Goal: Submit feedback/report problem: Ask a question

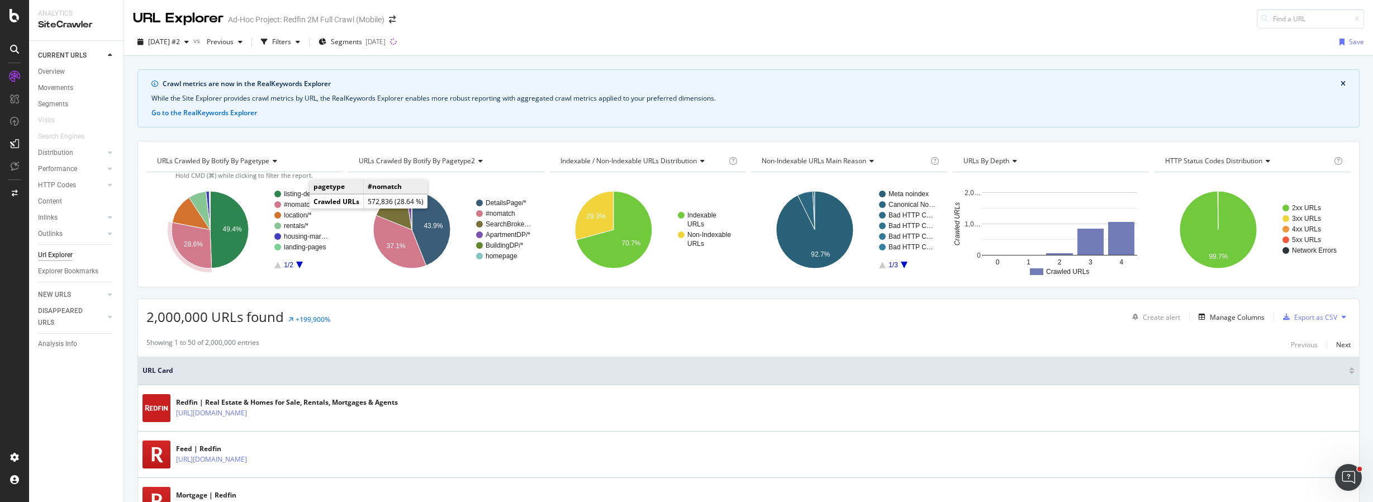
click at [298, 206] on text "#nomatch" at bounding box center [299, 205] width 30 height 8
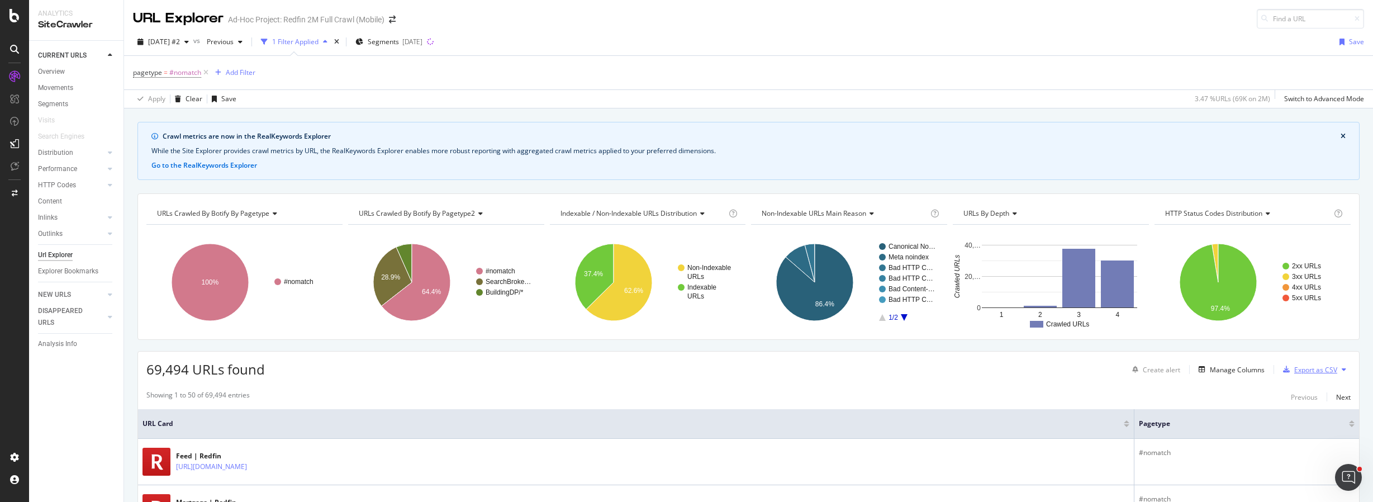
click at [1316, 371] on div "Export as CSV" at bounding box center [1315, 370] width 43 height 10
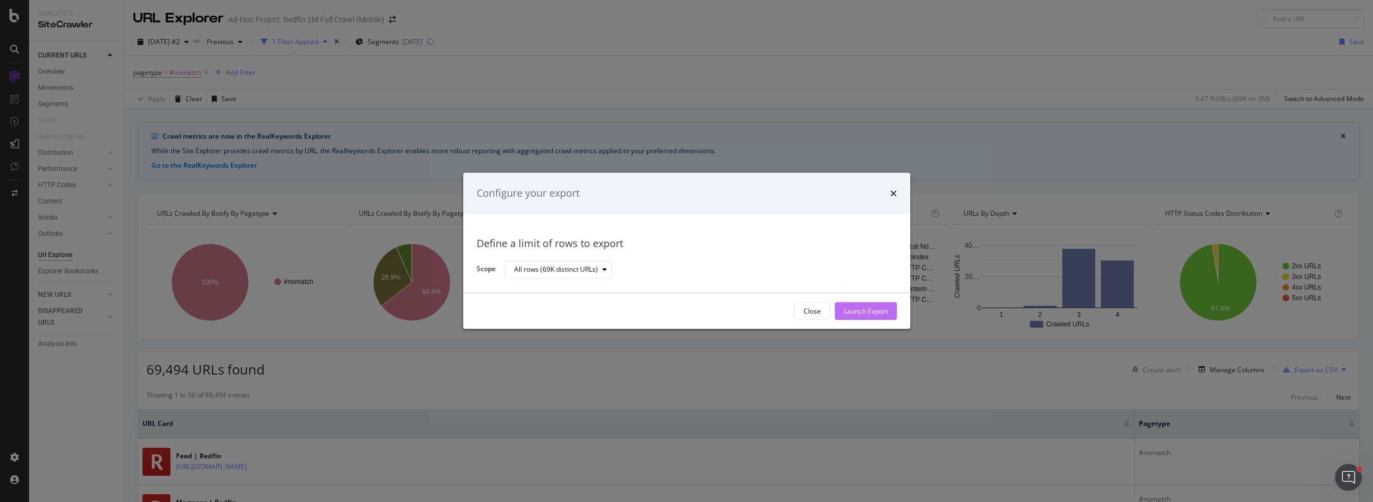
click at [861, 315] on div "Launch Export" at bounding box center [866, 311] width 44 height 10
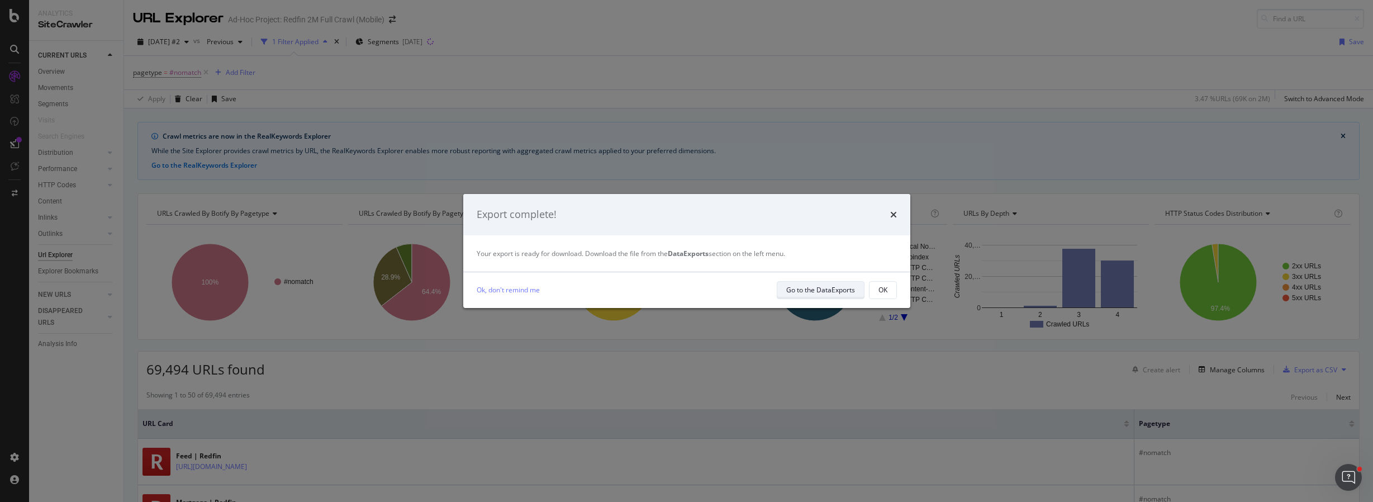
click at [810, 293] on div "Go to the DataExports" at bounding box center [820, 290] width 69 height 10
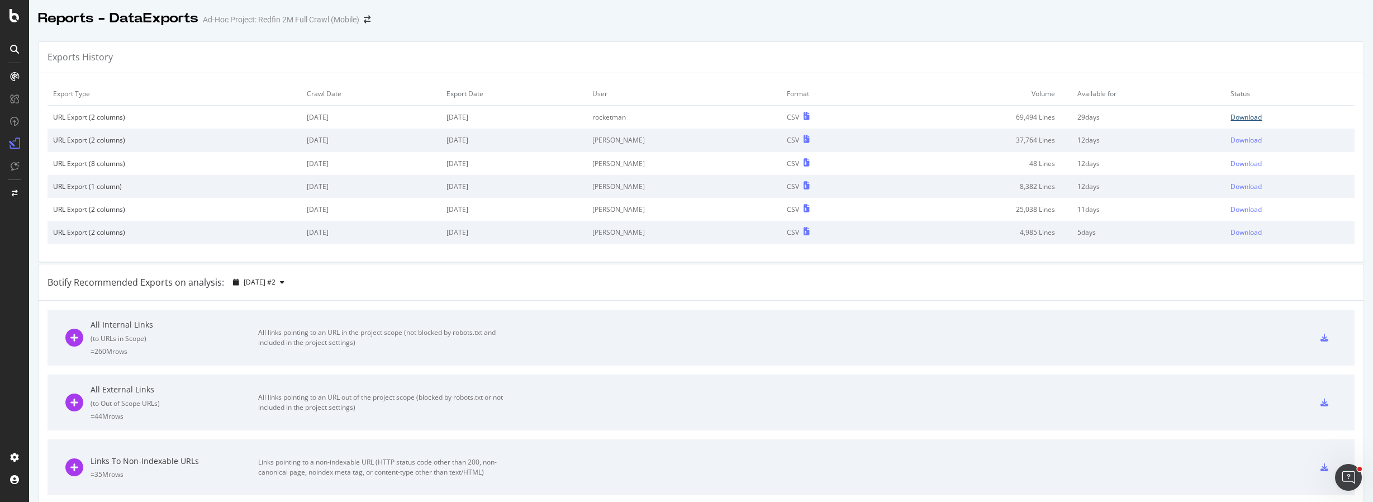
click at [1235, 116] on div "Download" at bounding box center [1246, 117] width 31 height 10
click at [17, 13] on icon at bounding box center [15, 15] width 10 height 13
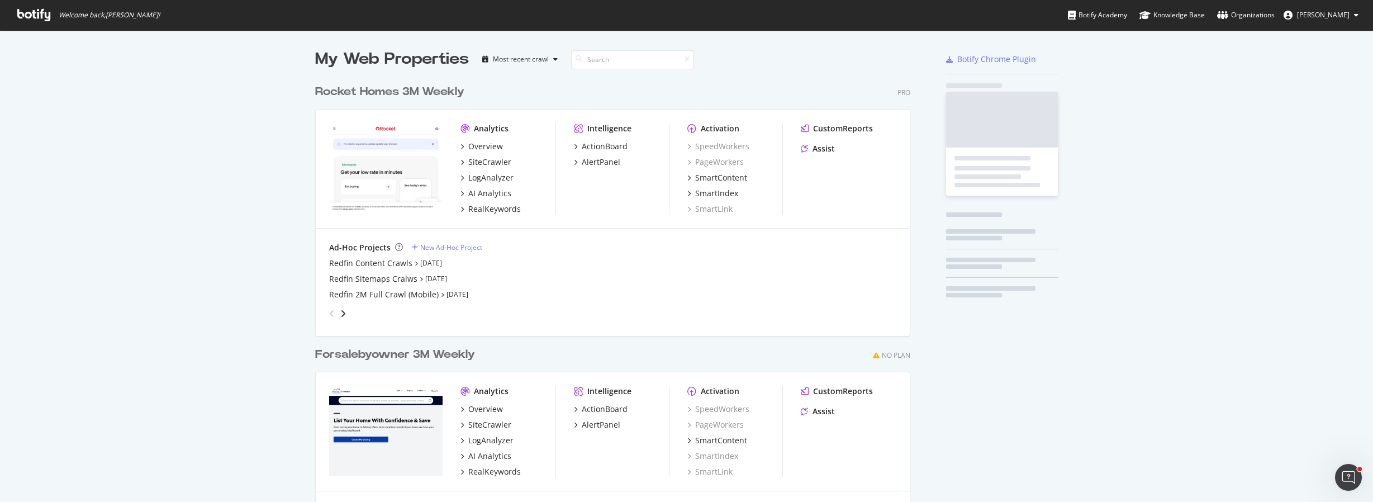
scroll to position [494, 1357]
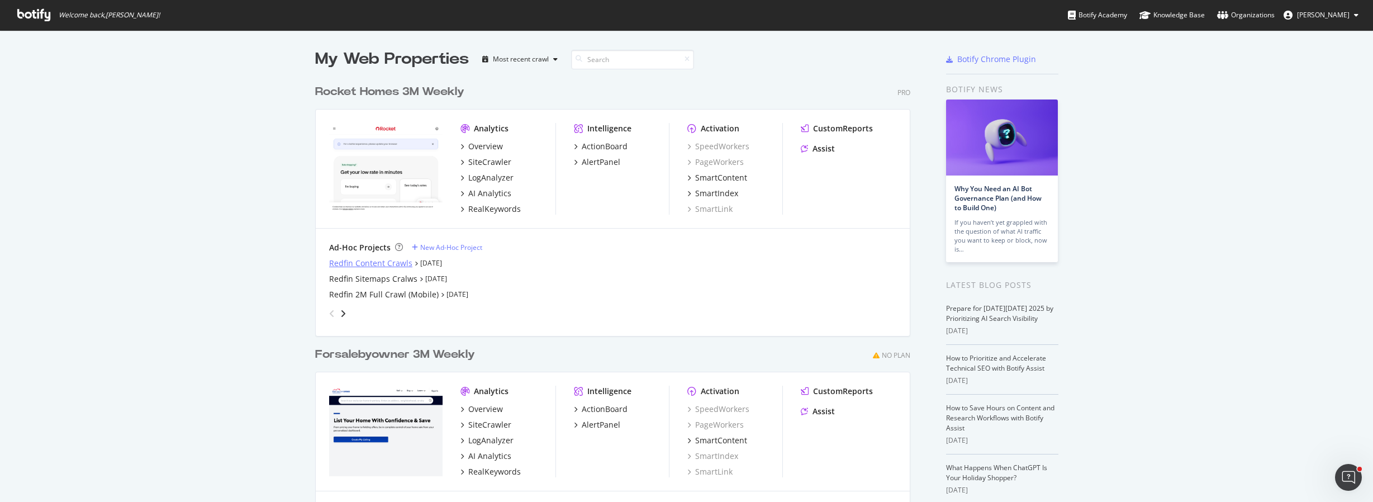
click at [363, 260] on div "Redfin Content Crawls" at bounding box center [370, 263] width 83 height 11
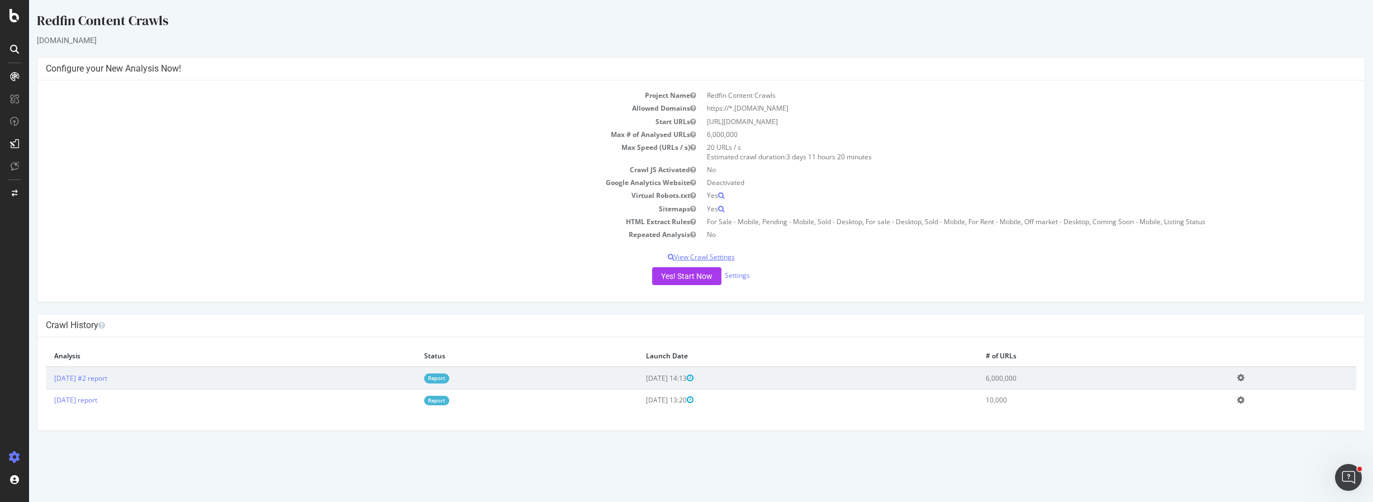
click at [701, 255] on p "View Crawl Settings" at bounding box center [701, 257] width 1311 height 10
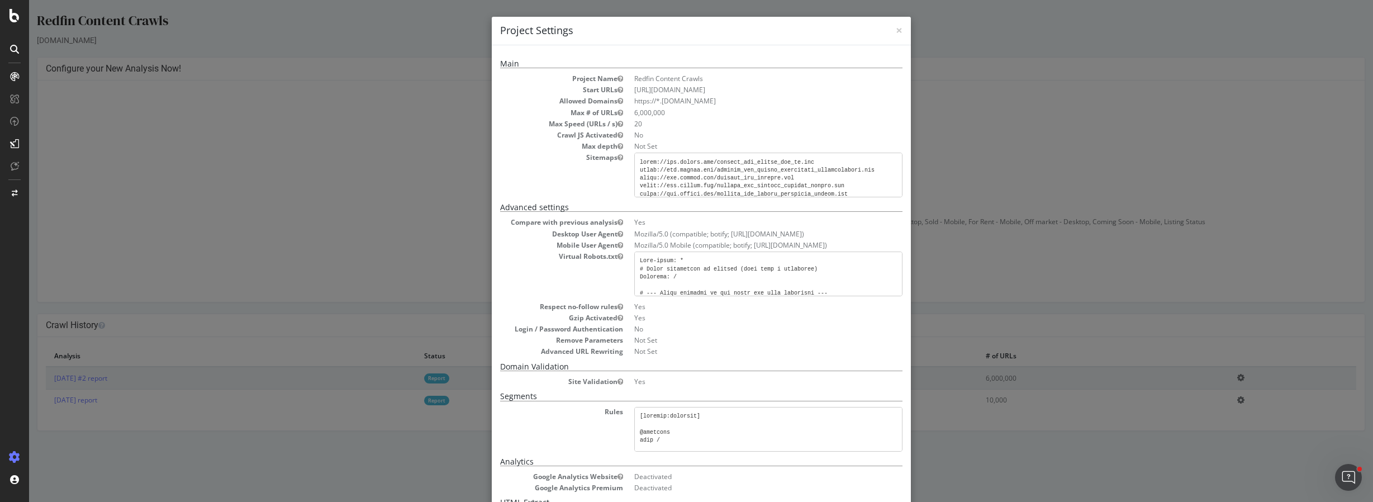
click at [651, 264] on pre at bounding box center [768, 274] width 268 height 45
drag, startPoint x: 637, startPoint y: 259, endPoint x: 657, endPoint y: 265, distance: 20.9
click at [701, 287] on pre at bounding box center [768, 274] width 268 height 45
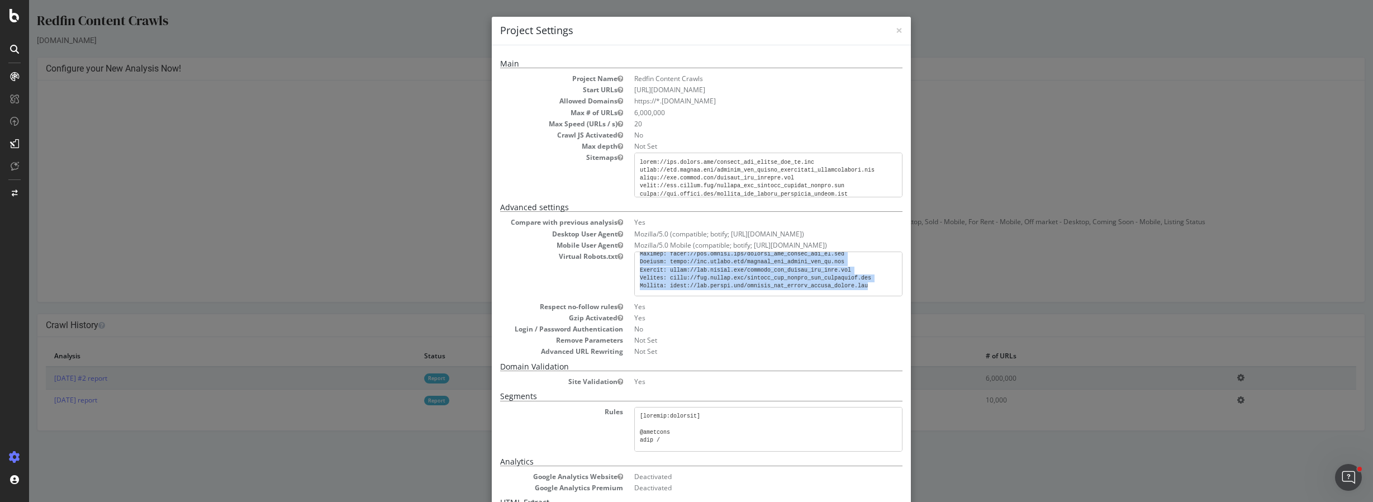
scroll to position [1197, 18]
drag, startPoint x: 635, startPoint y: 261, endPoint x: 884, endPoint y: 281, distance: 249.0
click at [890, 278] on pre at bounding box center [768, 274] width 268 height 45
copy pre "User-agent: * # Block everything by default (acts like a whitelist) Disallow: /…"
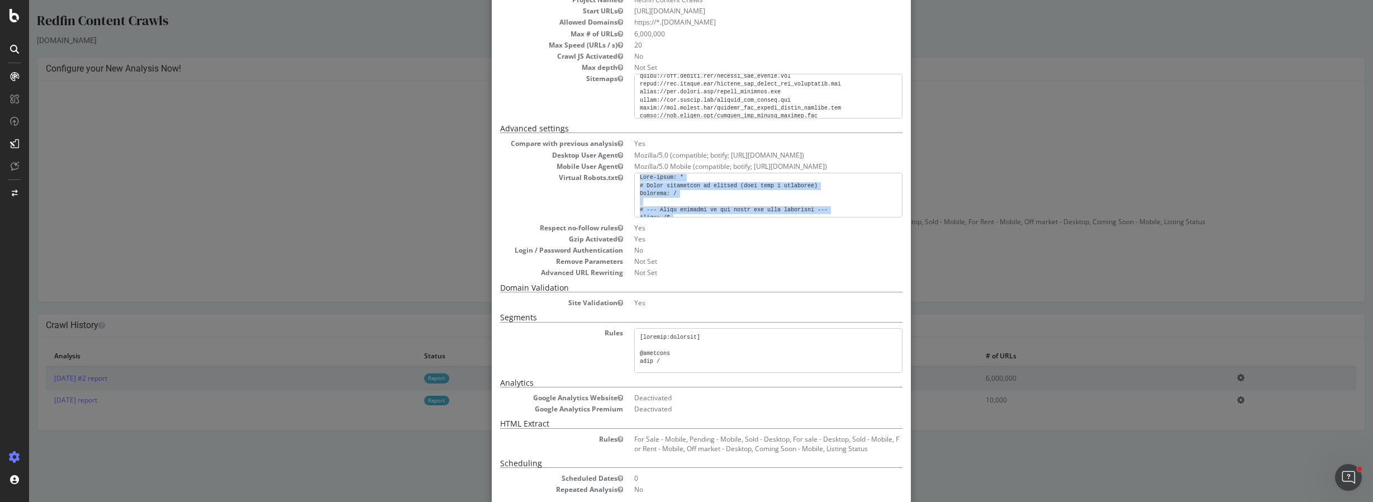
scroll to position [67, 0]
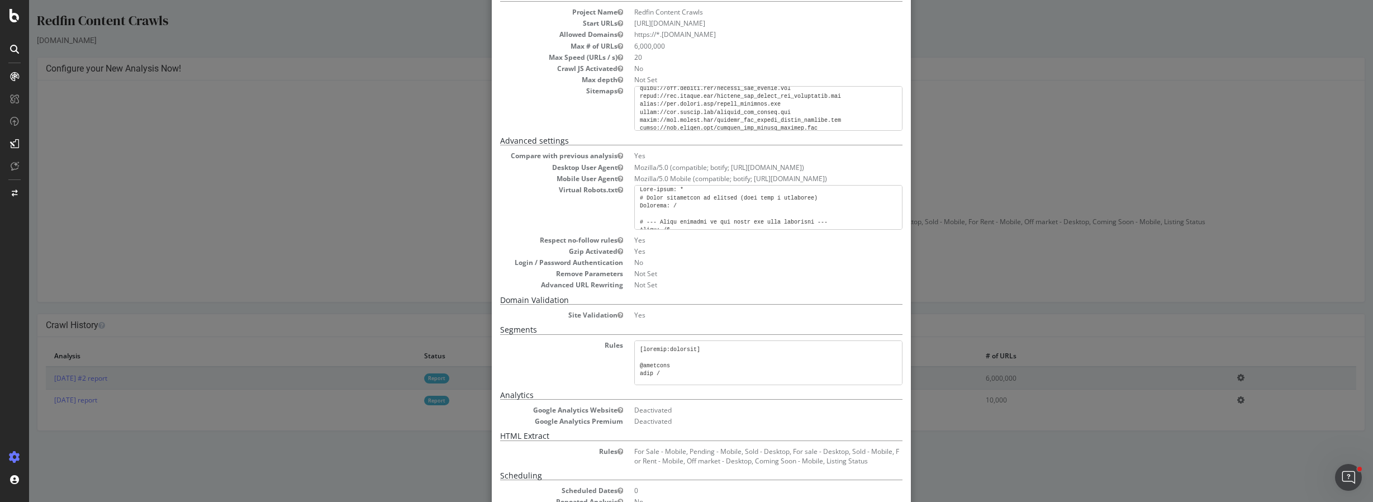
click at [941, 275] on div "× Close Project Settings Main Project Name Redfin Content Crawls Start URLs htt…" at bounding box center [701, 251] width 1344 height 502
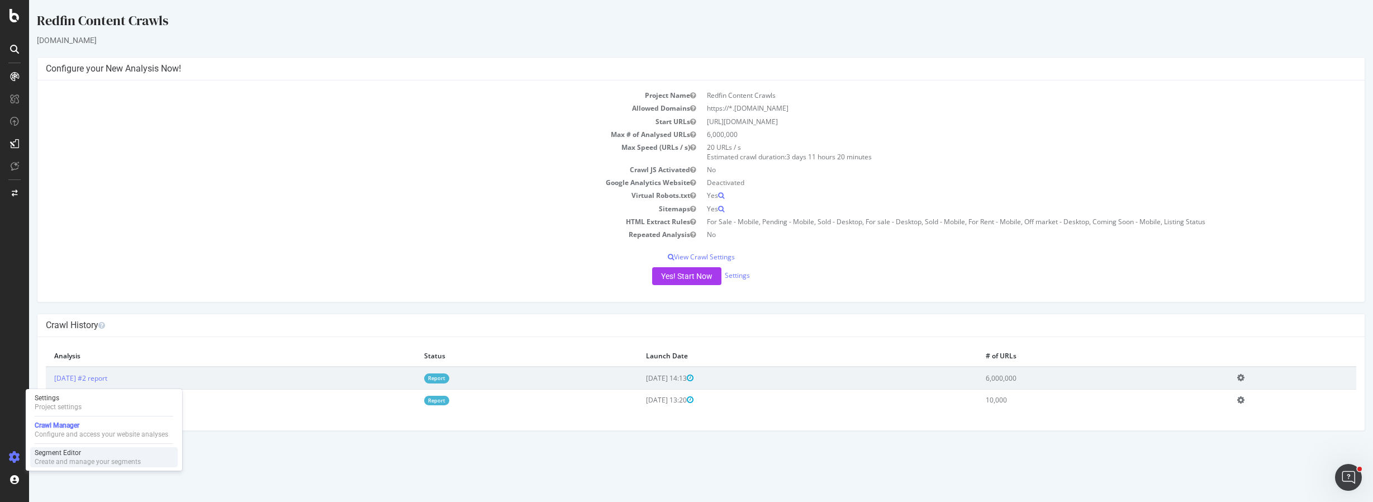
click at [53, 453] on div "Segment Editor" at bounding box center [88, 452] width 106 height 9
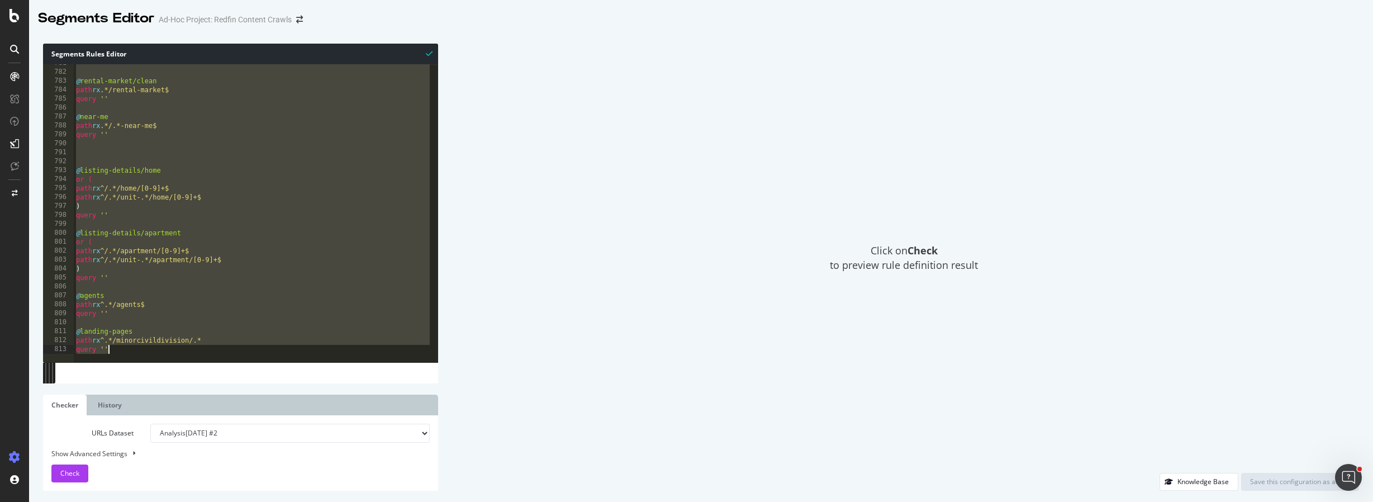
scroll to position [6981, 0]
drag, startPoint x: 72, startPoint y: 70, endPoint x: 200, endPoint y: 362, distance: 318.6
click at [200, 362] on div "[segment:pagetype] 781 782 783 784 785 786 787 788 789 790 791 792 793 794 795 …" at bounding box center [240, 213] width 395 height 298
type textarea "path rx ^.*/minorcivildivision/.* query ''"
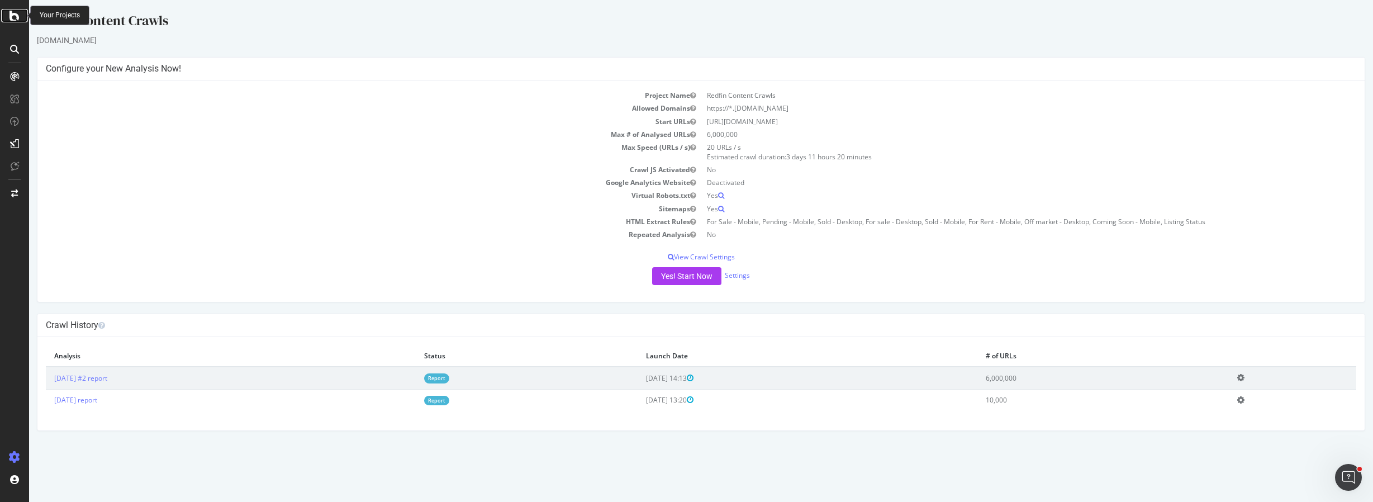
click at [16, 13] on icon at bounding box center [15, 15] width 10 height 13
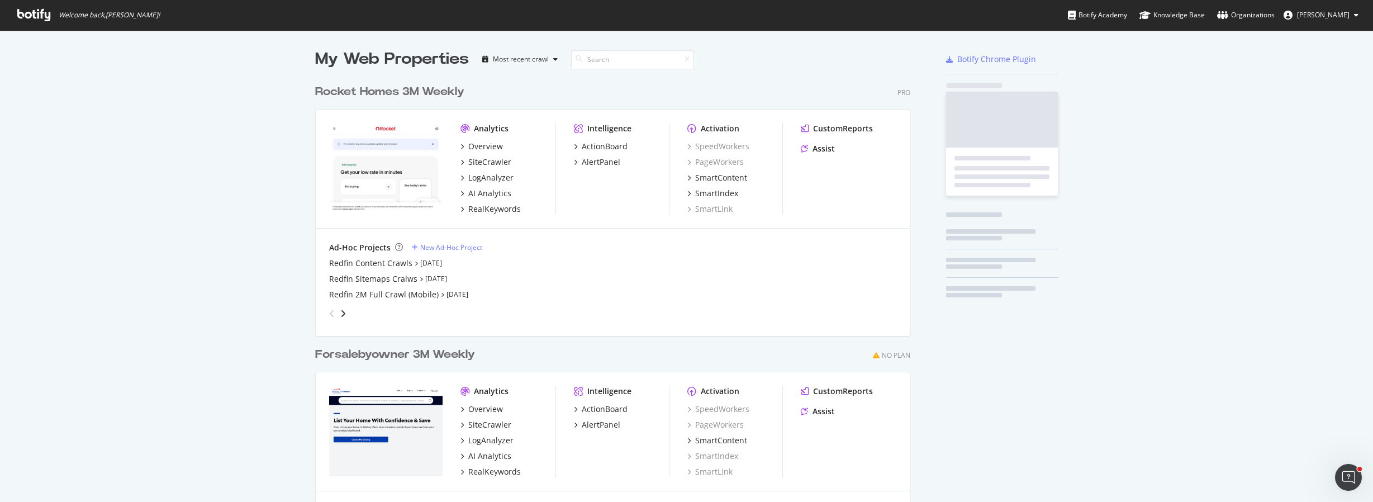
scroll to position [494, 1357]
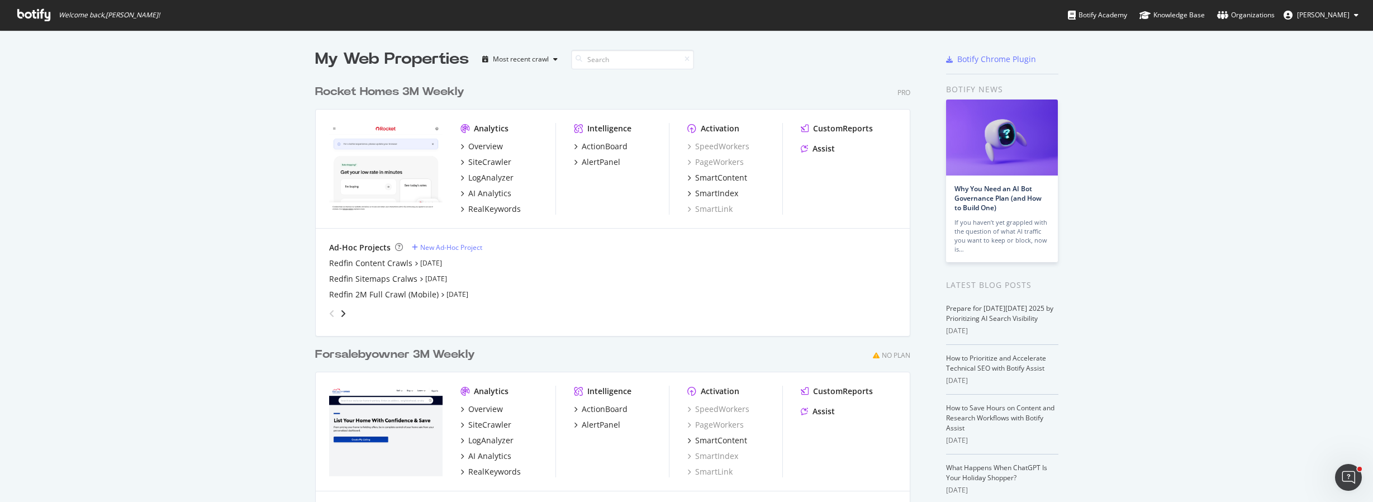
click at [330, 250] on div "Ad-Hoc Projects" at bounding box center [359, 247] width 61 height 11
click at [422, 247] on div "New Ad-Hoc Project" at bounding box center [451, 248] width 62 height 10
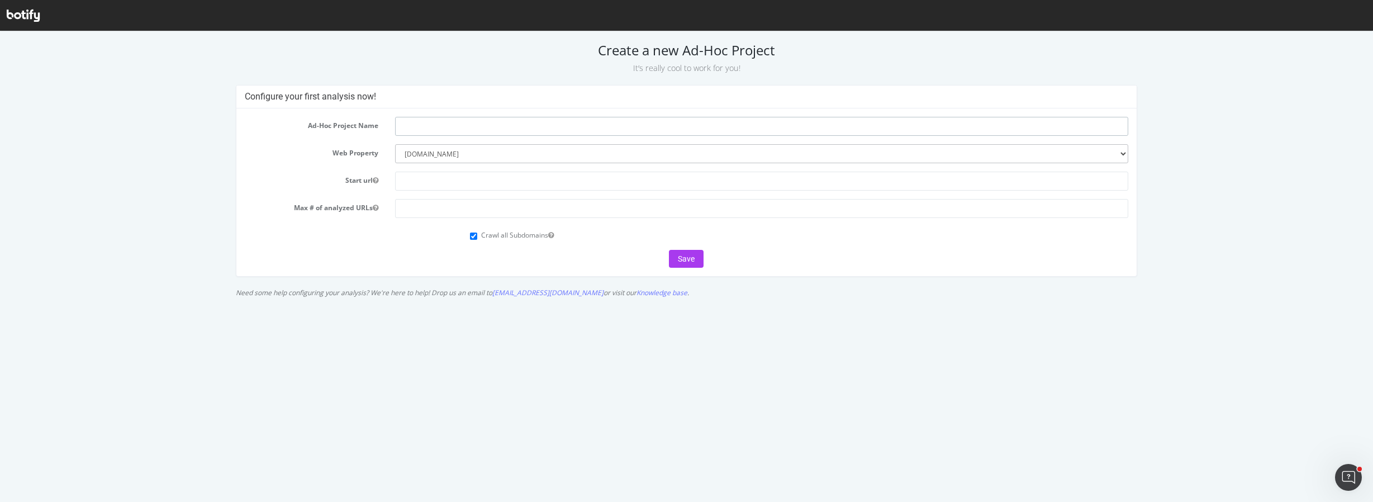
click at [428, 127] on input "text" at bounding box center [761, 126] width 733 height 19
type input "Redfin NoMatch"
click at [1120, 156] on select "--------- www.rocket.com forsalebyowner.com" at bounding box center [761, 153] width 733 height 19
click at [395, 144] on select "--------- www.rocket.com forsalebyowner.com" at bounding box center [761, 153] width 733 height 19
paste input "[URL][DOMAIN_NAME]"
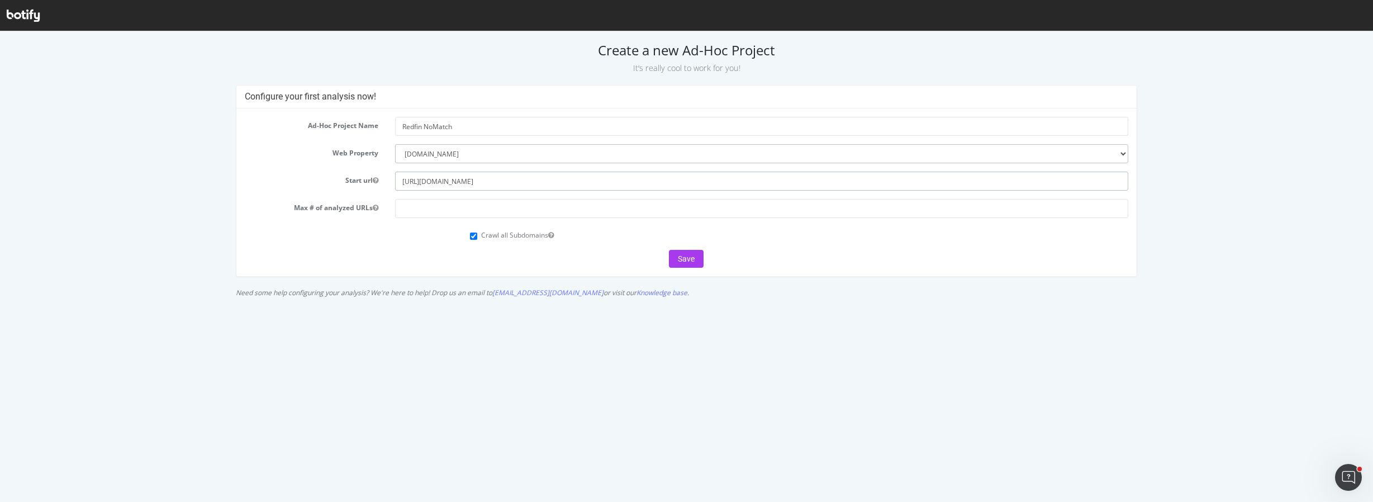
type input "[URL][DOMAIN_NAME]"
click at [426, 207] on input "number" at bounding box center [761, 208] width 733 height 19
type input "5000"
click at [681, 260] on button "Save" at bounding box center [686, 259] width 35 height 18
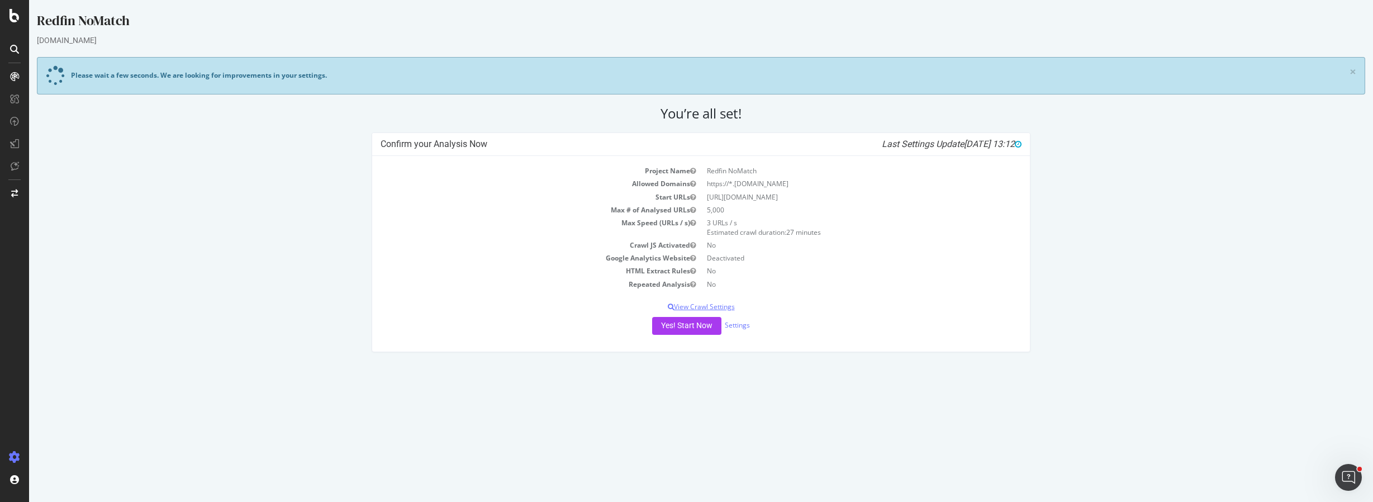
click at [719, 308] on p "View Crawl Settings" at bounding box center [701, 307] width 641 height 10
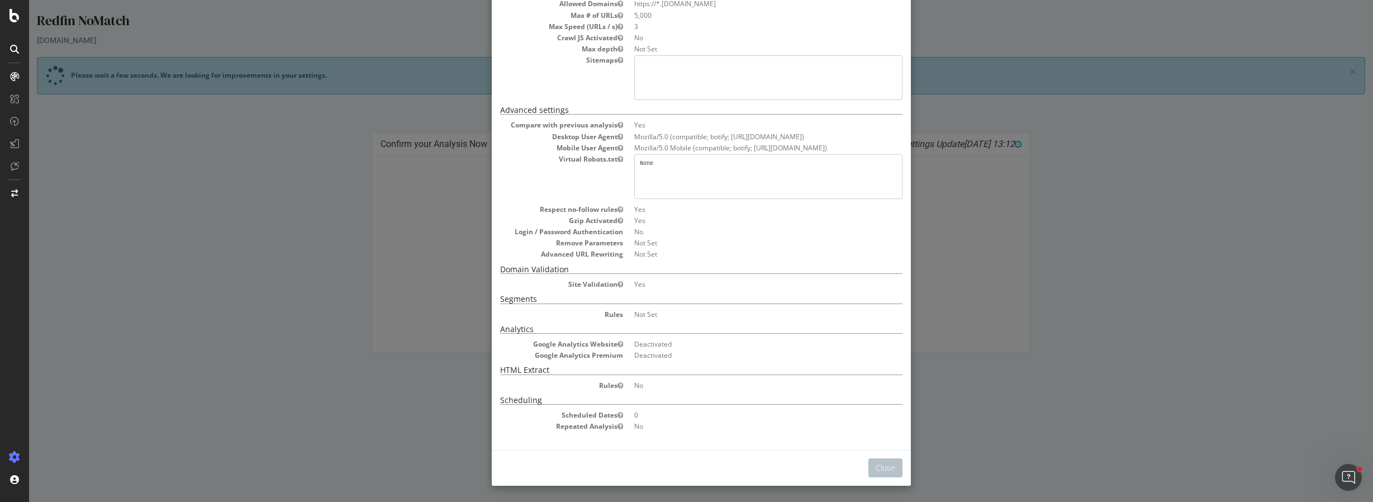
scroll to position [98, 0]
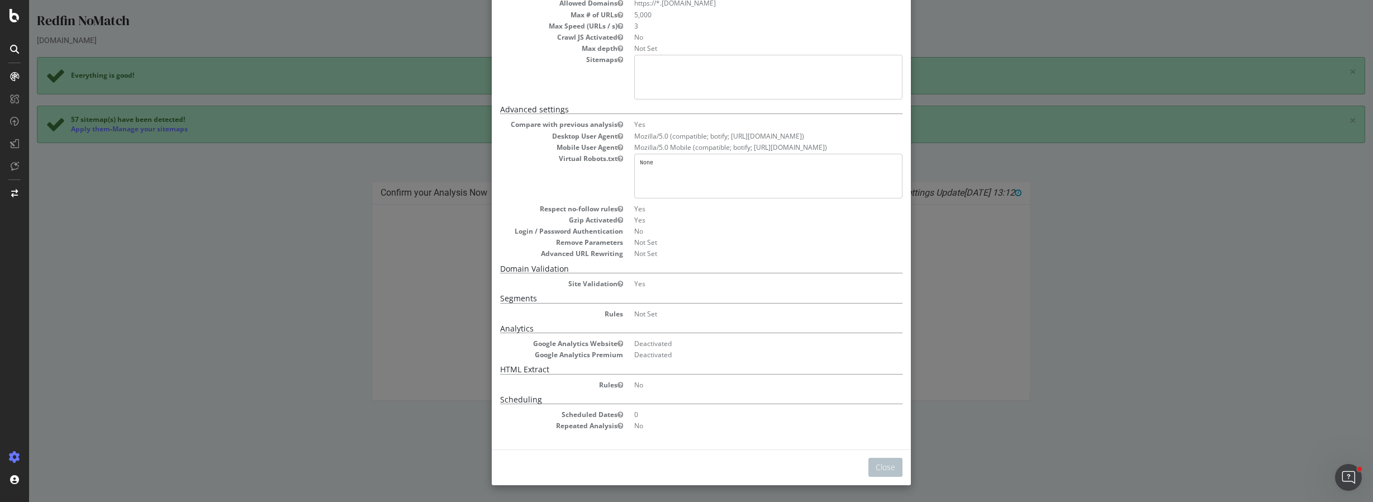
click at [684, 162] on pre "None" at bounding box center [768, 176] width 268 height 45
click at [667, 164] on pre "None" at bounding box center [768, 176] width 268 height 45
click at [661, 164] on pre "None" at bounding box center [768, 176] width 268 height 45
click at [647, 163] on pre "None" at bounding box center [768, 176] width 268 height 45
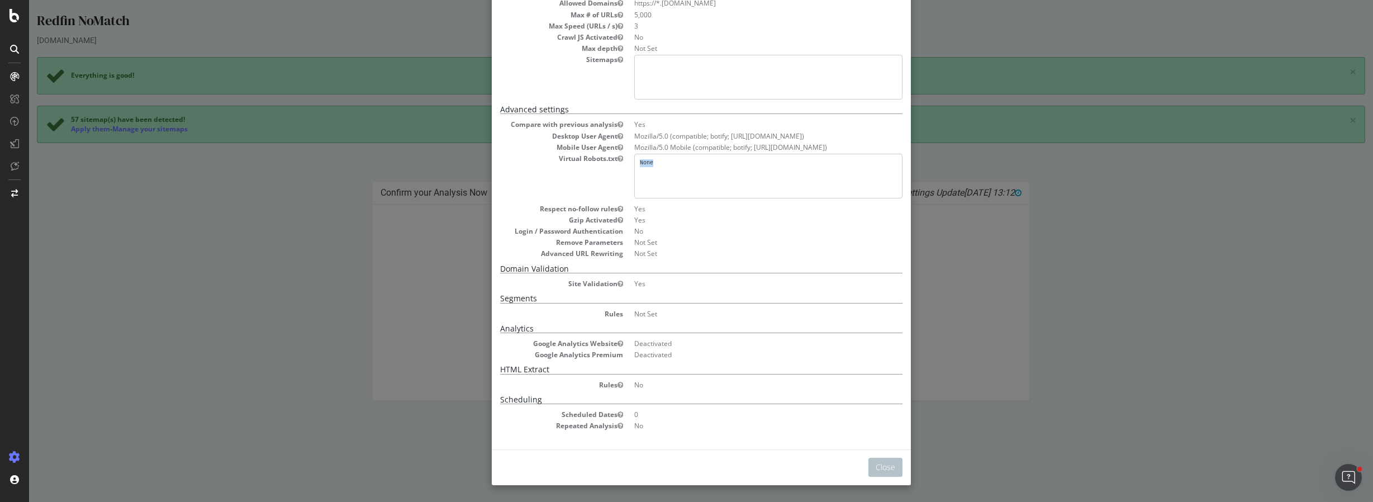
click at [647, 163] on pre "None" at bounding box center [768, 176] width 268 height 45
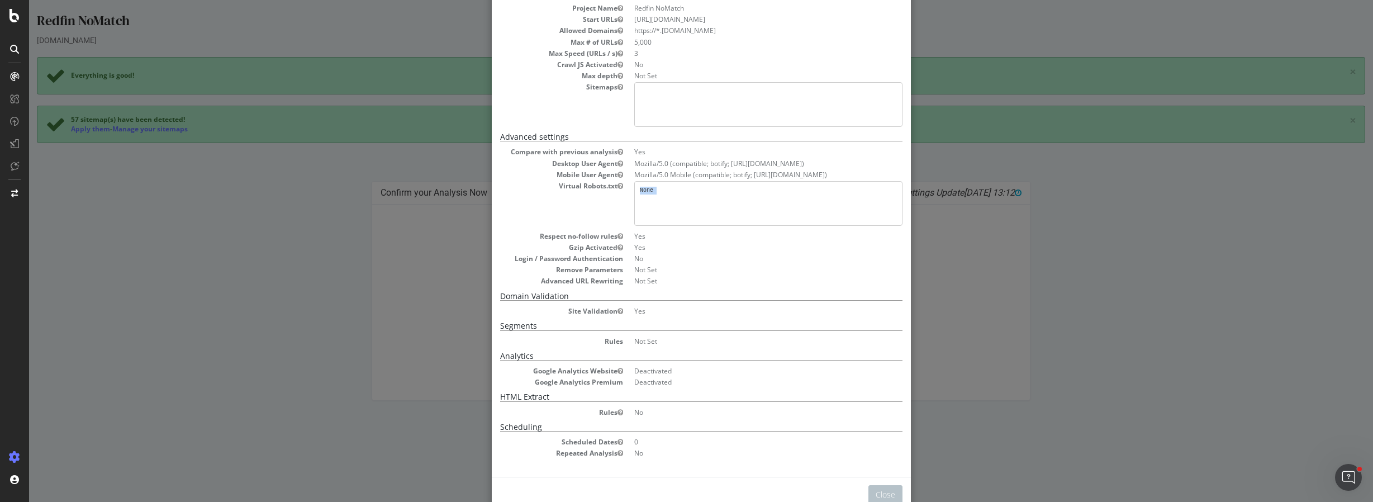
scroll to position [70, 0]
click at [685, 184] on pre "None" at bounding box center [768, 204] width 268 height 45
click at [669, 188] on pre "None" at bounding box center [768, 204] width 268 height 45
click at [668, 188] on pre "None" at bounding box center [768, 204] width 268 height 45
click at [656, 192] on pre "None" at bounding box center [768, 204] width 268 height 45
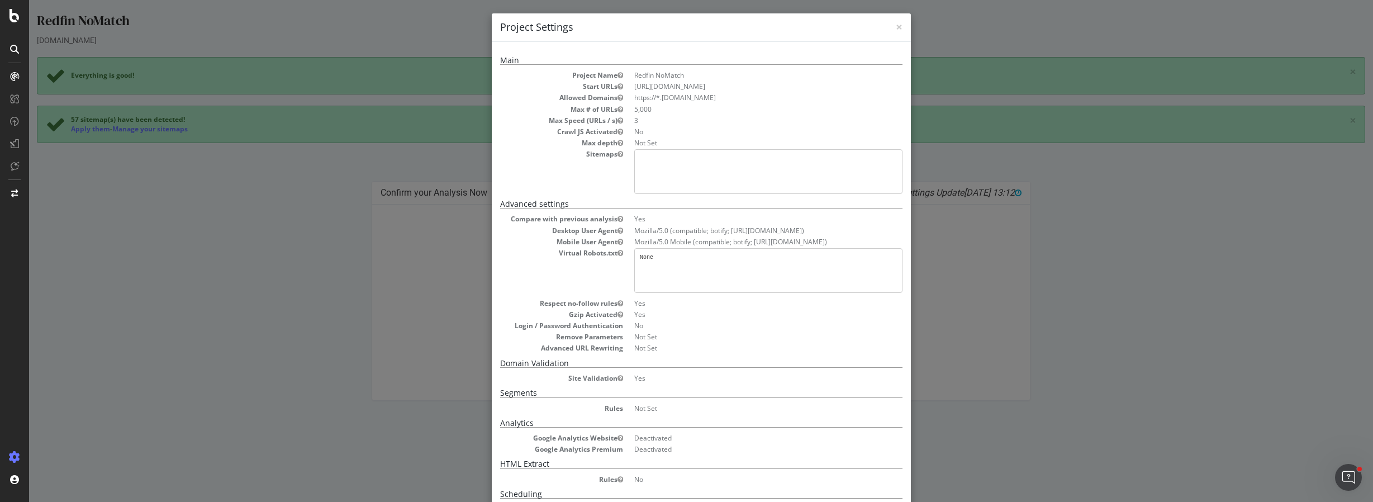
scroll to position [0, 0]
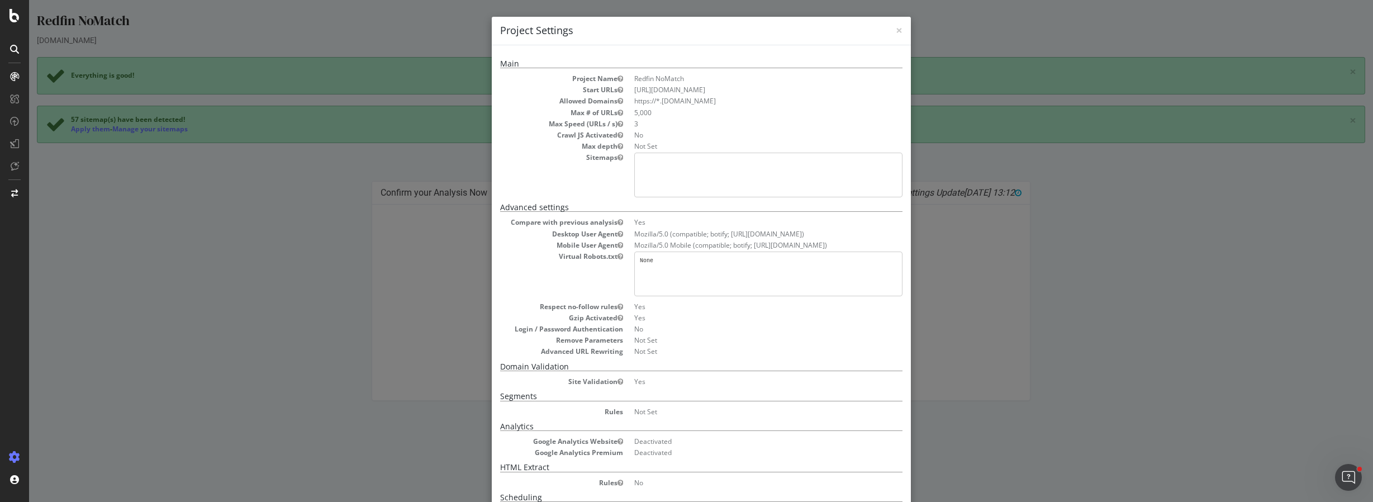
click at [663, 264] on pre "None" at bounding box center [768, 274] width 268 height 45
click at [656, 258] on pre "None" at bounding box center [768, 274] width 268 height 45
click at [649, 258] on pre "None" at bounding box center [768, 274] width 268 height 45
click at [899, 27] on div "× Close Project Settings" at bounding box center [701, 31] width 419 height 29
click at [898, 30] on span "×" at bounding box center [899, 30] width 7 height 16
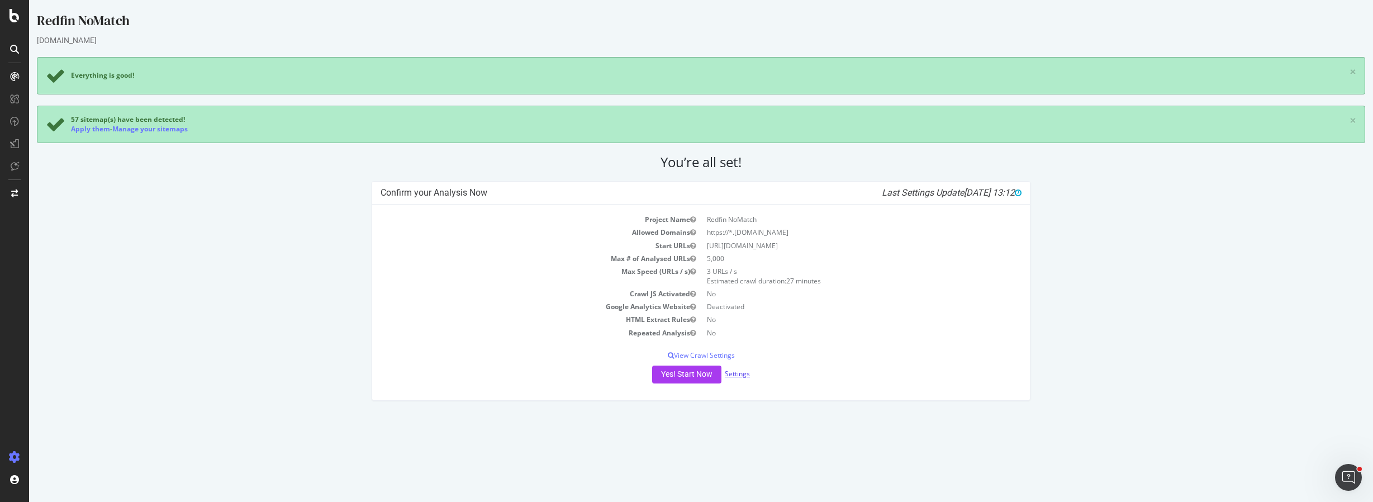
click at [736, 373] on link "Settings" at bounding box center [737, 374] width 25 height 10
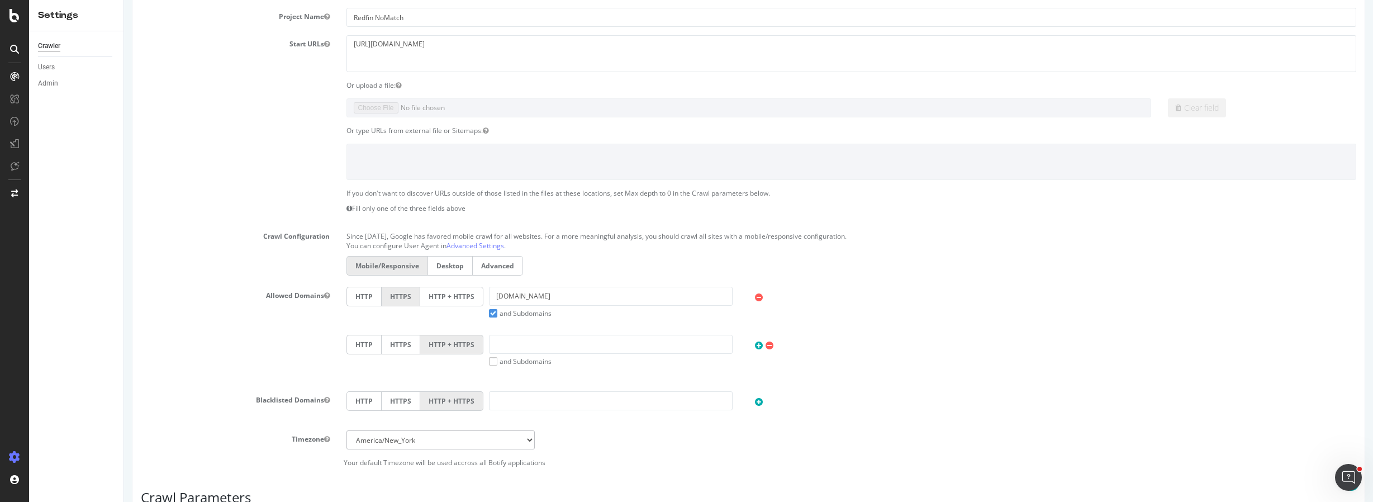
scroll to position [208, 0]
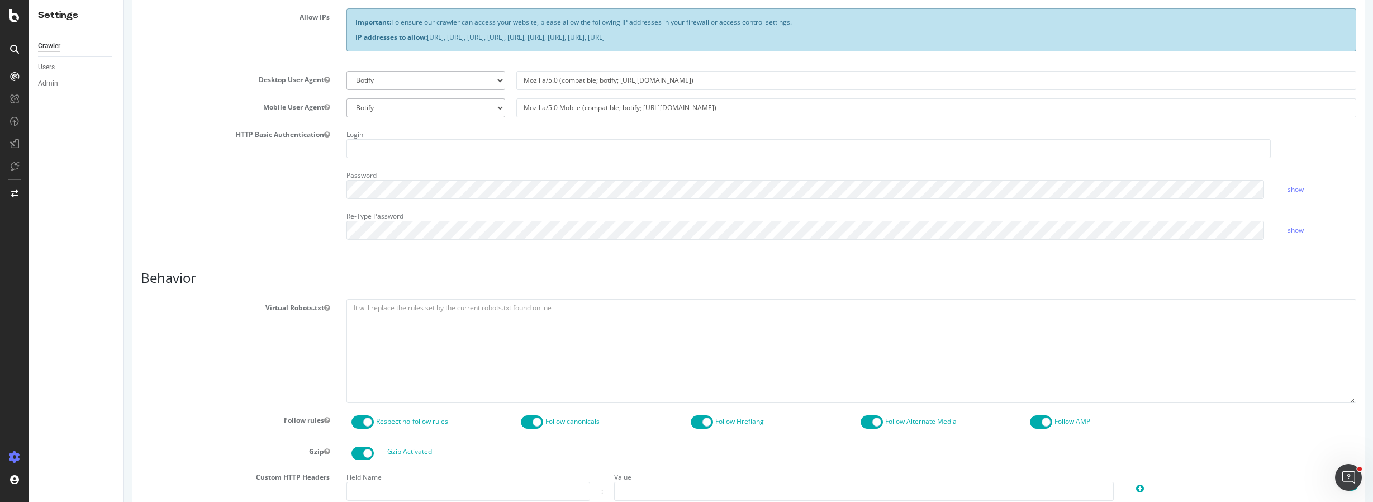
scroll to position [248, 0]
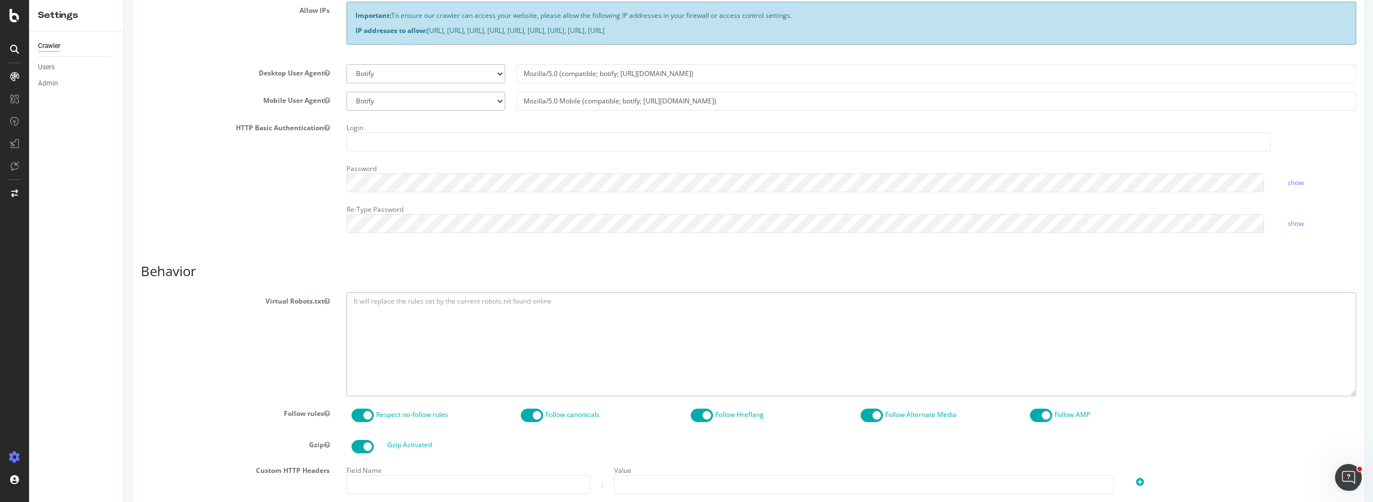
click at [485, 307] on textarea at bounding box center [852, 343] width 1011 height 103
paste textarea "User-agent: * # Block by default or not? We’ll keep it open but explicitly bloc…"
type textarea "User-agent: * # Block by default or not? We’ll keep it open but explicitly bloc…"
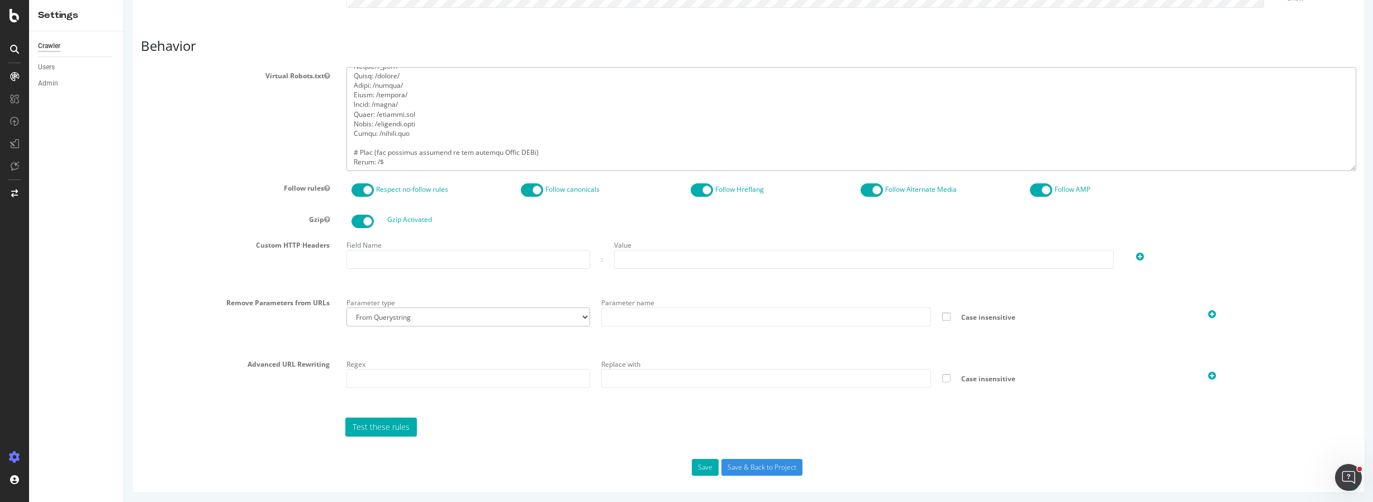
scroll to position [476, 0]
click at [701, 464] on button "Save" at bounding box center [705, 465] width 27 height 17
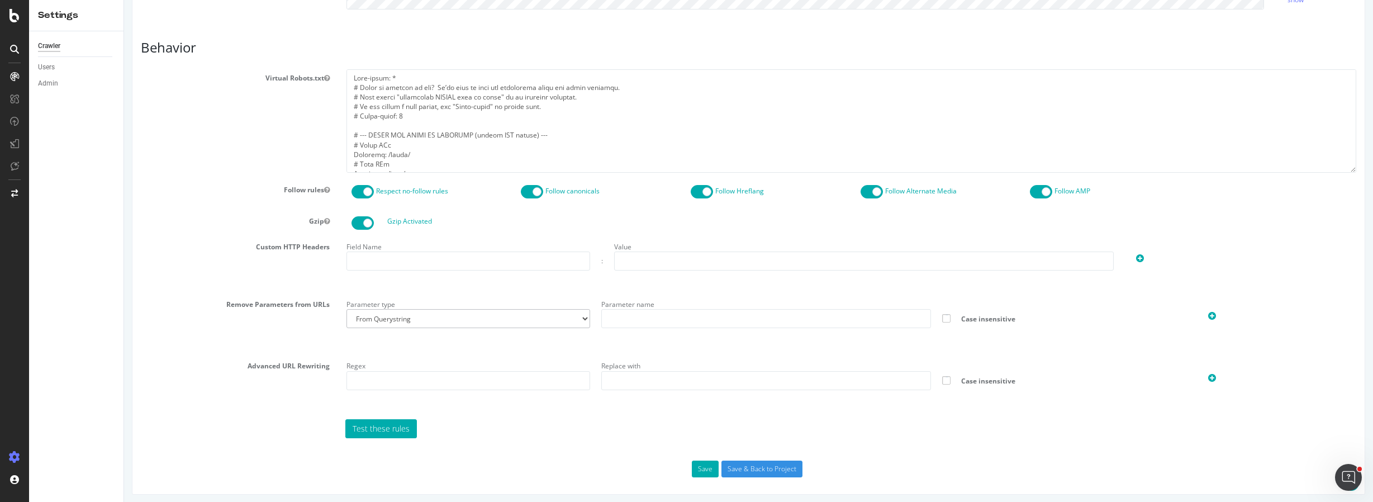
scroll to position [559, 0]
click at [39, 450] on div "Segment Editor" at bounding box center [88, 452] width 106 height 9
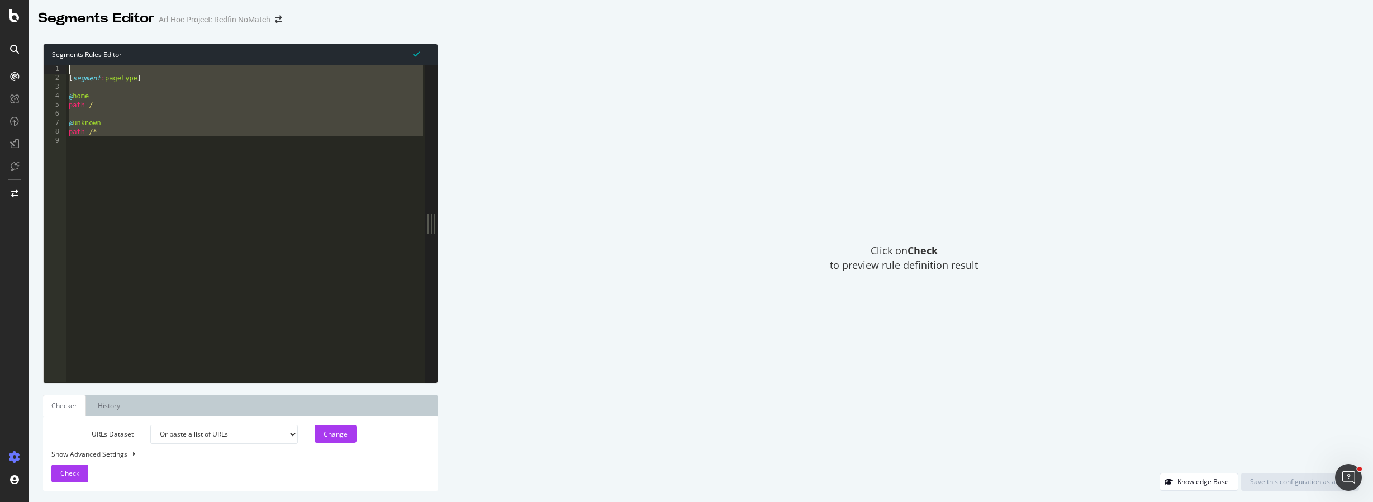
drag, startPoint x: 128, startPoint y: 147, endPoint x: 45, endPoint y: 67, distance: 115.0
click at [45, 67] on div "1 2 3 4 5 6 7 8 9 [ segment : pagetype ] @ home path / @ unknown path /* XXXXXX…" at bounding box center [235, 223] width 382 height 317
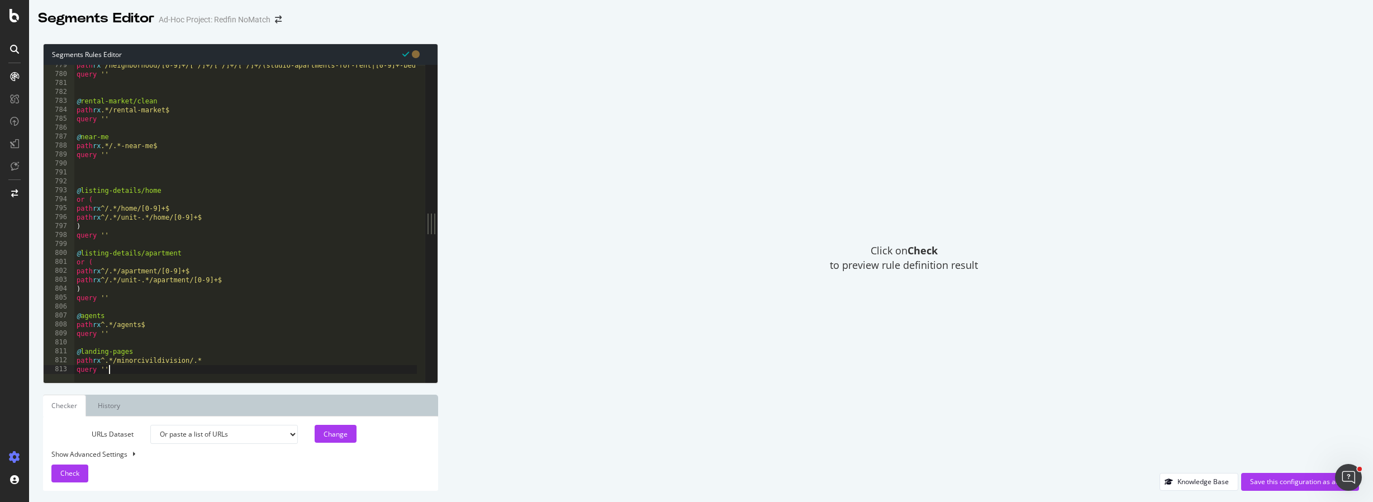
scroll to position [6961, 0]
click at [74, 472] on span "Check" at bounding box center [69, 473] width 19 height 10
click at [117, 452] on div "Show Advanced Settings" at bounding box center [232, 454] width 378 height 10
select select "5000"
select select "100"
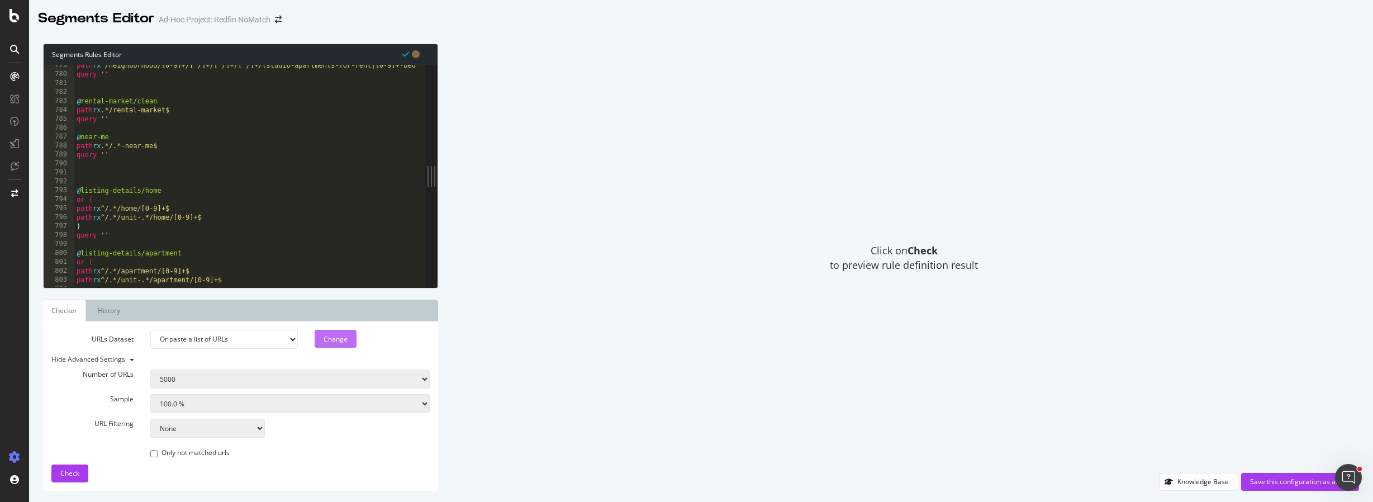
click at [322, 338] on button "Change" at bounding box center [336, 339] width 42 height 18
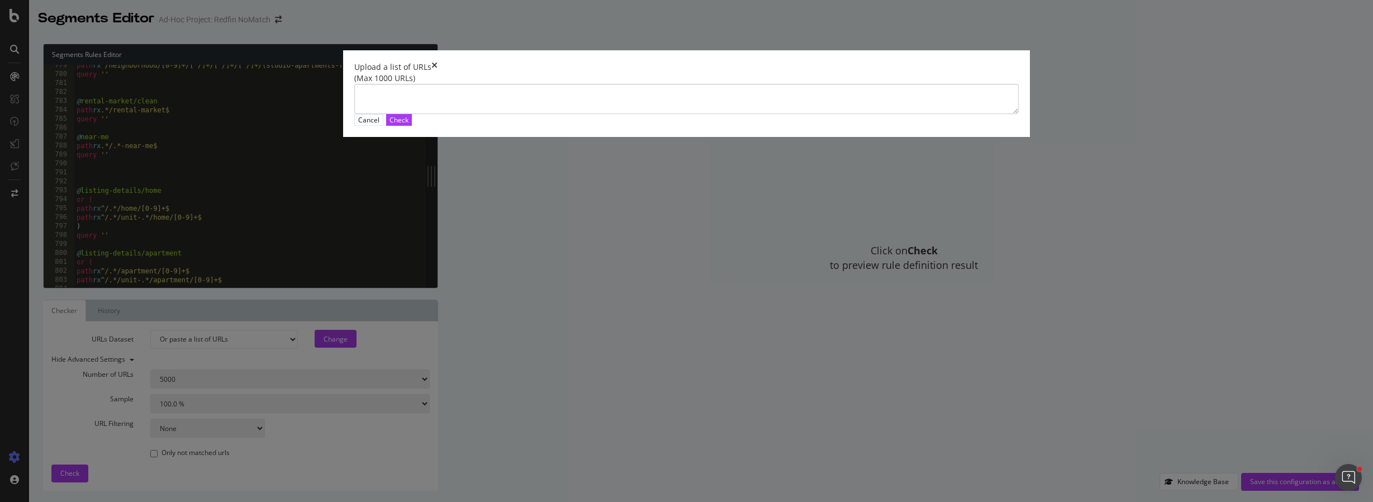
click at [438, 73] on icon "times" at bounding box center [434, 66] width 6 height 11
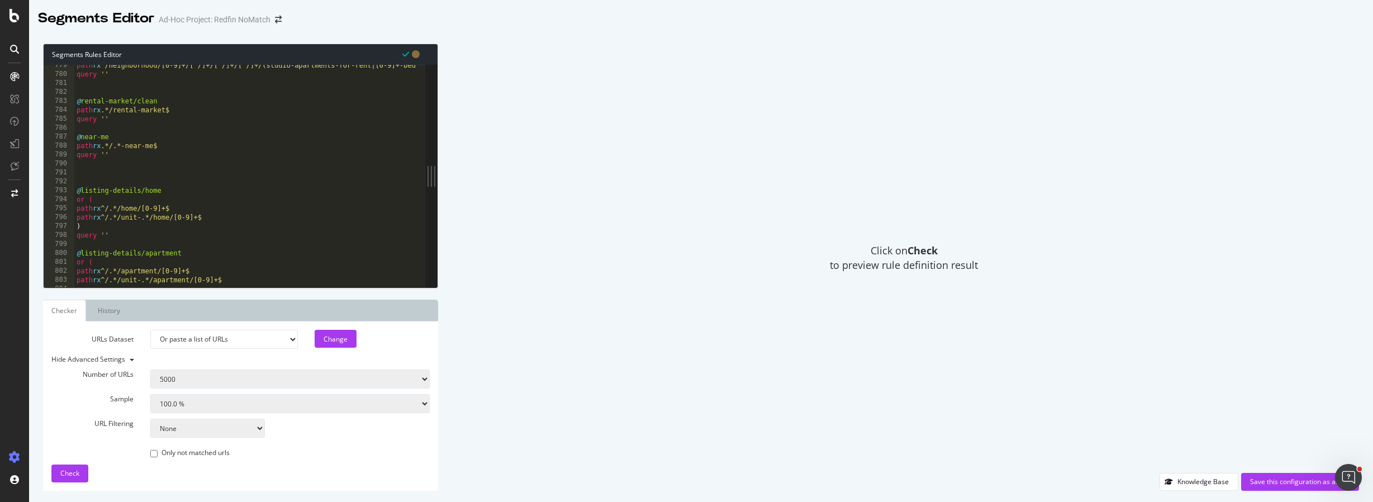
click at [181, 315] on ul "Checker History" at bounding box center [240, 311] width 395 height 22
click at [174, 312] on ul "Checker History" at bounding box center [240, 311] width 395 height 22
click at [343, 339] on div "Change" at bounding box center [336, 339] width 24 height 10
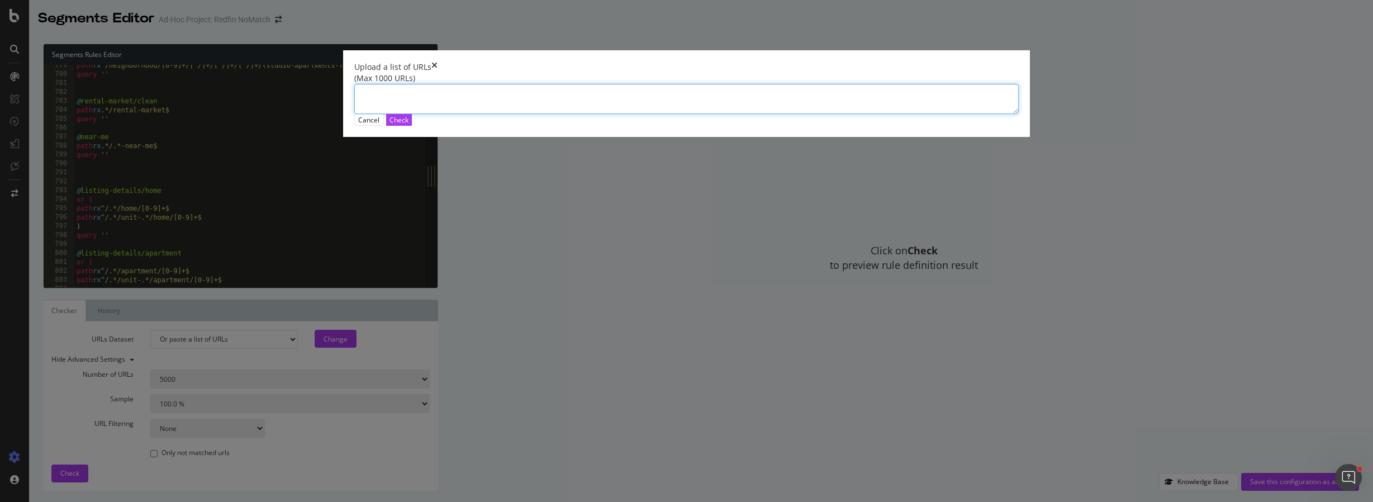
paste textarea "https://www.redfin.com/"
type textarea "https://www.redfin.com/"
click at [412, 126] on button "Check" at bounding box center [399, 120] width 26 height 12
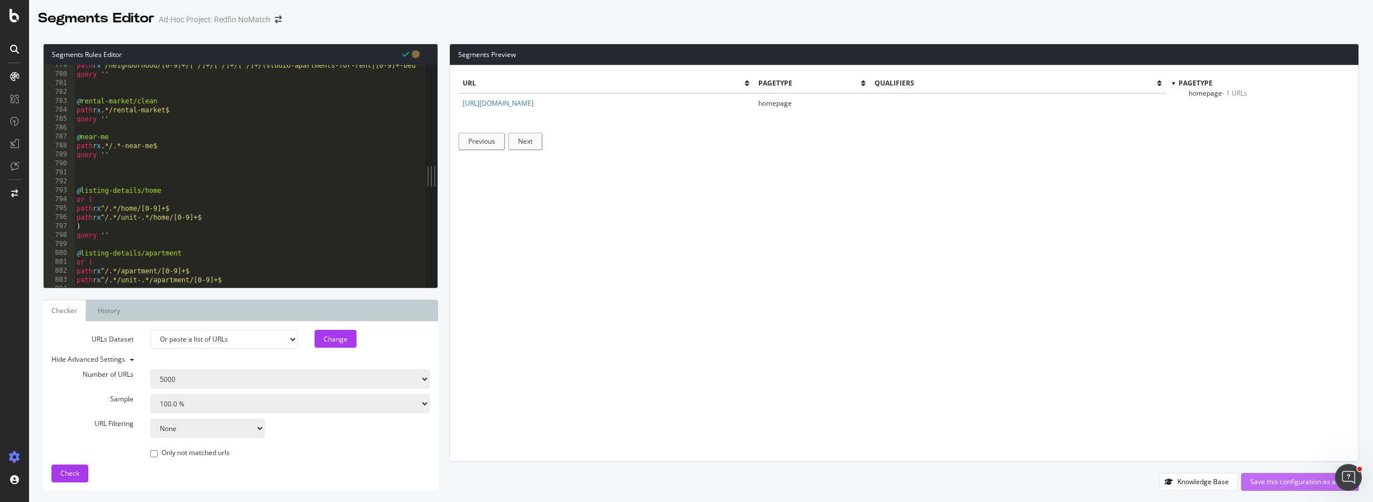
click at [1267, 483] on div "Save this configuration as active" at bounding box center [1300, 482] width 100 height 10
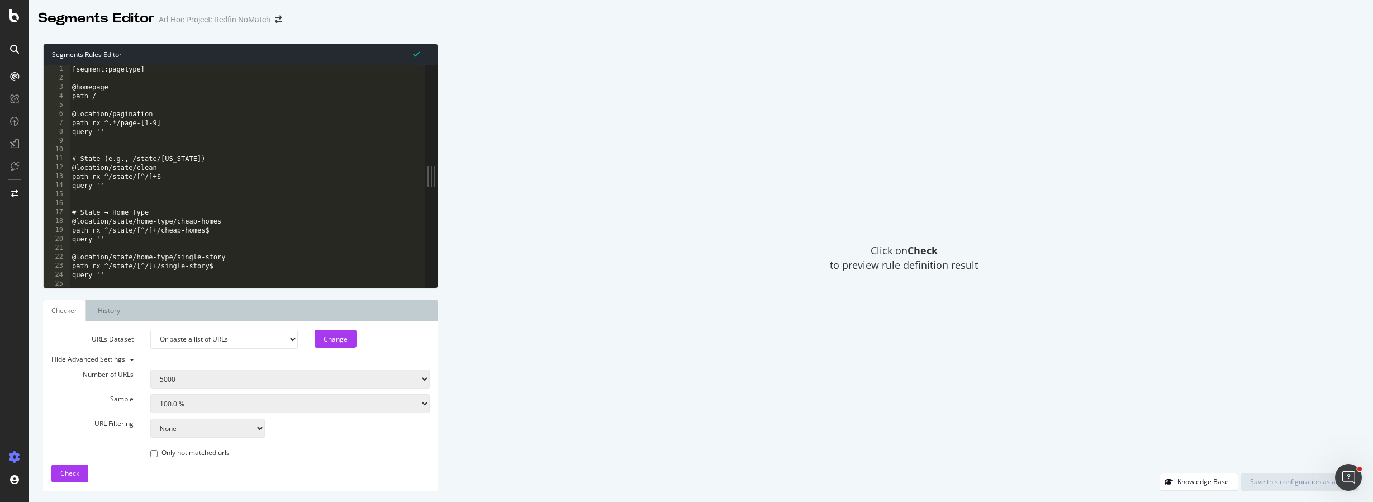
click at [17, 455] on icon at bounding box center [14, 457] width 11 height 11
click at [16, 455] on icon at bounding box center [14, 457] width 11 height 11
click at [44, 407] on div "Project settings" at bounding box center [58, 406] width 47 height 9
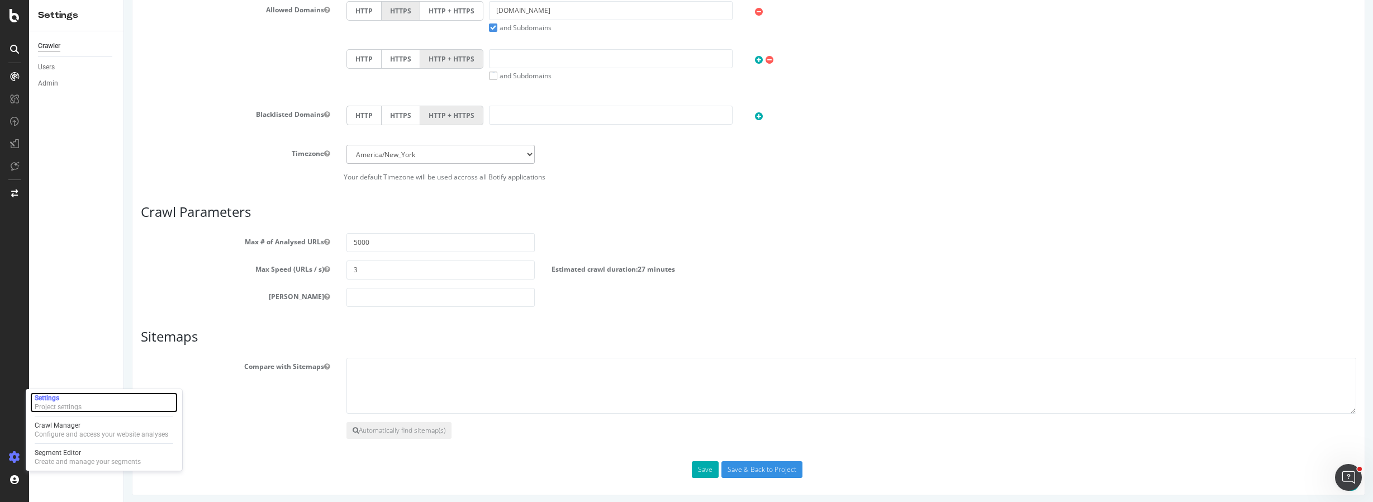
scroll to position [491, 0]
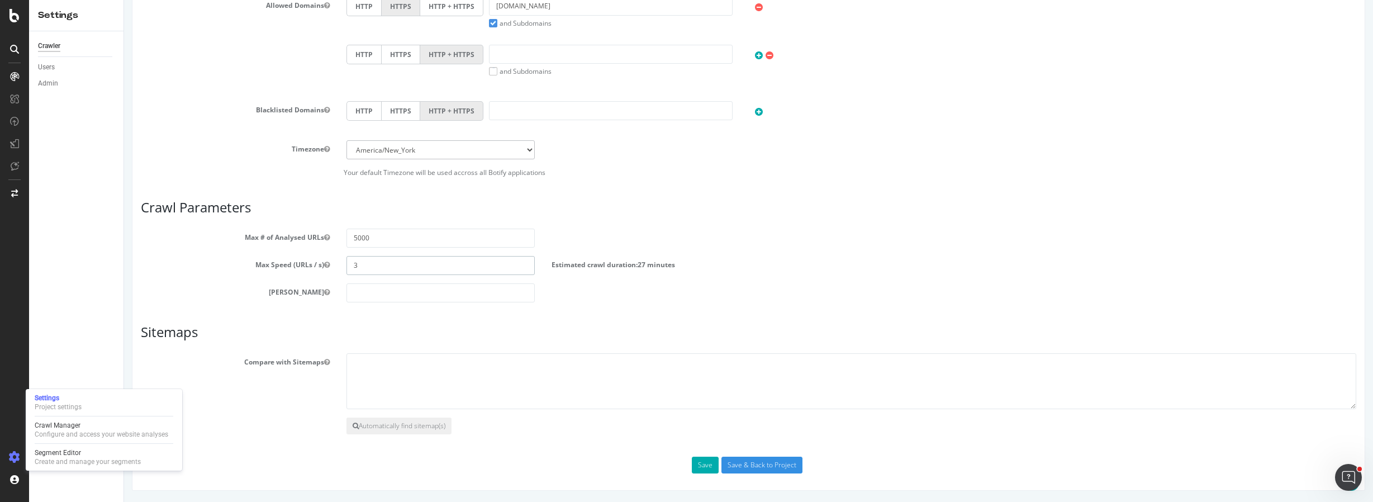
drag, startPoint x: 361, startPoint y: 266, endPoint x: 340, endPoint y: 267, distance: 20.7
click at [340, 267] on div "3" at bounding box center [441, 265] width 206 height 19
type input "2"
type input "10"
click at [748, 467] on input "Save & Back to Project" at bounding box center [762, 465] width 81 height 17
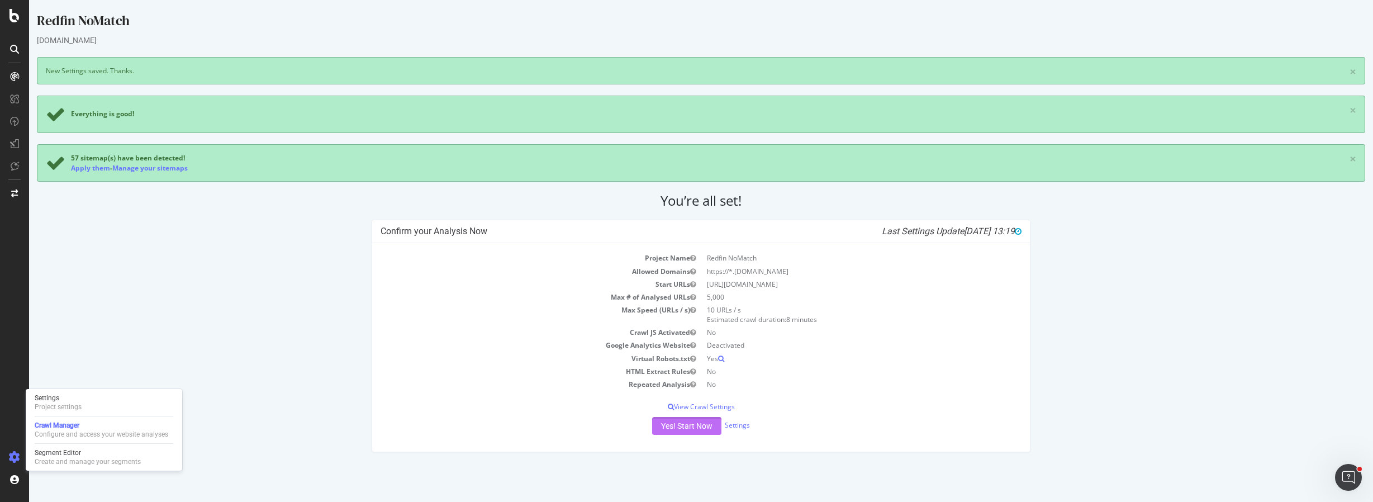
click at [667, 427] on button "Yes! Start Now" at bounding box center [686, 426] width 69 height 18
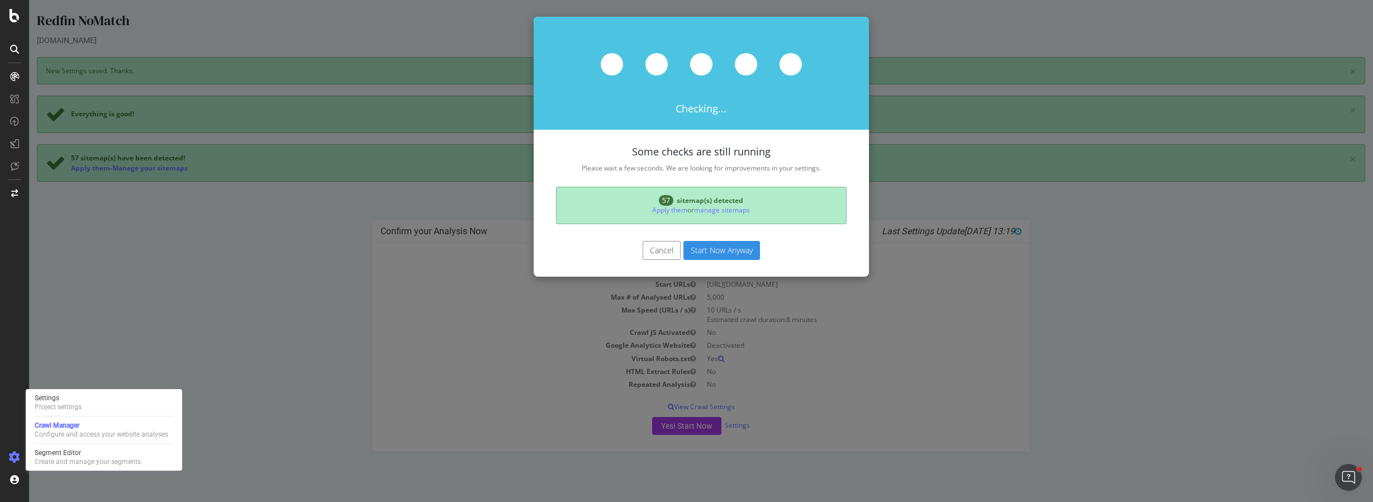
click at [701, 249] on button "Start Now Anyway" at bounding box center [722, 250] width 77 height 19
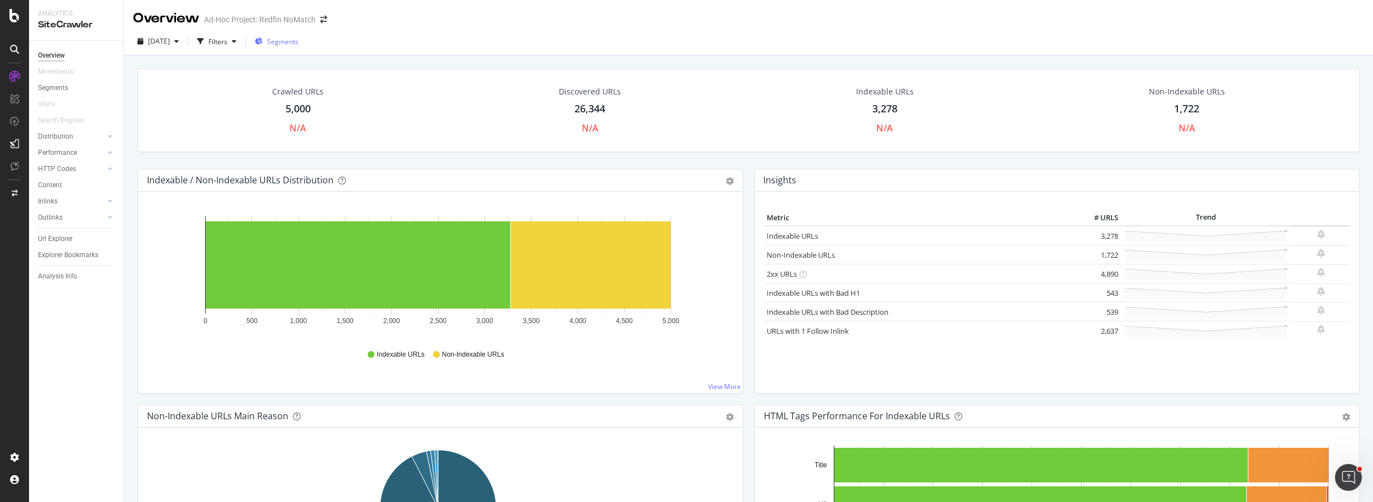
click at [290, 41] on span "Segments" at bounding box center [282, 42] width 31 height 10
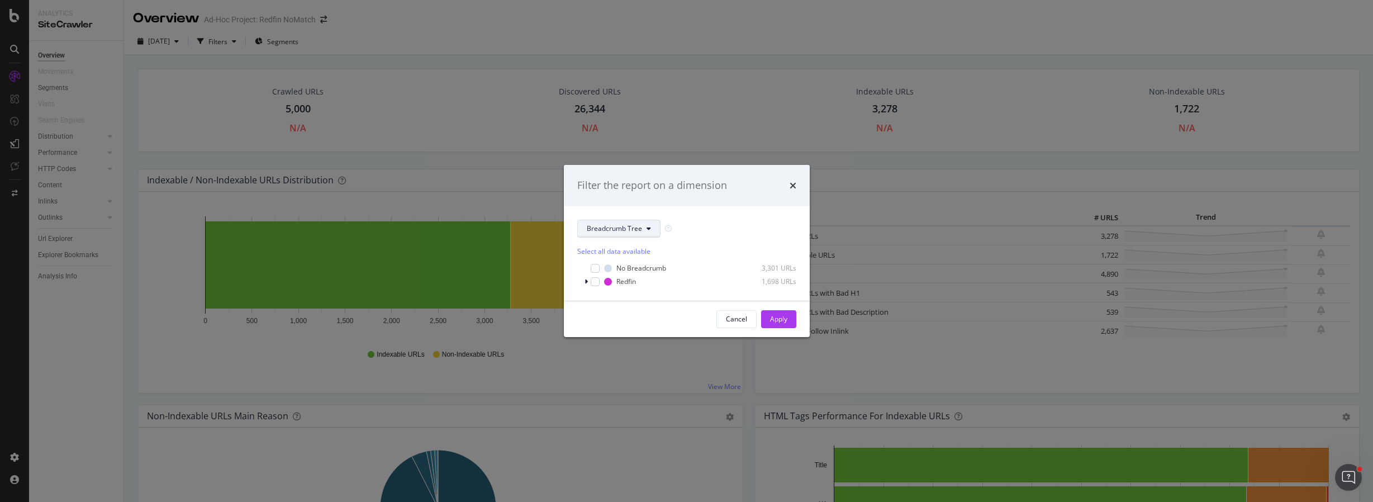
click at [642, 232] on button "Breadcrumb Tree" at bounding box center [618, 229] width 83 height 18
click at [616, 265] on span "pagetype" at bounding box center [623, 269] width 72 height 10
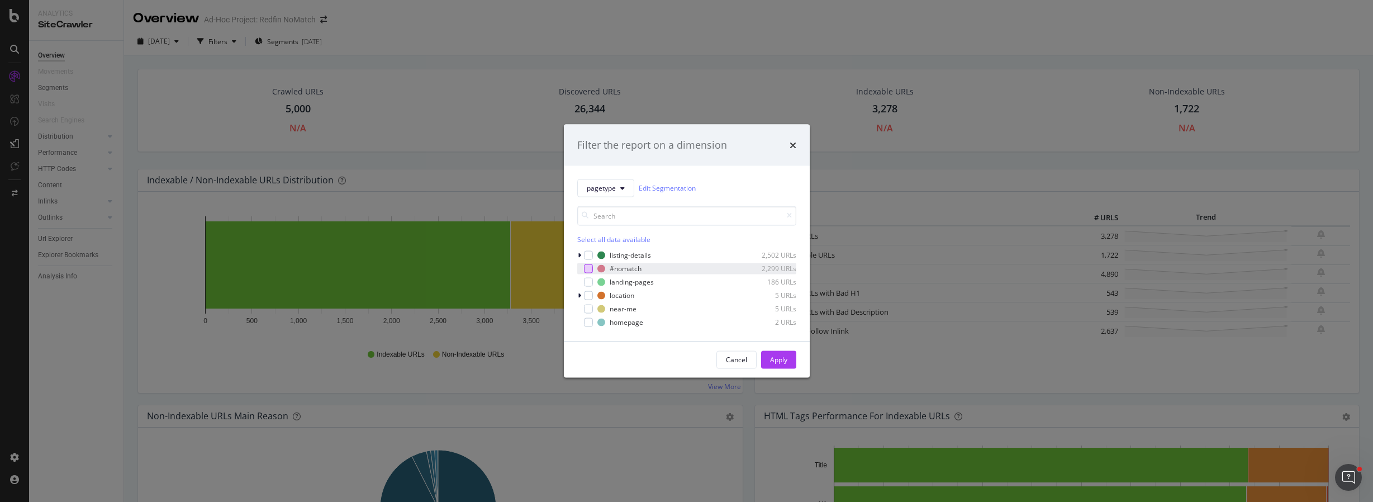
click at [590, 271] on div "modal" at bounding box center [588, 268] width 9 height 9
click at [784, 361] on div "Apply" at bounding box center [778, 360] width 17 height 10
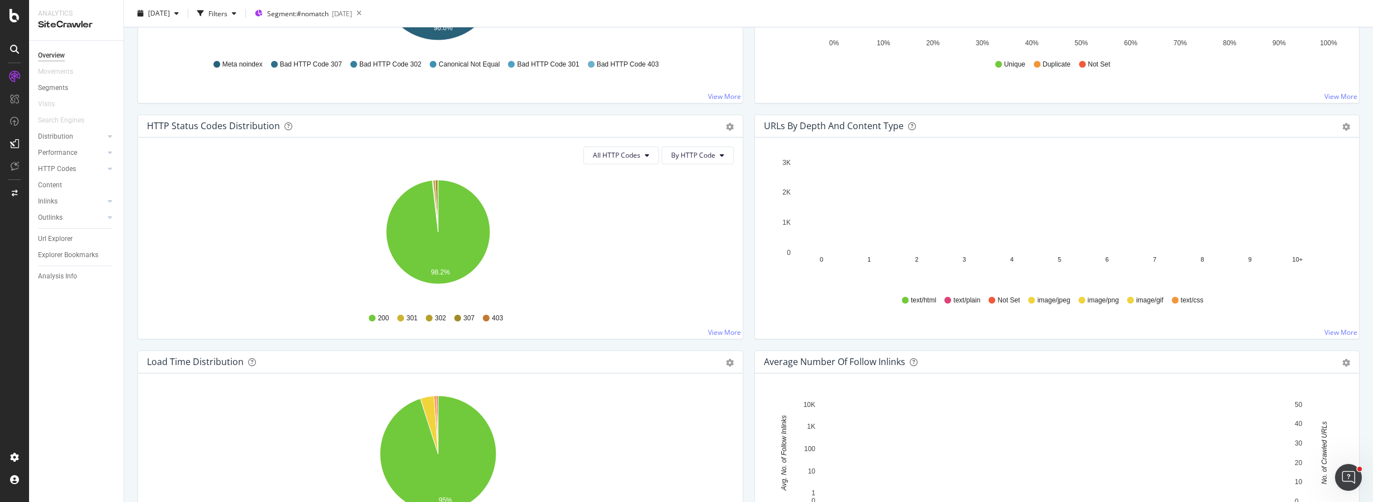
scroll to position [305, 0]
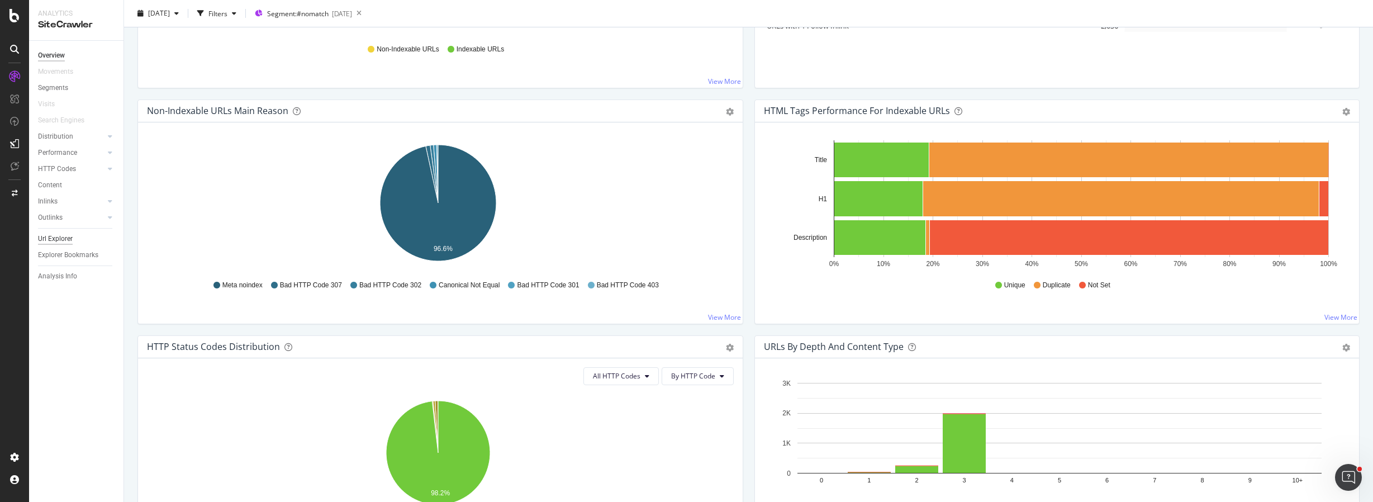
click at [58, 240] on div "Url Explorer" at bounding box center [55, 239] width 35 height 12
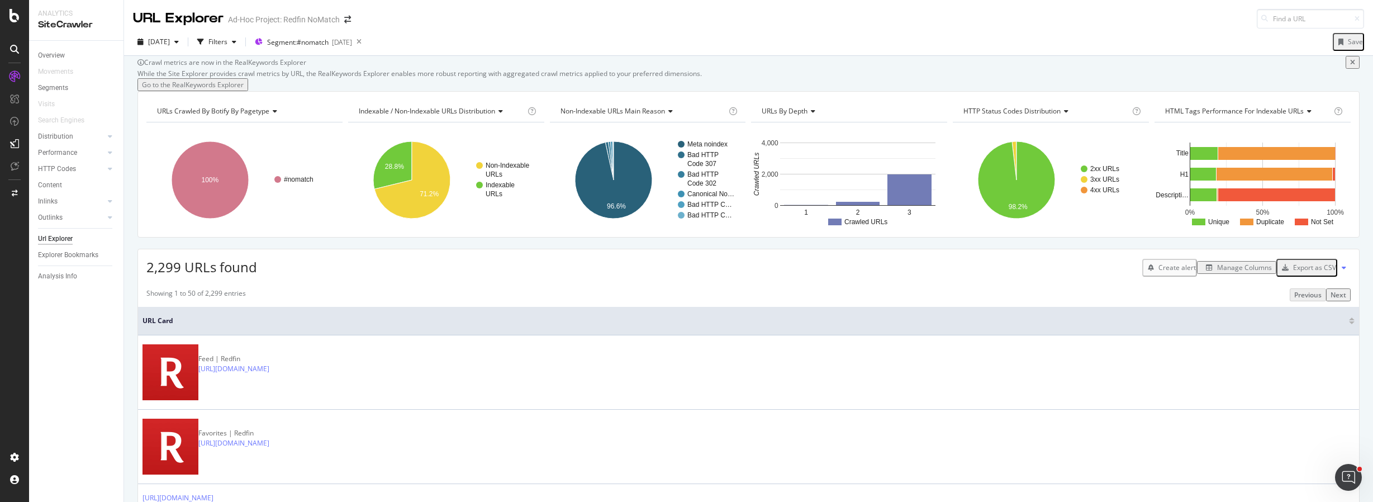
click at [1306, 272] on div "Export as CSV" at bounding box center [1314, 268] width 43 height 10
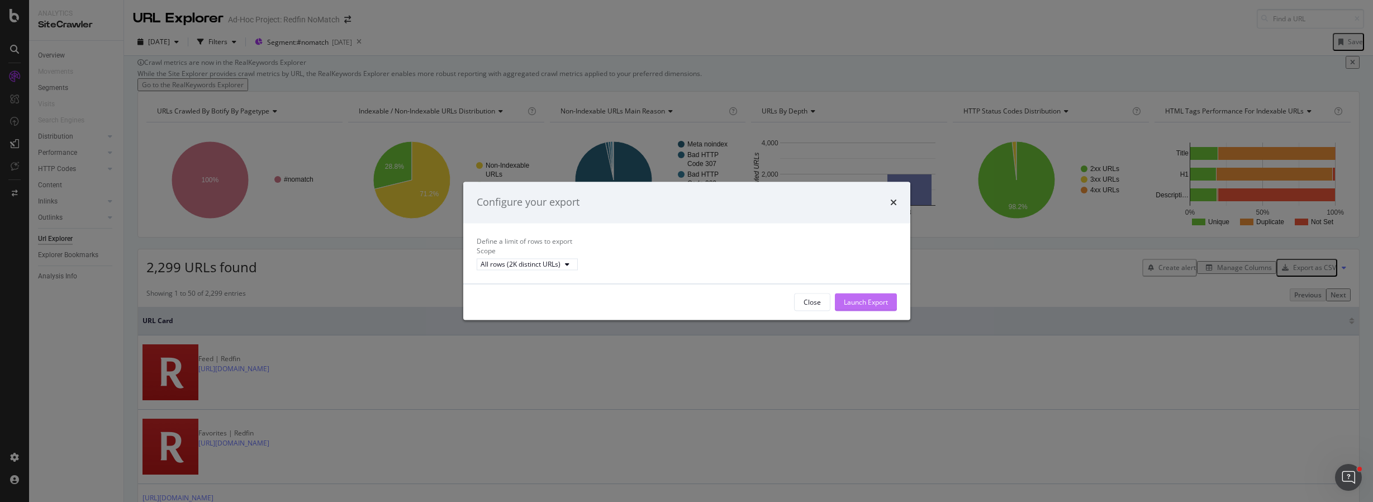
click at [867, 307] on div "Launch Export" at bounding box center [866, 302] width 44 height 10
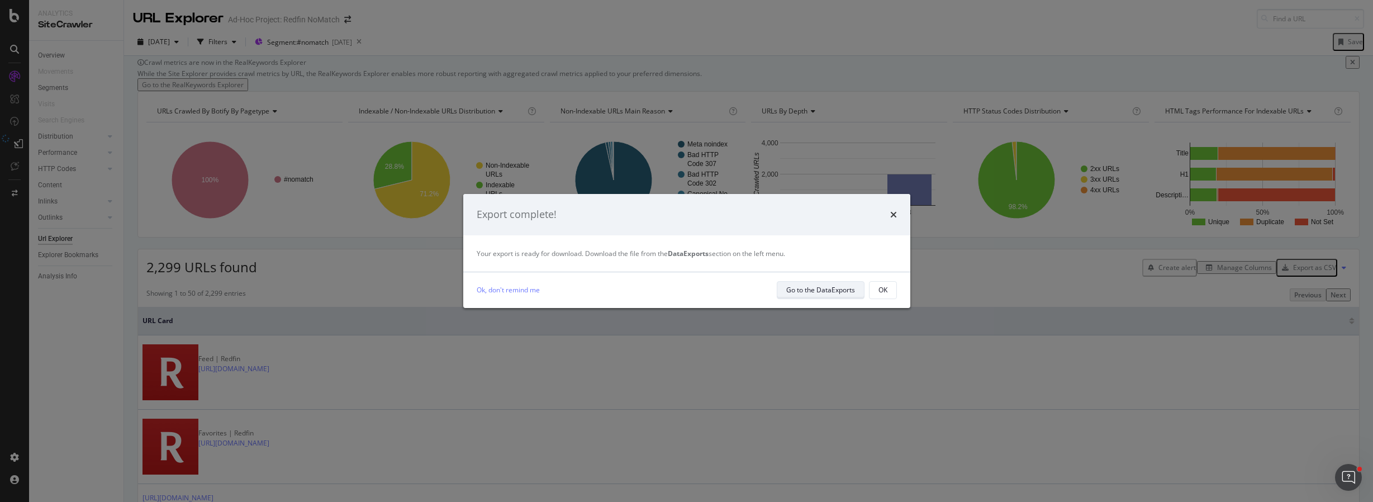
click at [799, 294] on div "Go to the DataExports" at bounding box center [820, 290] width 69 height 10
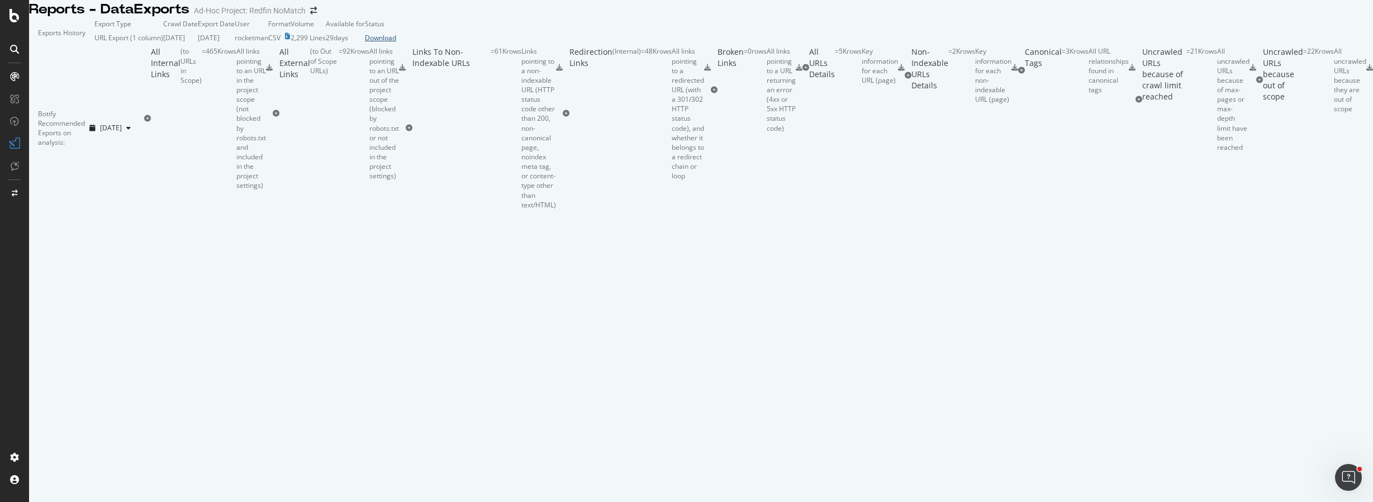
click at [396, 42] on div "Download" at bounding box center [380, 38] width 31 height 10
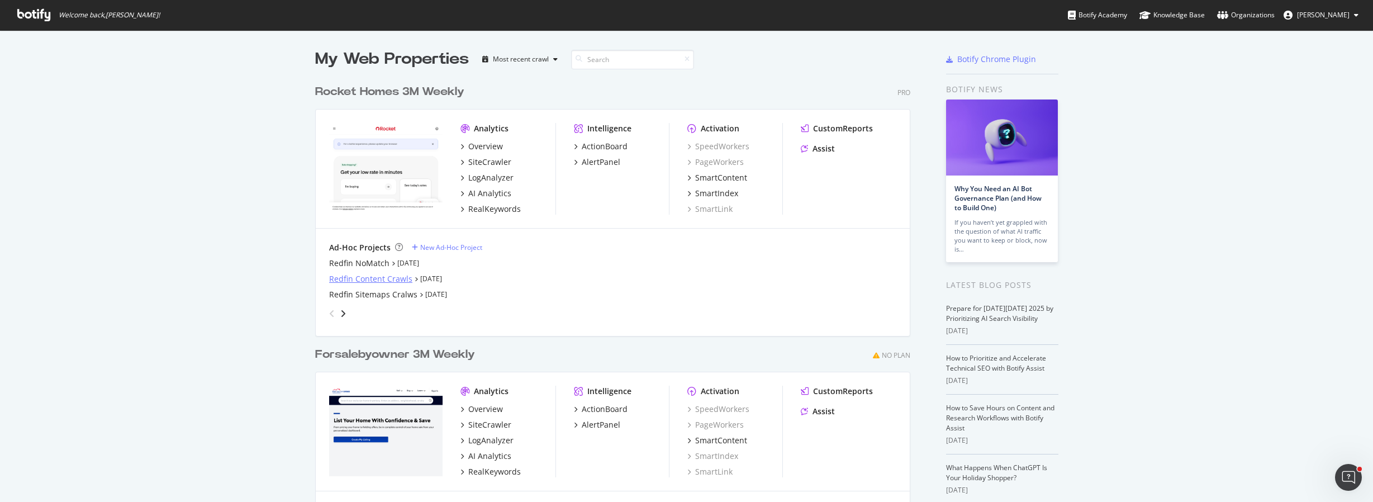
click at [338, 281] on div "Redfin Content Crawls" at bounding box center [370, 278] width 83 height 11
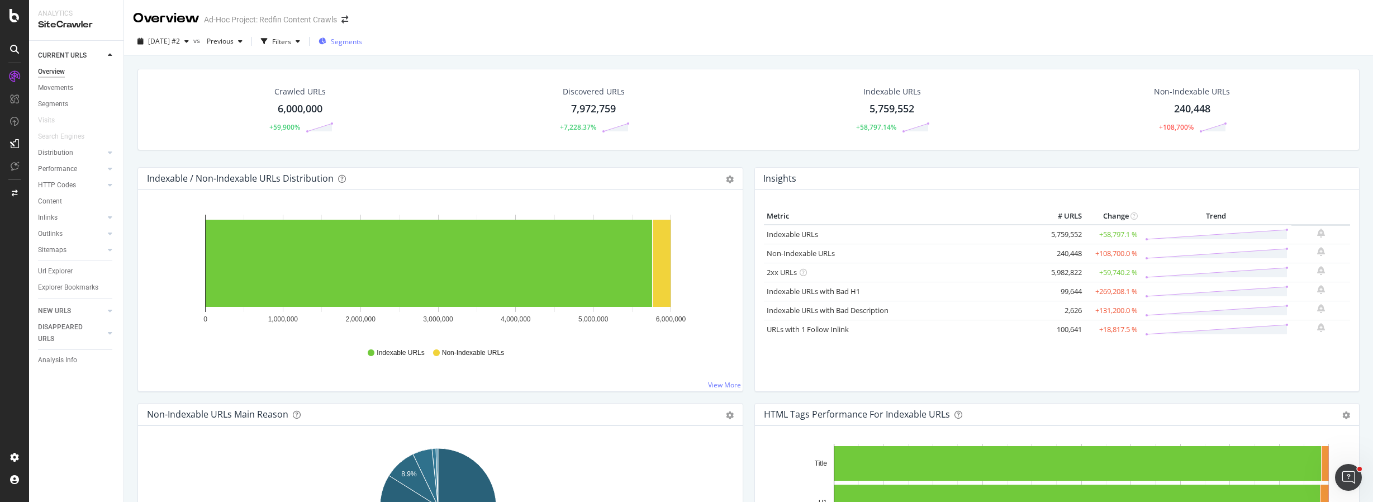
click at [352, 42] on div "Segments" at bounding box center [341, 42] width 44 height 10
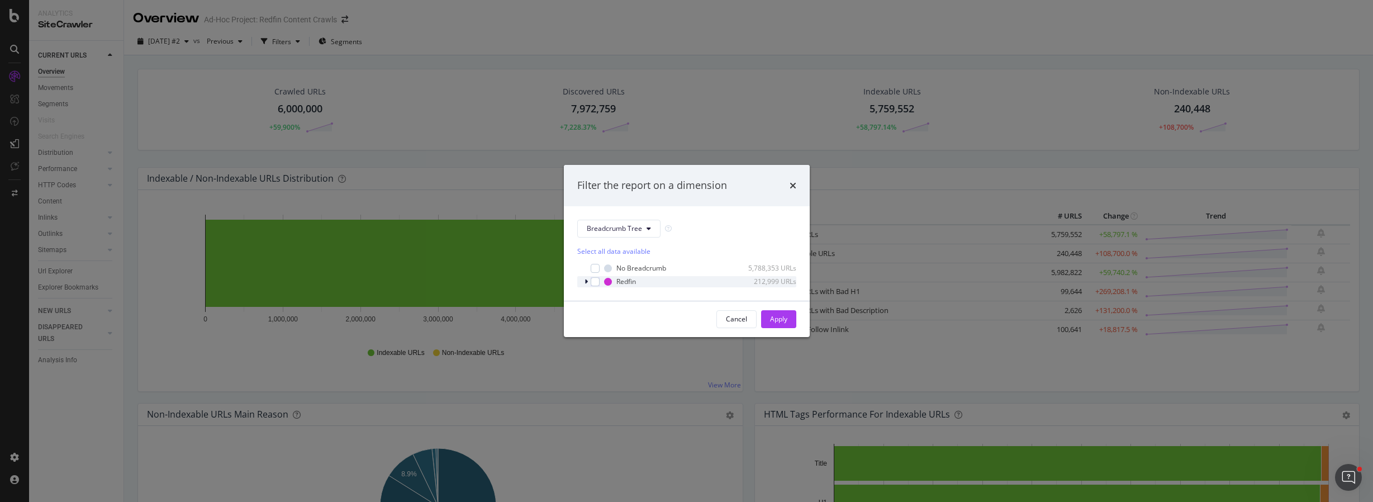
click at [589, 282] on div "modal" at bounding box center [587, 281] width 7 height 11
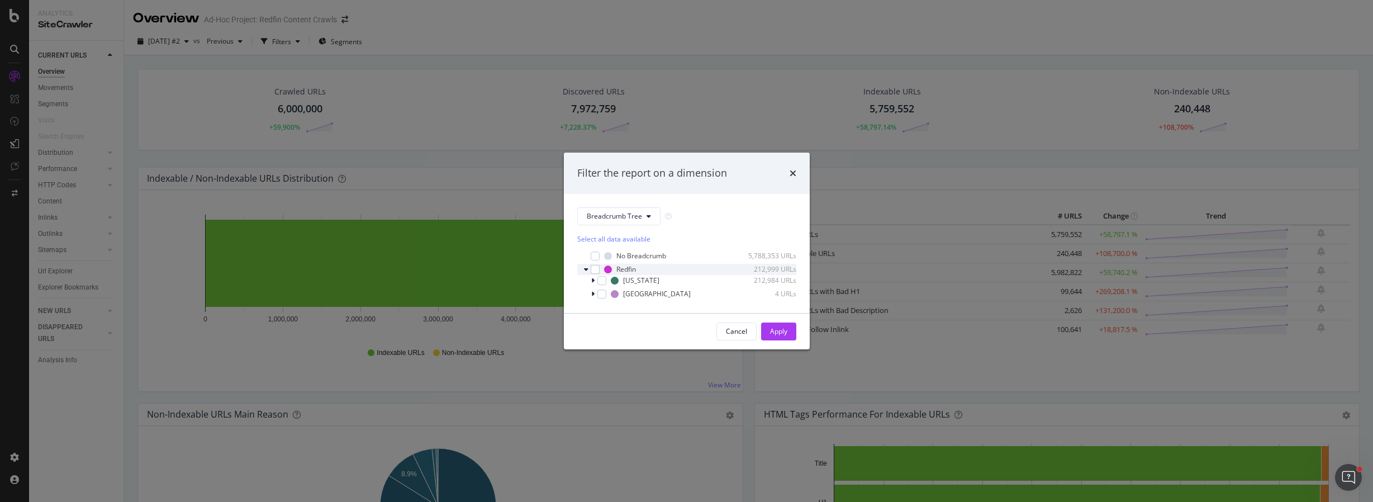
click at [587, 271] on icon "modal" at bounding box center [586, 269] width 4 height 7
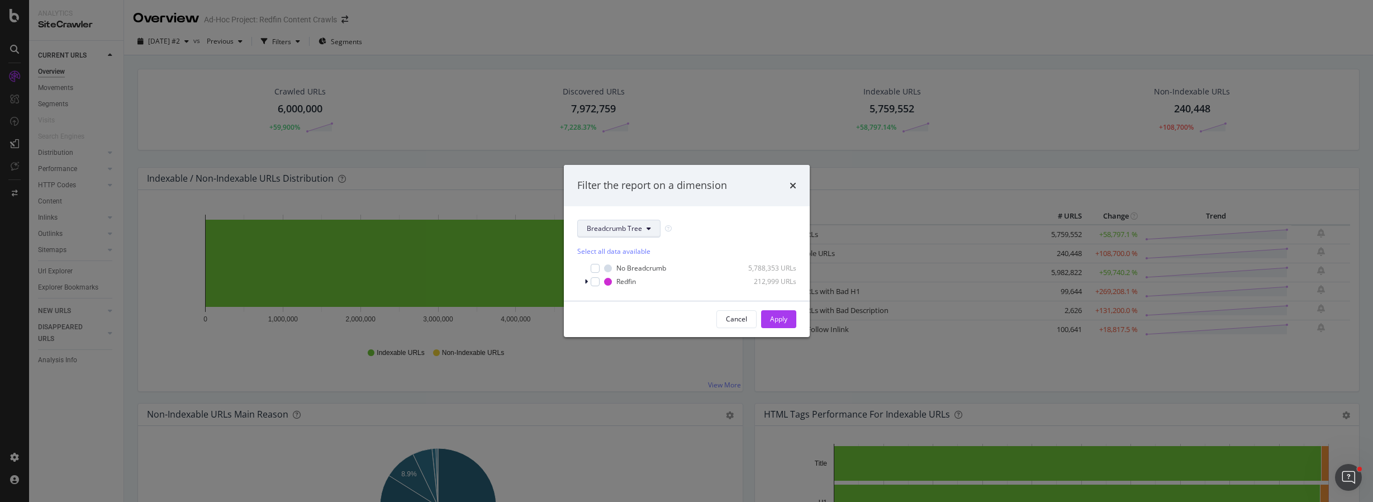
click at [647, 226] on icon "modal" at bounding box center [649, 228] width 4 height 7
click at [621, 264] on span "pagetype" at bounding box center [623, 269] width 72 height 10
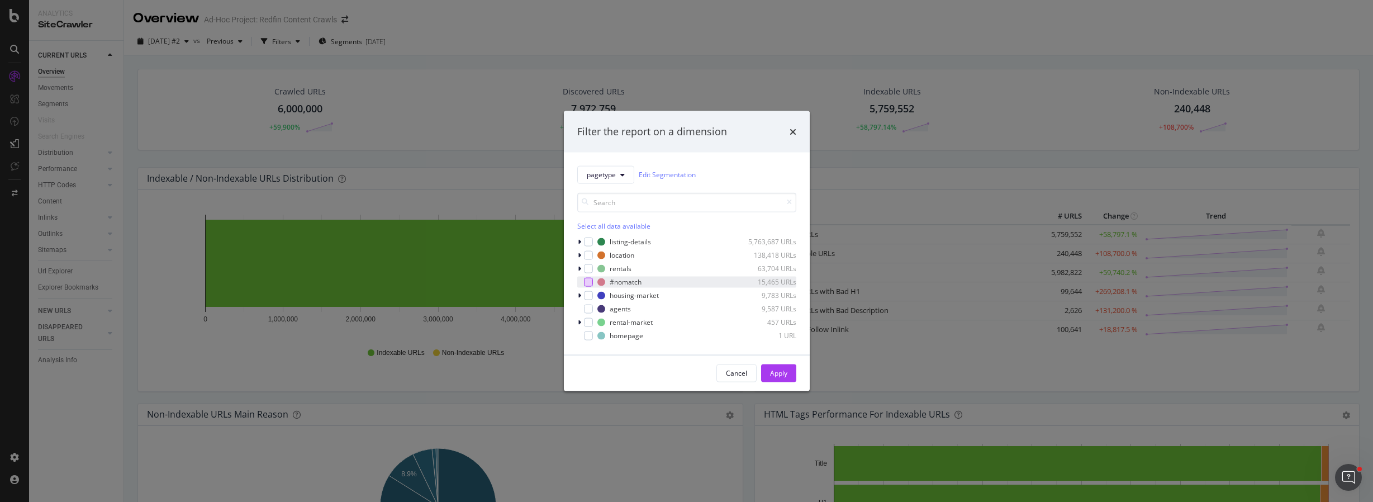
click at [586, 282] on div "modal" at bounding box center [588, 281] width 9 height 9
click at [779, 374] on div "Apply" at bounding box center [778, 373] width 17 height 10
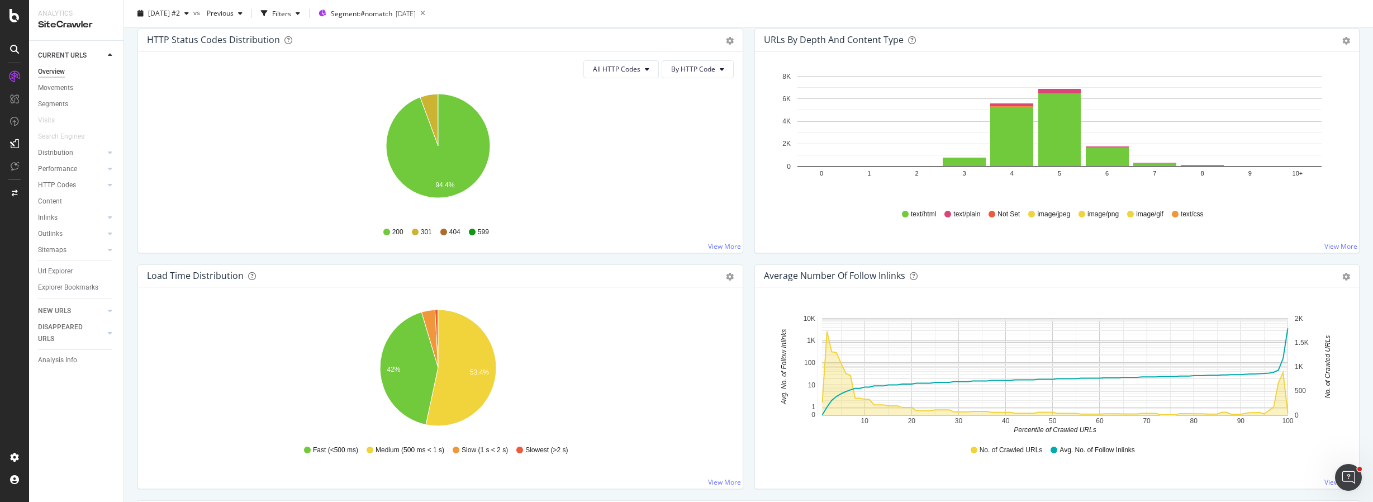
scroll to position [605, 0]
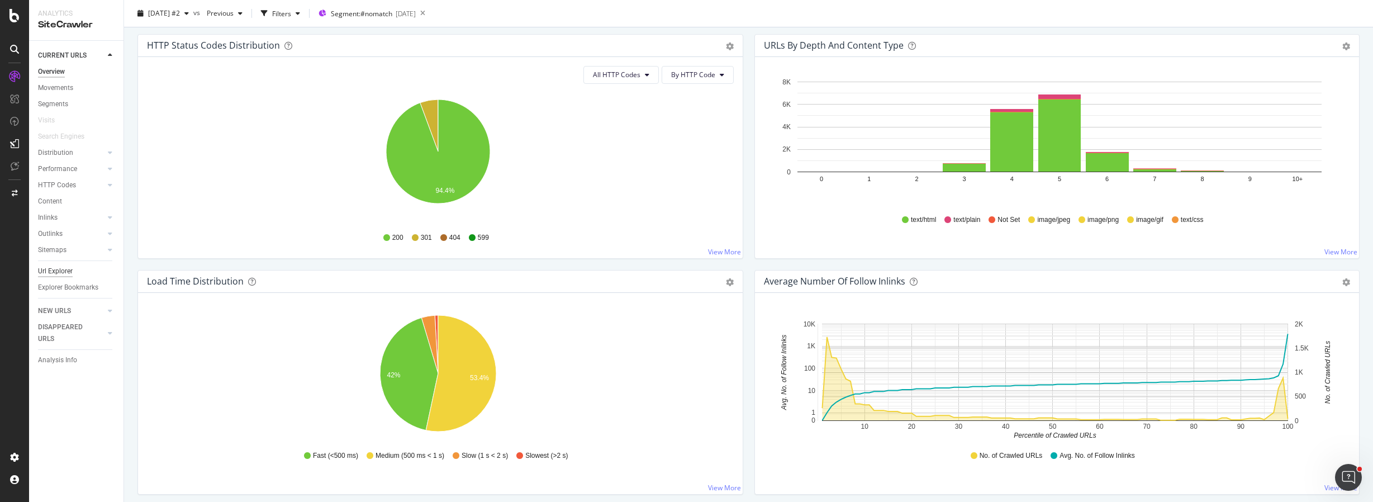
click at [60, 274] on div "Url Explorer" at bounding box center [55, 271] width 35 height 12
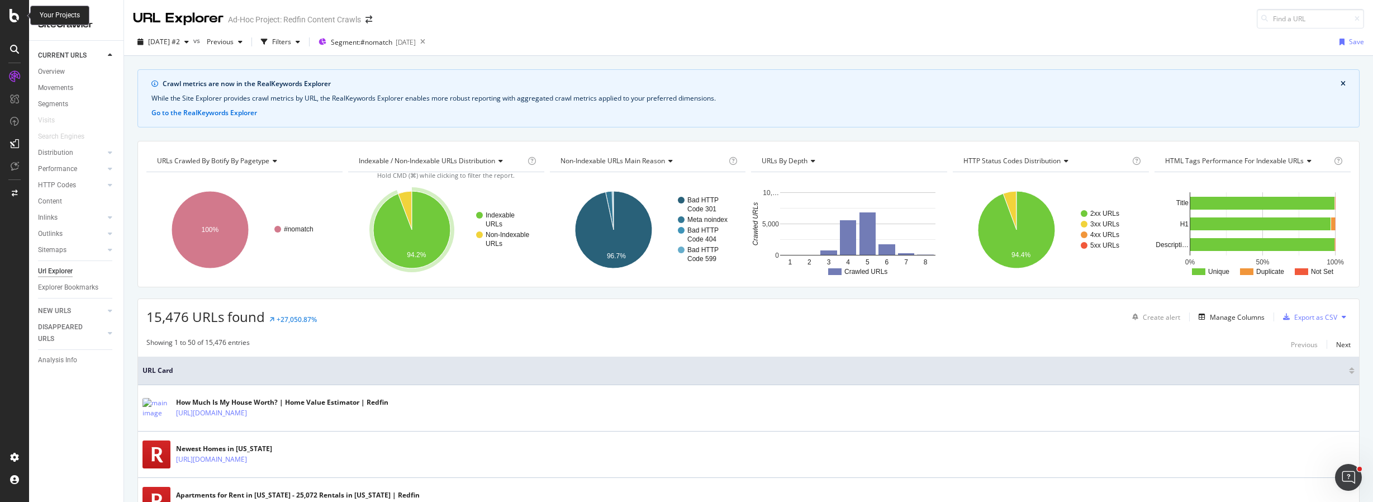
click at [18, 18] on icon at bounding box center [15, 15] width 10 height 13
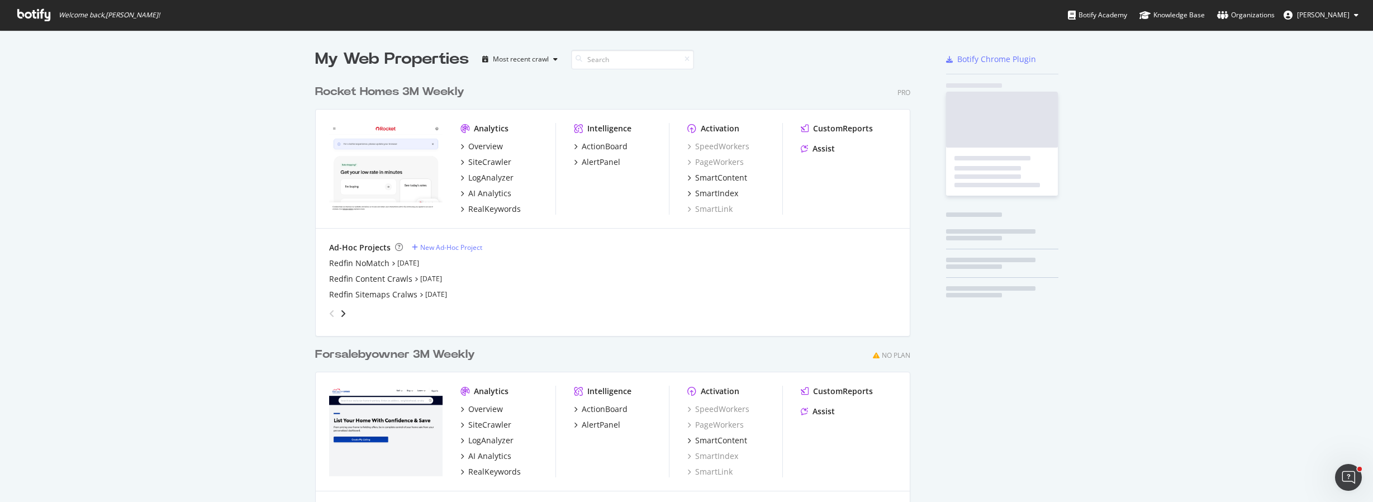
scroll to position [494, 1357]
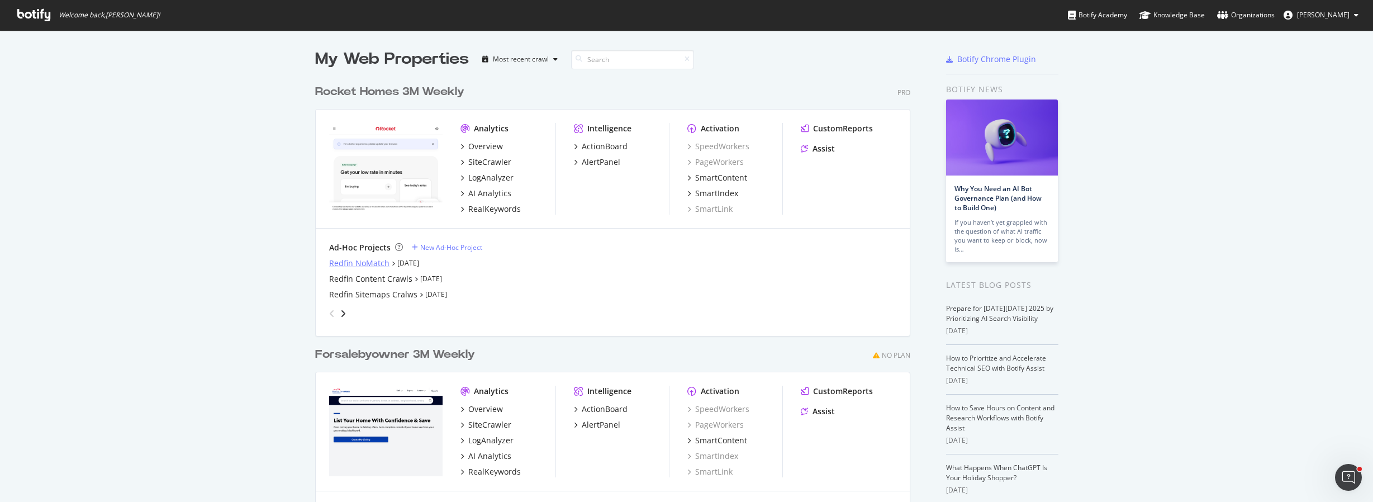
click at [343, 262] on div "Redfin NoMatch" at bounding box center [359, 263] width 60 height 11
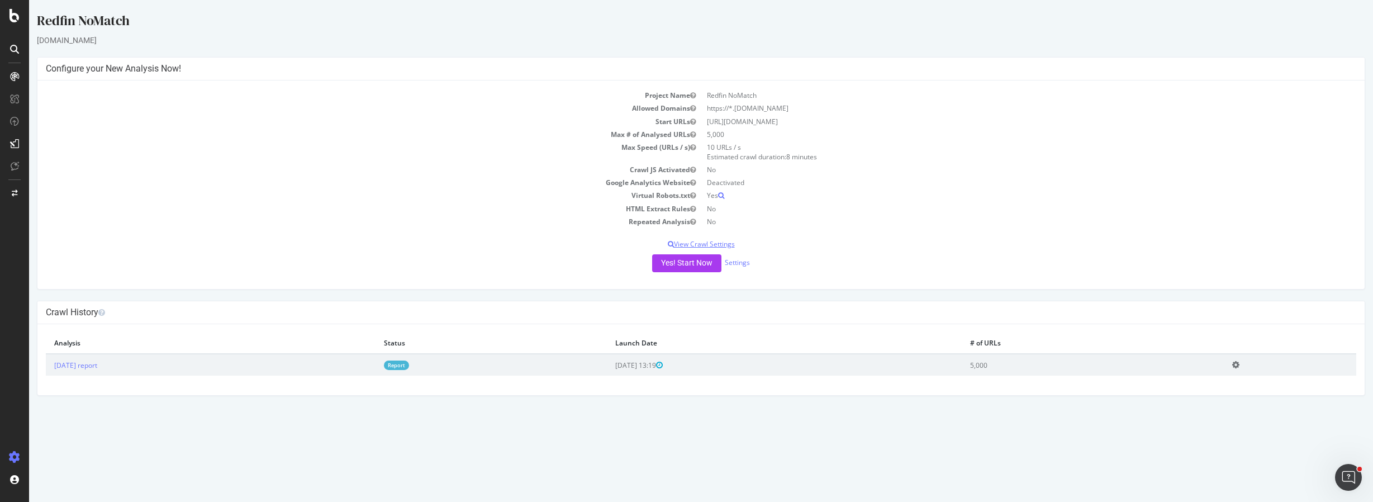
click at [719, 243] on p "View Crawl Settings" at bounding box center [701, 244] width 1311 height 10
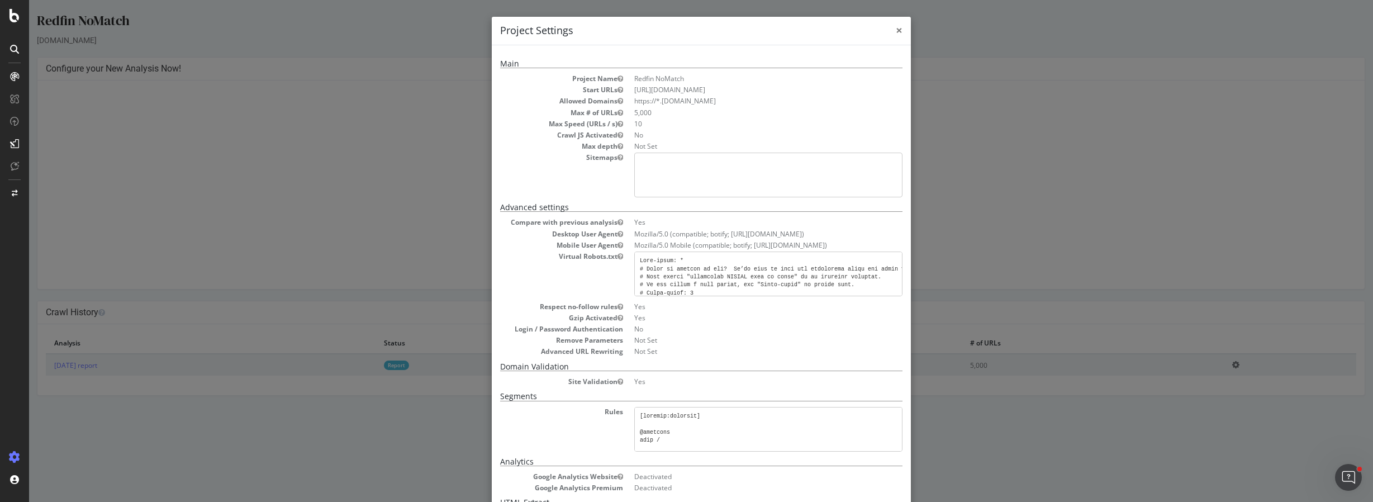
click at [896, 32] on span "×" at bounding box center [899, 30] width 7 height 16
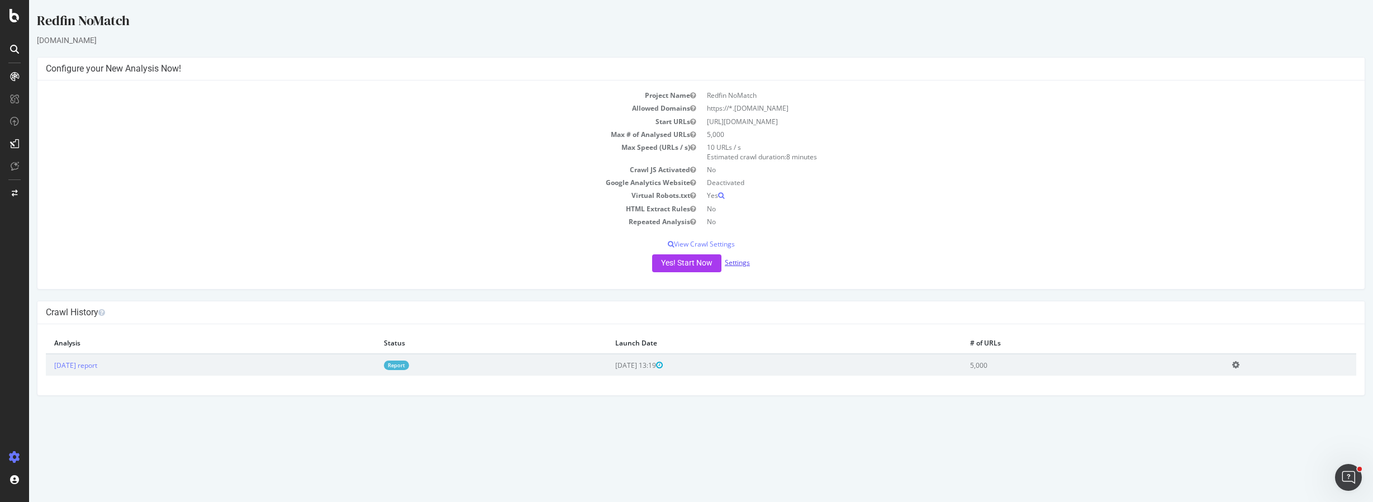
click at [736, 264] on link "Settings" at bounding box center [737, 263] width 25 height 10
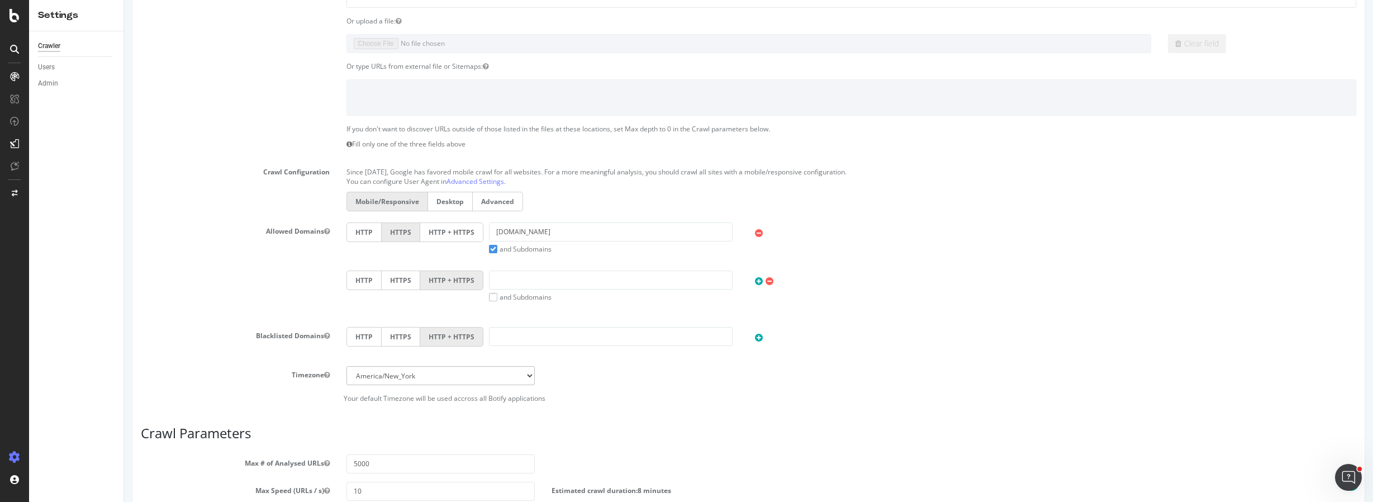
scroll to position [173, 0]
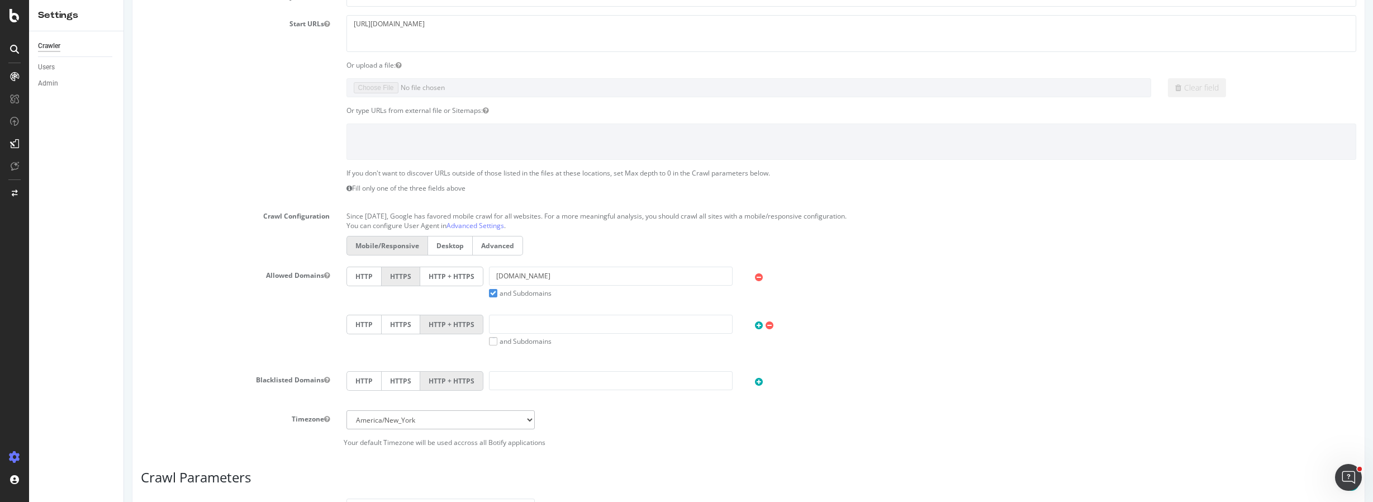
click at [490, 292] on label "and Subdomains" at bounding box center [520, 293] width 63 height 10
click at [124, 0] on input "and Subdomains" at bounding box center [124, 0] width 0 height 0
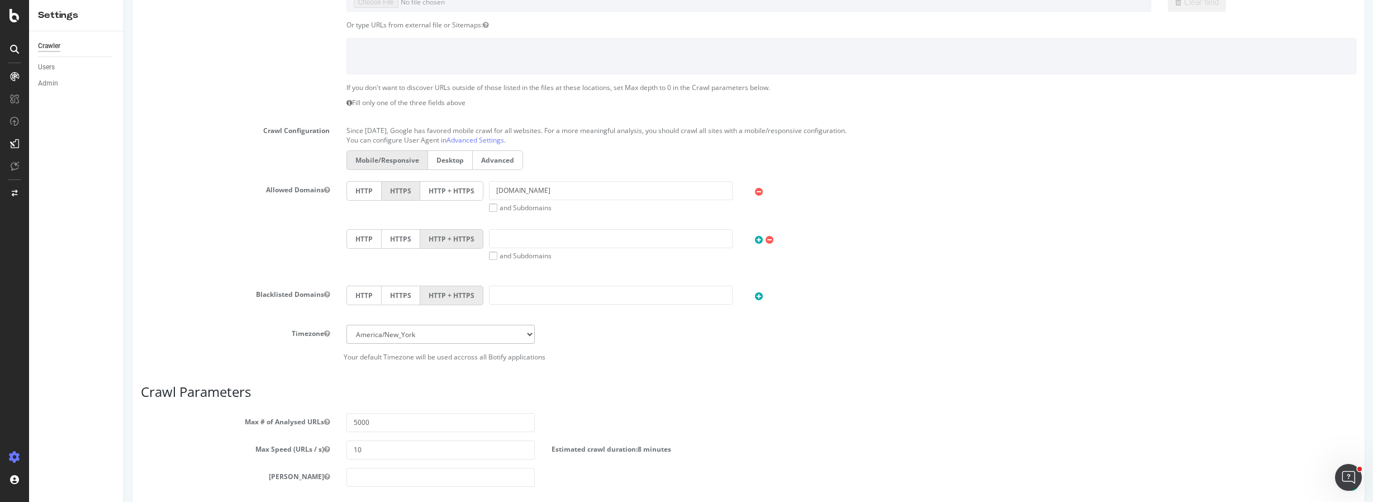
scroll to position [198, 0]
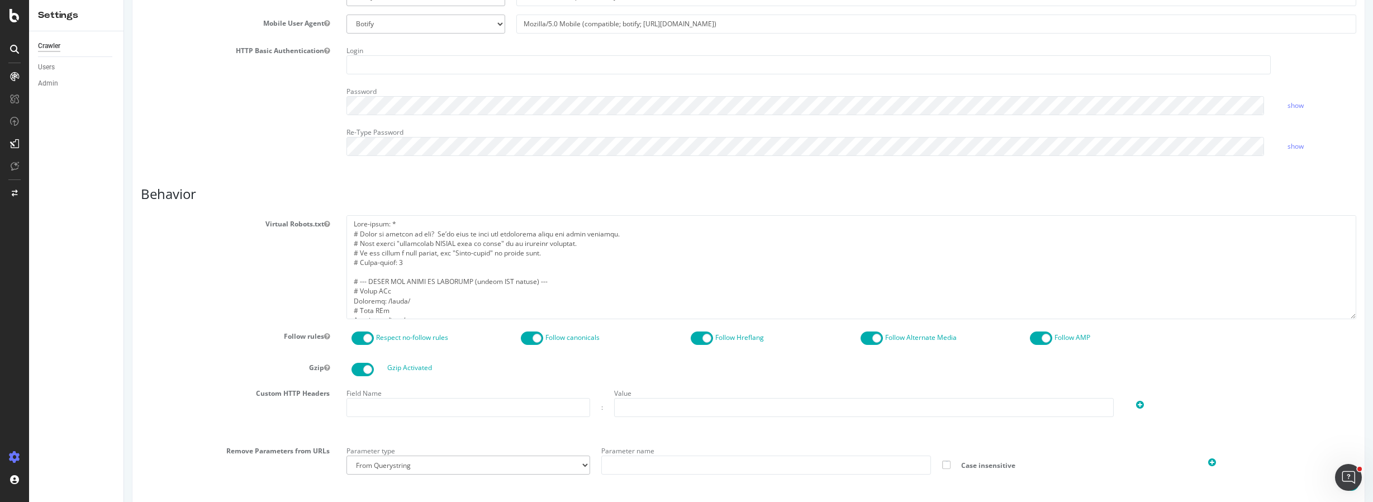
scroll to position [433, 0]
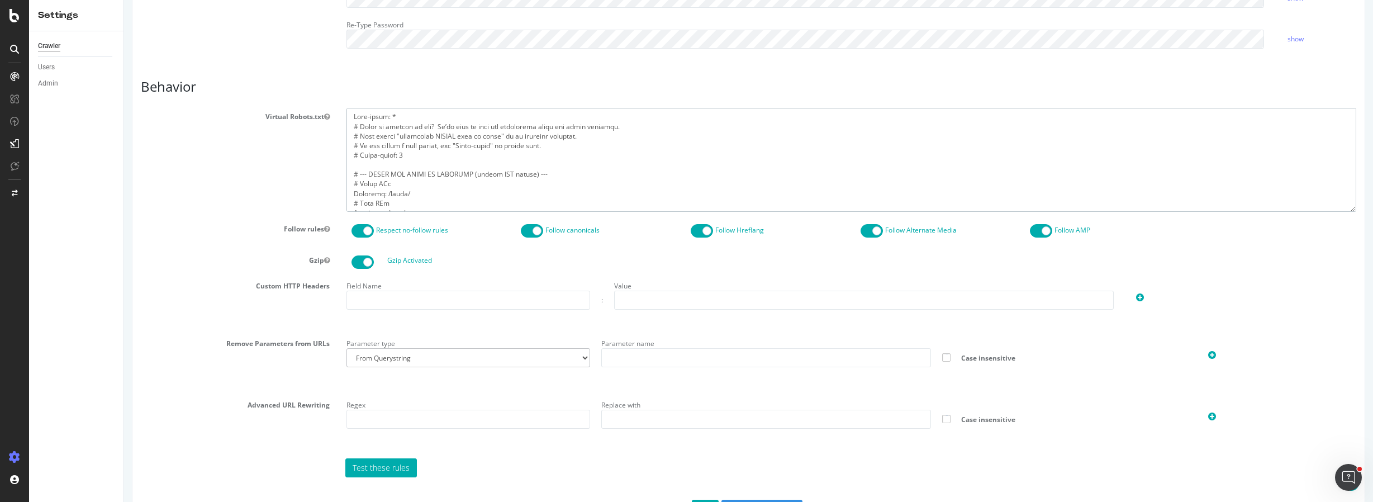
click at [452, 173] on textarea at bounding box center [852, 159] width 1011 height 103
drag, startPoint x: 349, startPoint y: 115, endPoint x: 441, endPoint y: 231, distance: 148.8
click at [442, 232] on section "Virtual Robots.txt Follow rules Respect no-follow rules Follow canonicals Follo…" at bounding box center [749, 292] width 1216 height 369
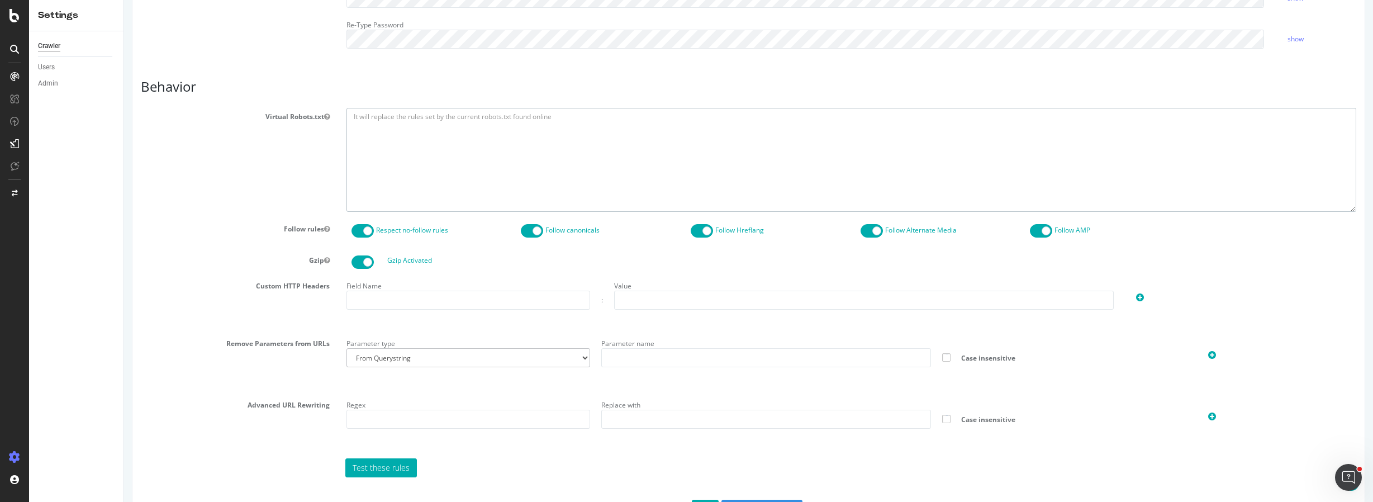
paste textarea "User-agent: * # Keep the crawl open, but explicitly block known targets and noi…"
type textarea "User-agent: * # Keep the crawl open, but explicitly block known targets and noi…"
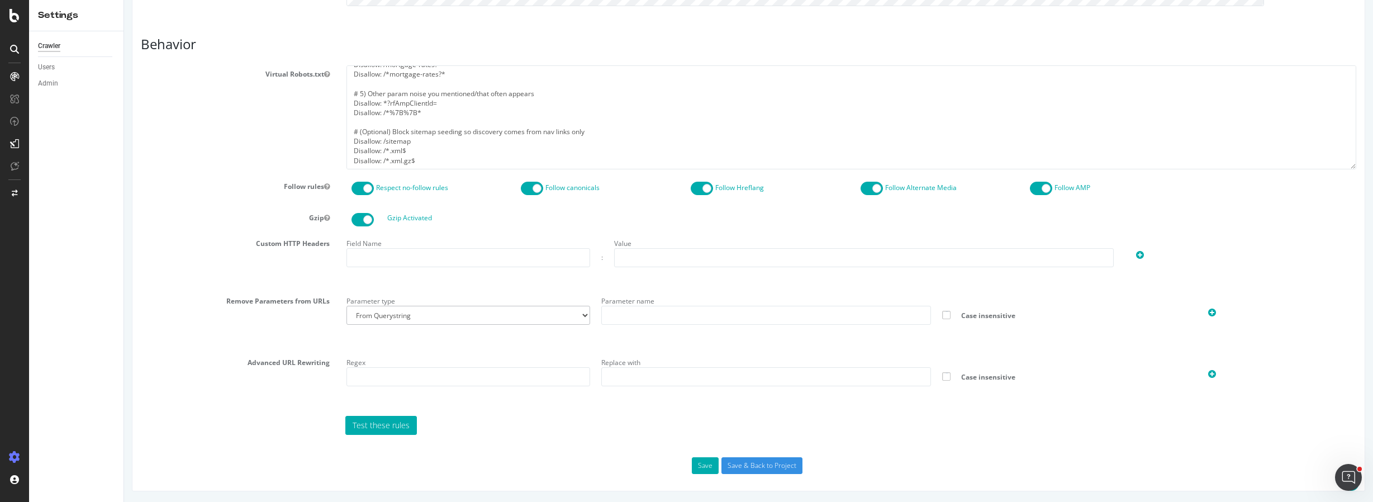
scroll to position [476, 0]
click at [753, 463] on input "Save & Back to Project" at bounding box center [762, 465] width 81 height 17
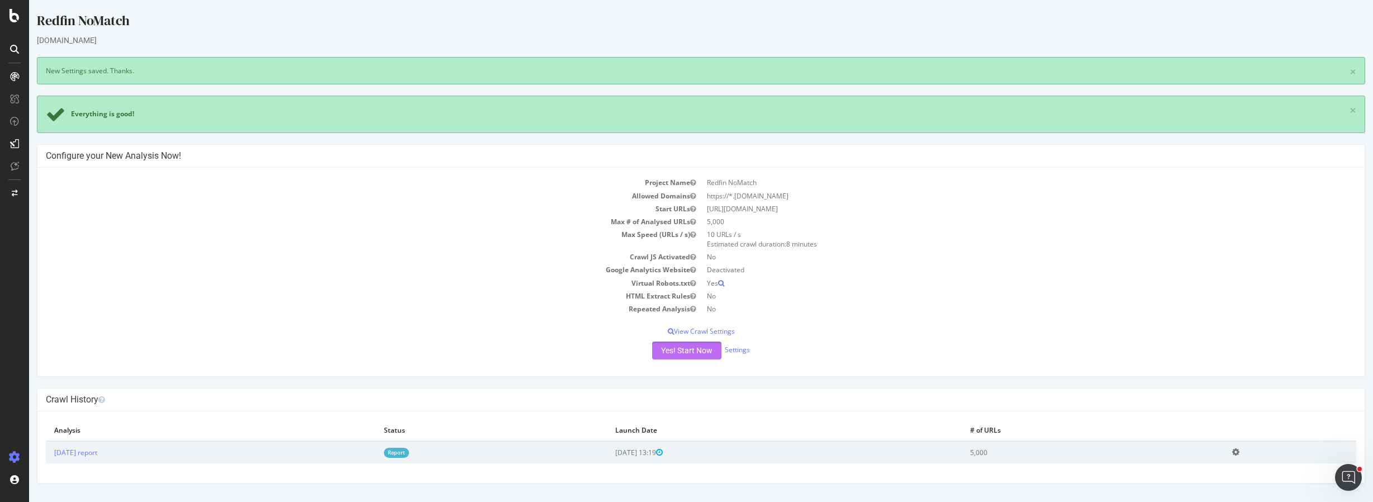
click at [698, 352] on button "Yes! Start Now" at bounding box center [686, 351] width 69 height 18
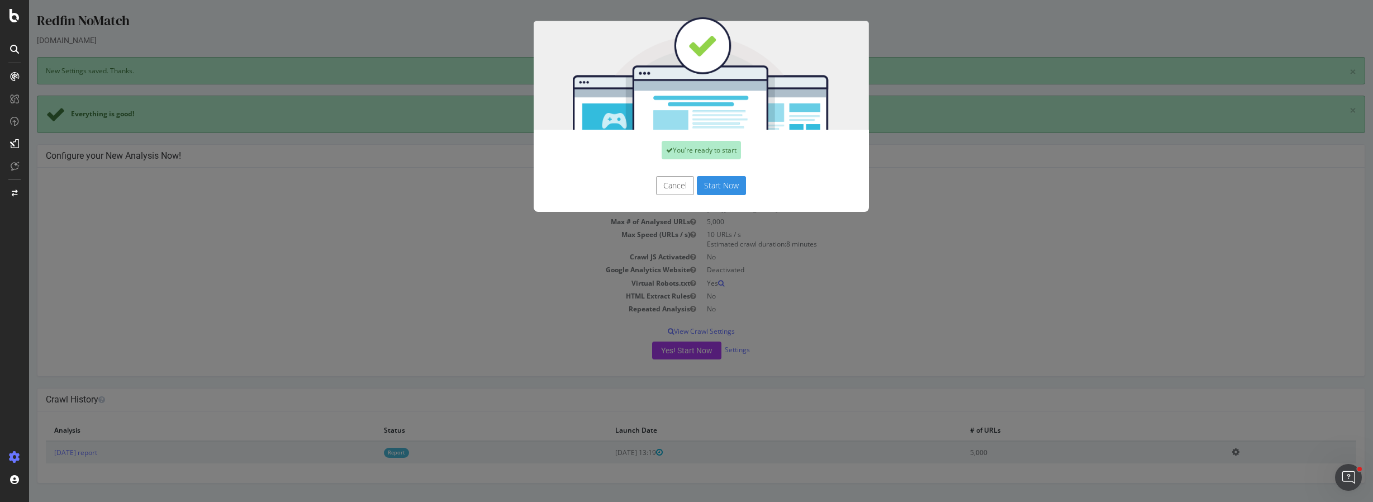
click at [720, 188] on button "Start Now" at bounding box center [721, 185] width 49 height 19
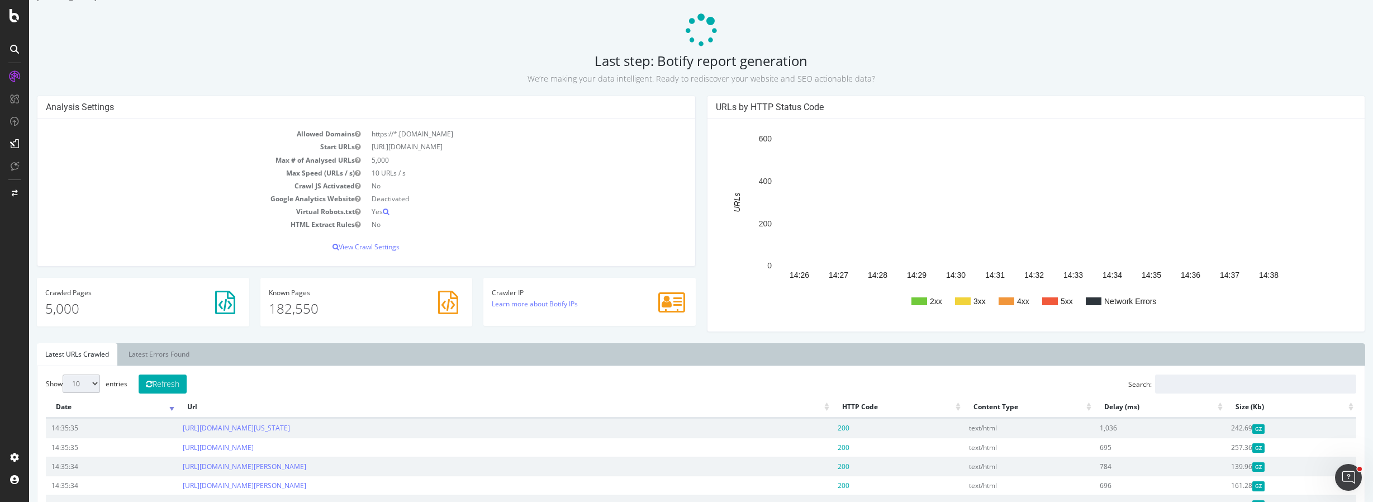
scroll to position [10, 0]
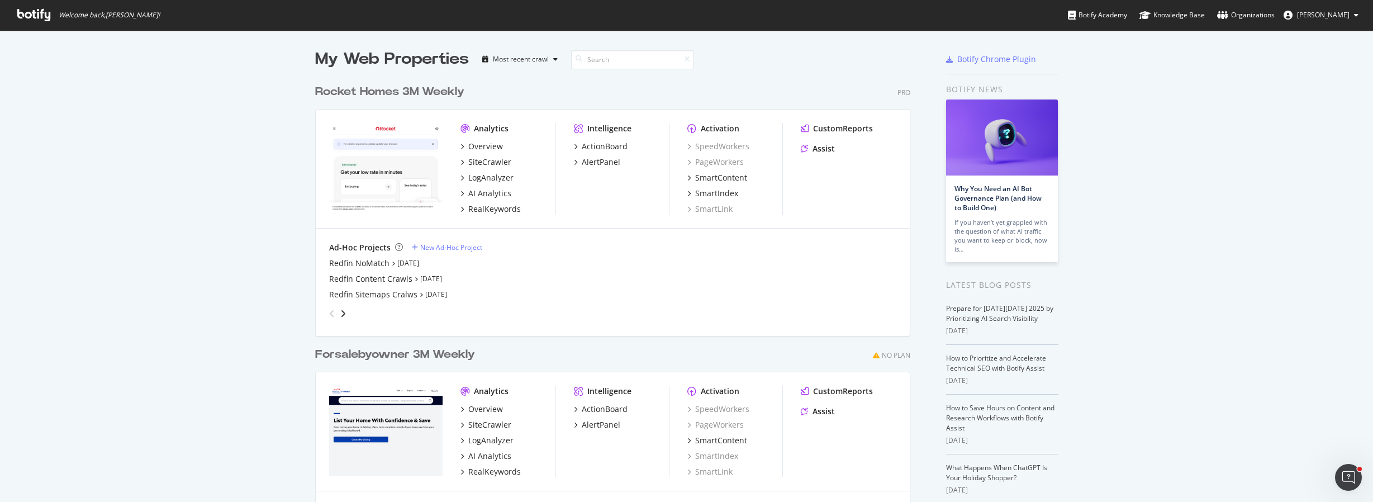
click at [1322, 16] on span "[PERSON_NAME]" at bounding box center [1323, 15] width 53 height 10
click at [1312, 160] on div "See all Organizations" at bounding box center [1313, 162] width 107 height 17
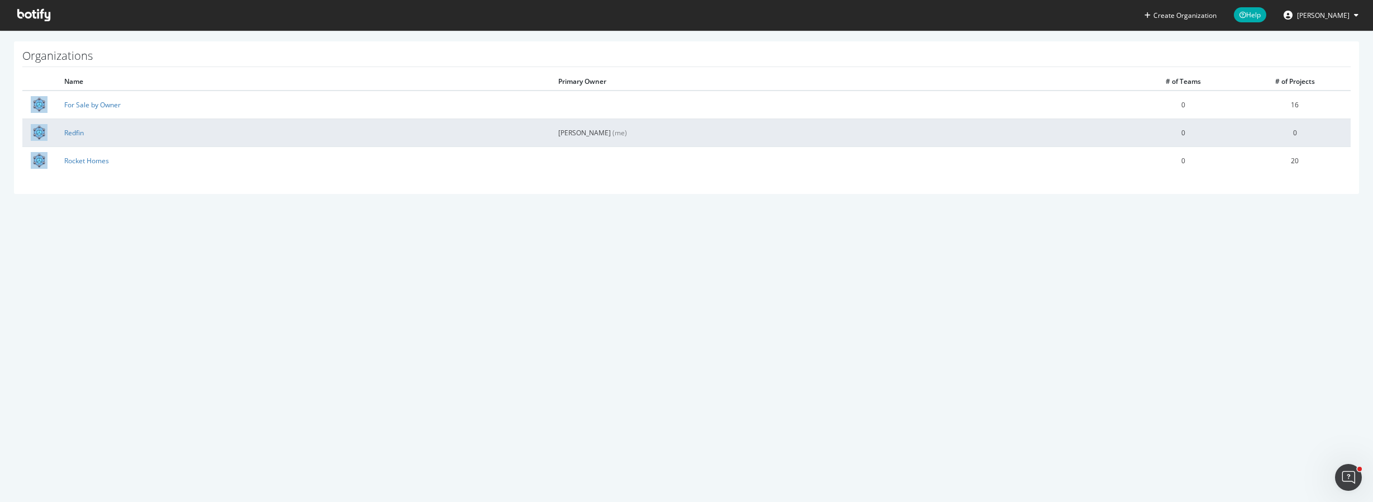
click at [214, 136] on td "Redfin" at bounding box center [303, 132] width 494 height 28
click at [72, 131] on link "Redfin" at bounding box center [74, 133] width 20 height 10
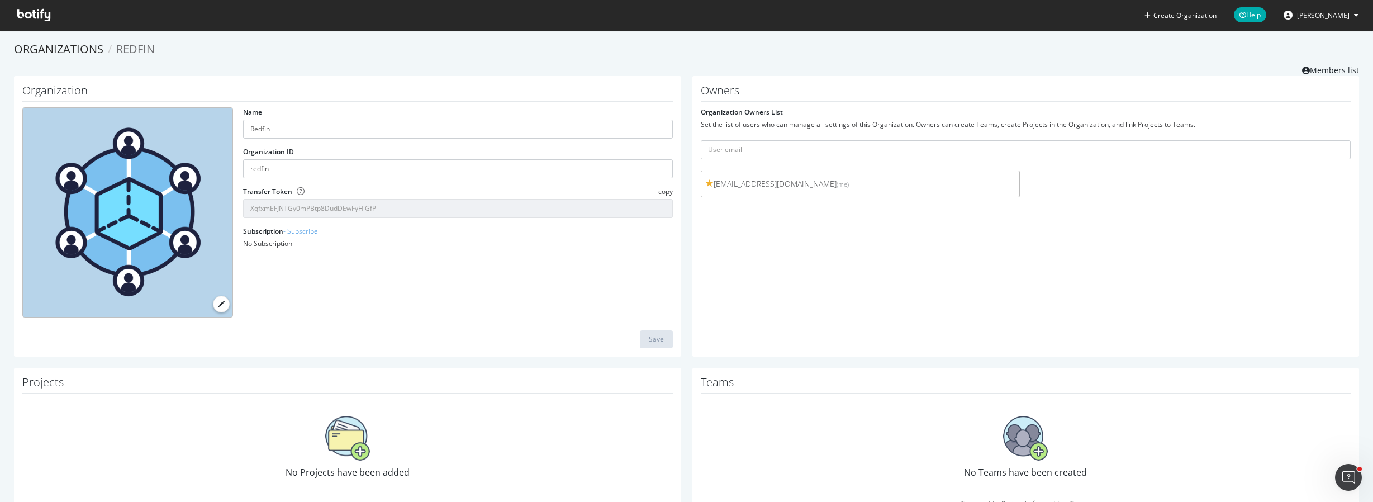
click at [39, 17] on icon at bounding box center [33, 15] width 33 height 12
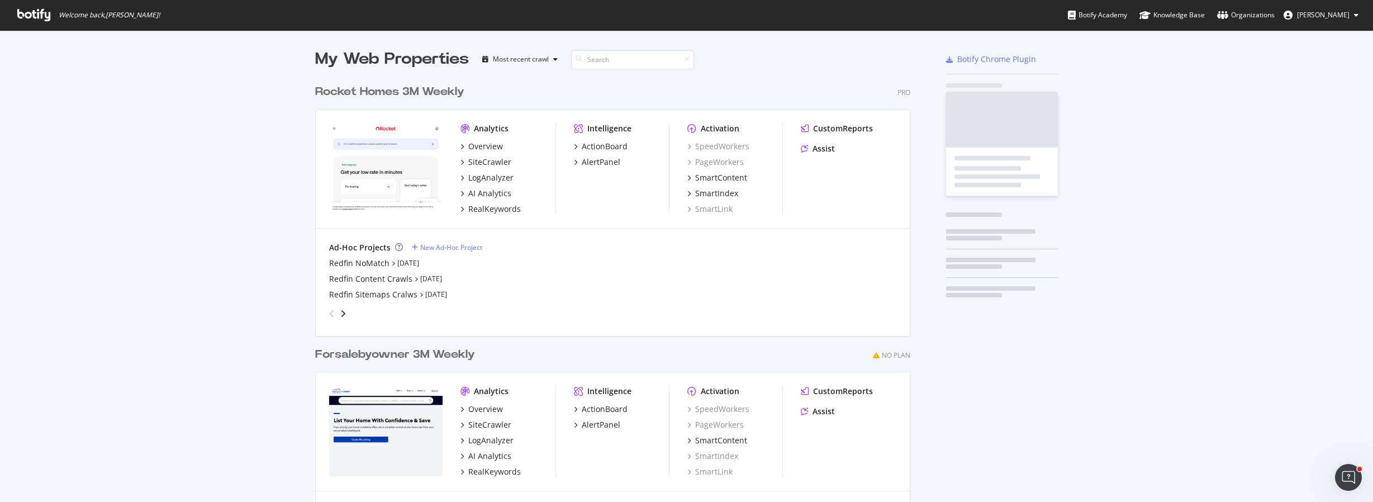
scroll to position [494, 1357]
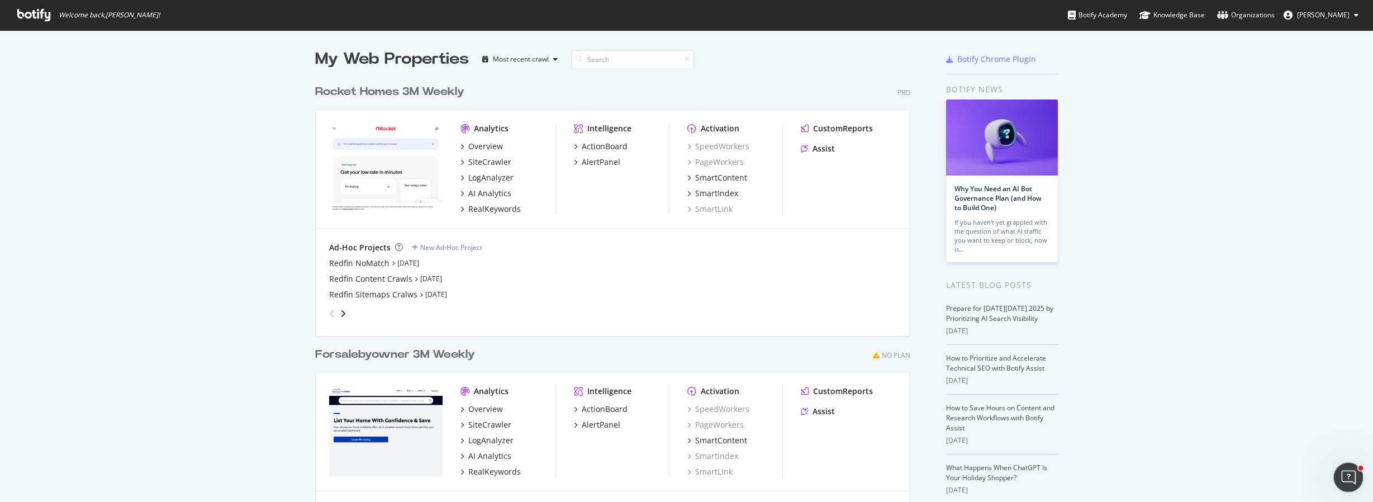
click at [1348, 469] on icon "Open Intercom Messenger" at bounding box center [1347, 476] width 18 height 18
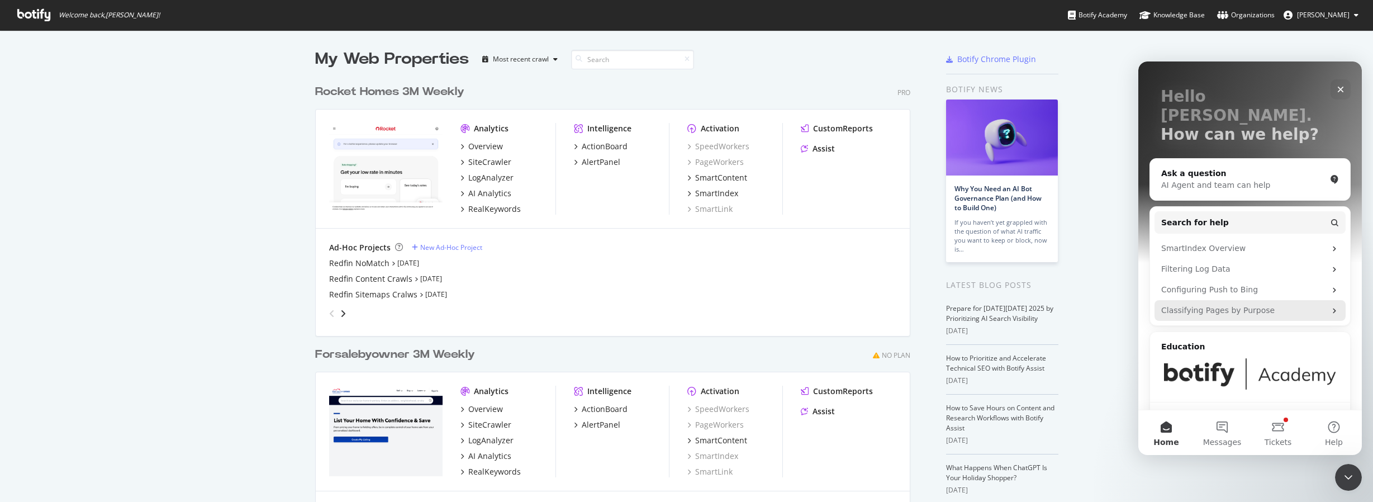
scroll to position [61, 0]
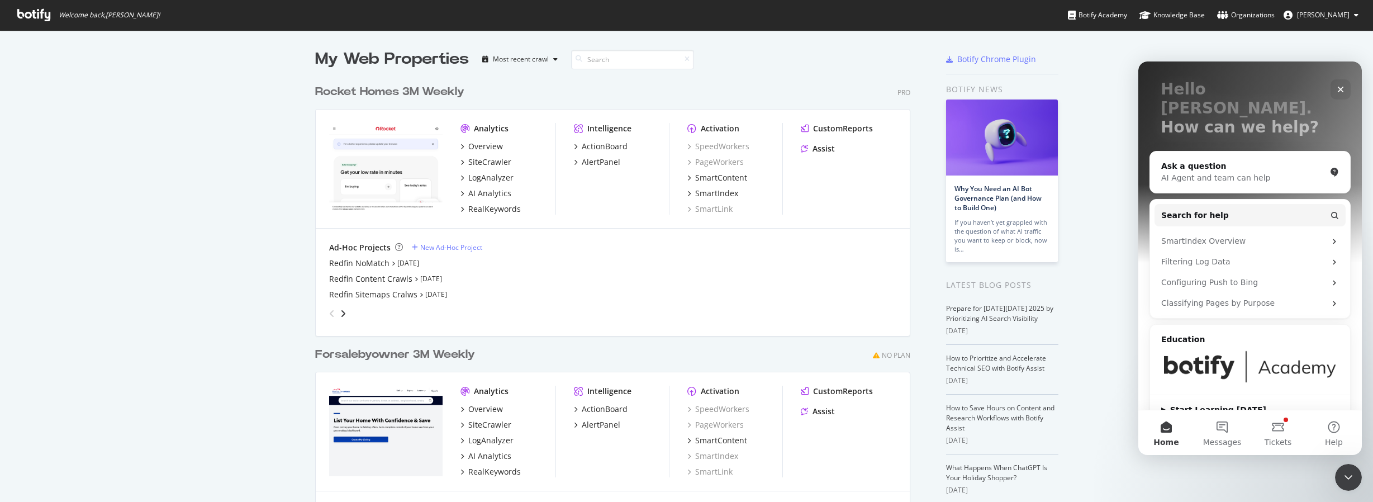
click at [1325, 13] on span "[PERSON_NAME]" at bounding box center [1323, 15] width 53 height 10
click at [1267, 14] on div "Organizations" at bounding box center [1246, 15] width 58 height 11
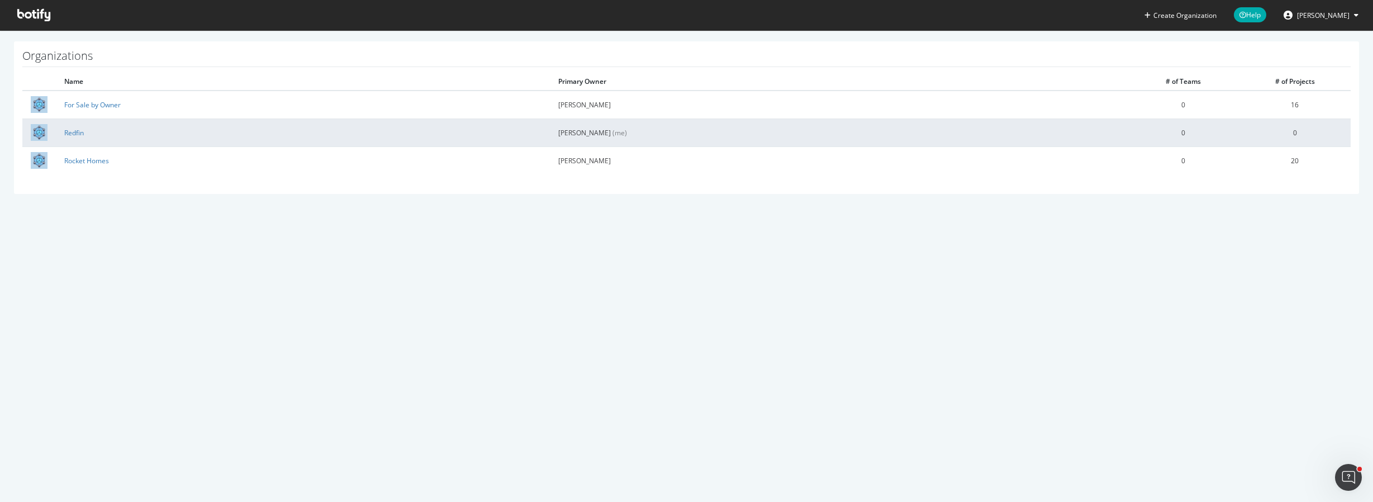
click at [154, 139] on td "Redfin" at bounding box center [303, 132] width 494 height 28
click at [40, 135] on img at bounding box center [39, 132] width 17 height 17
click at [69, 132] on link "Redfin" at bounding box center [74, 133] width 20 height 10
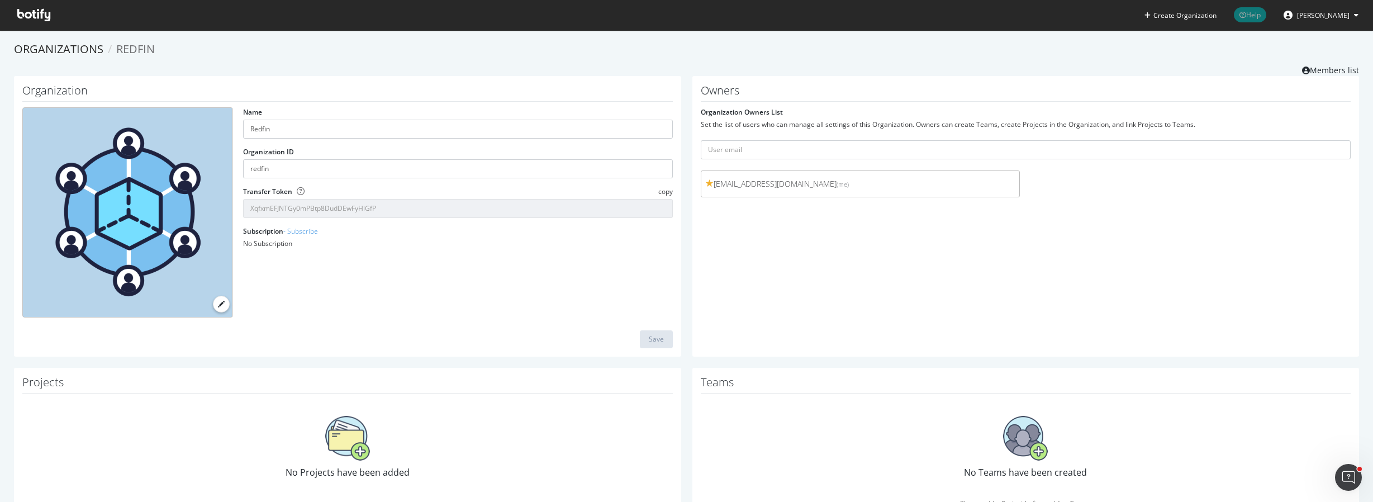
click at [1263, 17] on span "Help" at bounding box center [1250, 14] width 32 height 15
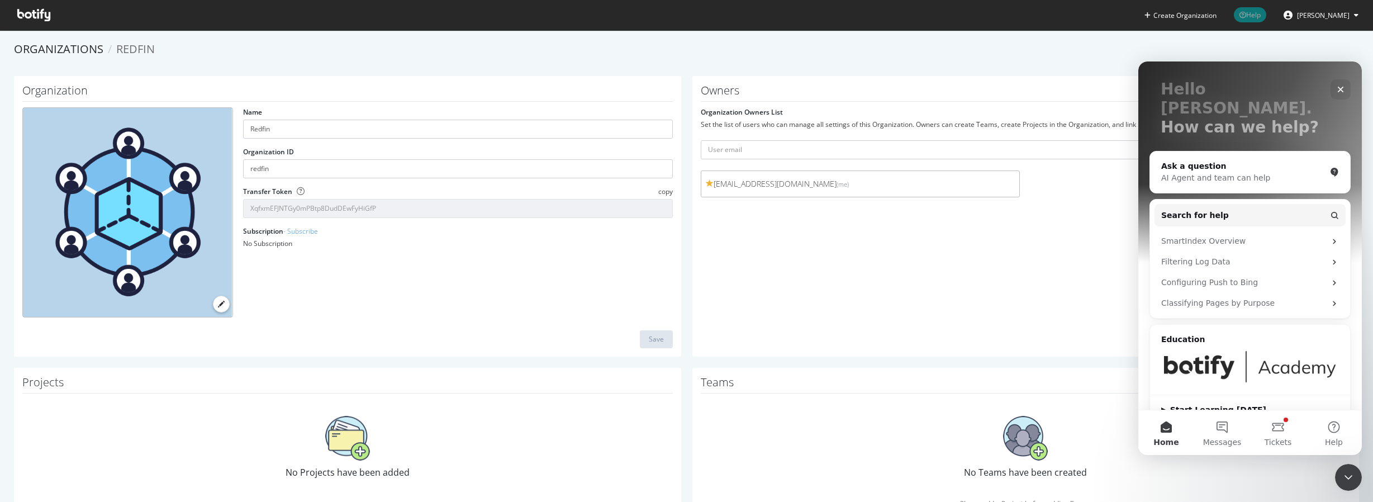
scroll to position [44, 0]
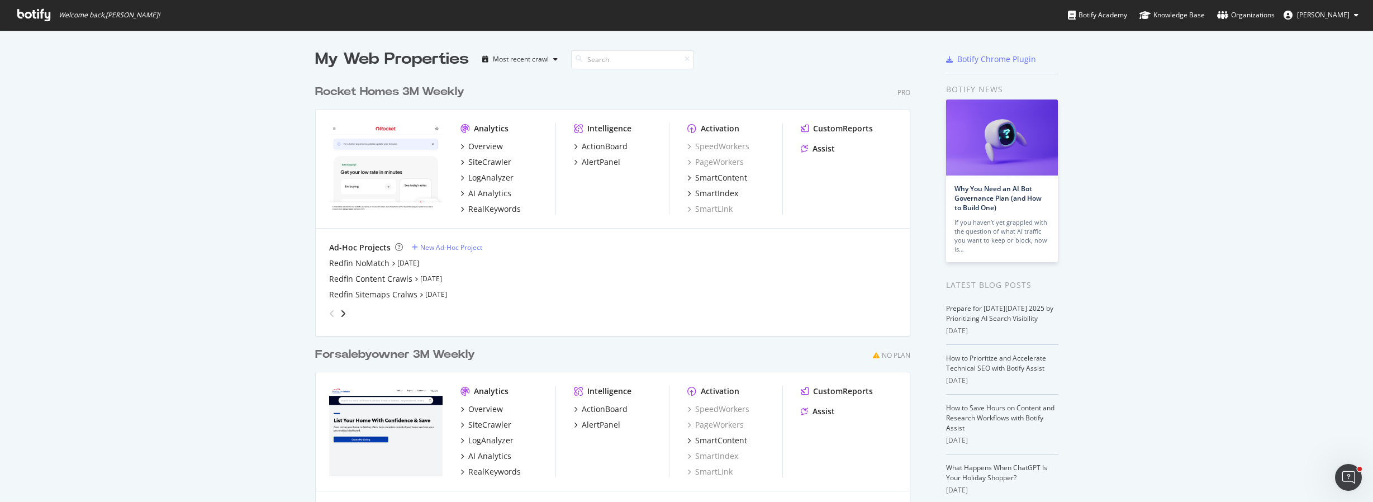
click at [1334, 15] on span "David Britton" at bounding box center [1323, 15] width 53 height 10
click at [1316, 160] on div "See all Organizations" at bounding box center [1313, 162] width 107 height 17
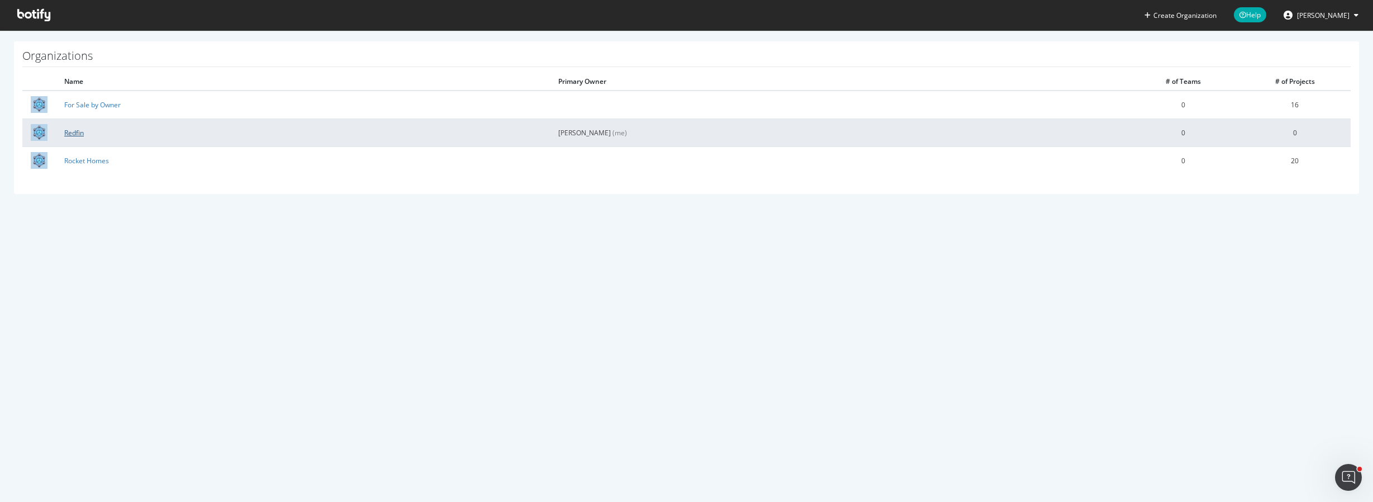
click at [76, 133] on link "Redfin" at bounding box center [74, 133] width 20 height 10
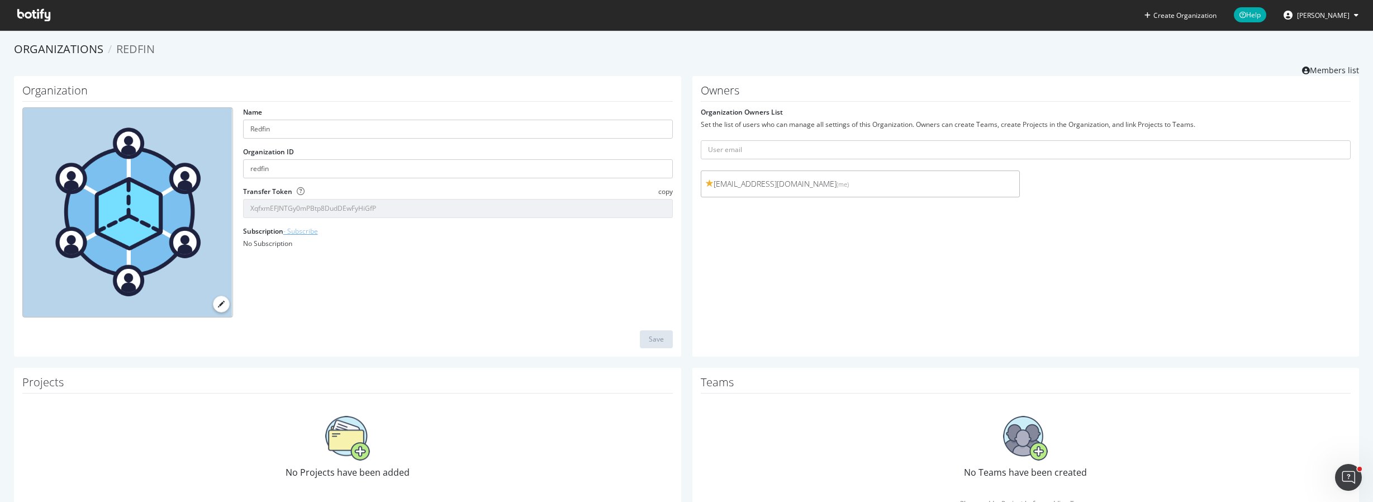
click at [306, 231] on link "- Subscribe" at bounding box center [300, 231] width 35 height 10
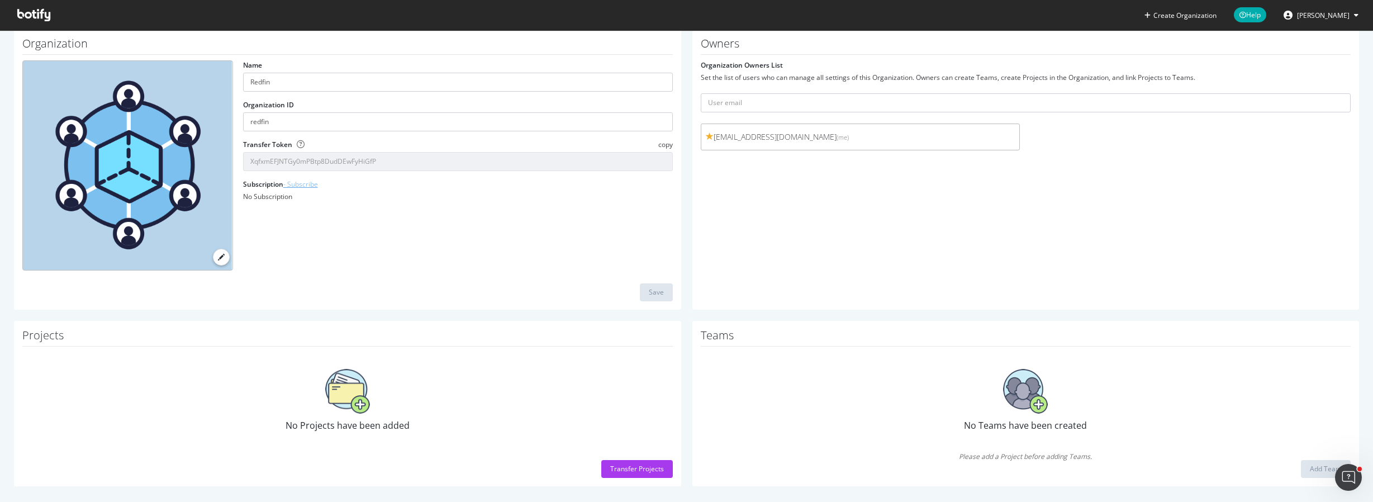
scroll to position [53, 0]
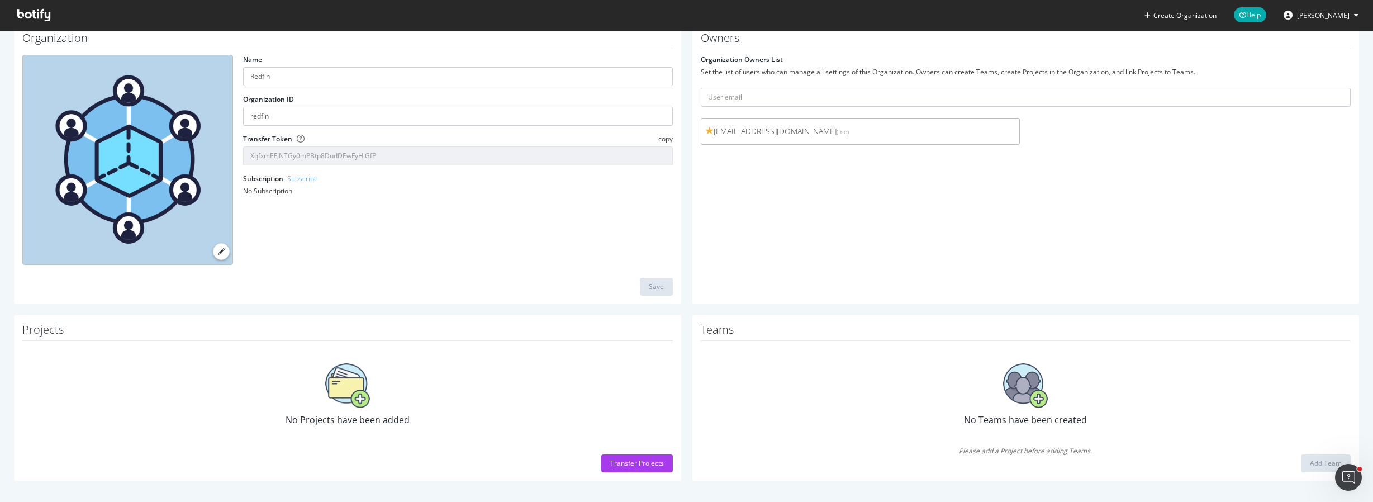
click at [1314, 15] on span "David Britton" at bounding box center [1323, 16] width 53 height 10
click at [1299, 161] on div "See all Organizations" at bounding box center [1313, 162] width 107 height 17
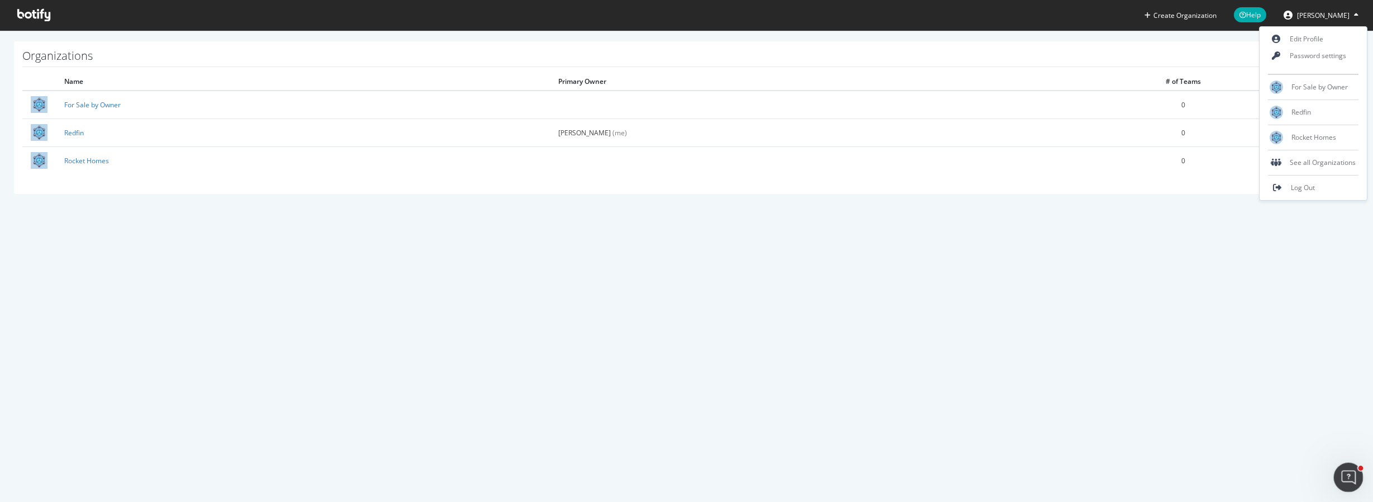
click at [1348, 476] on icon "Open Intercom Messenger" at bounding box center [1347, 476] width 18 height 18
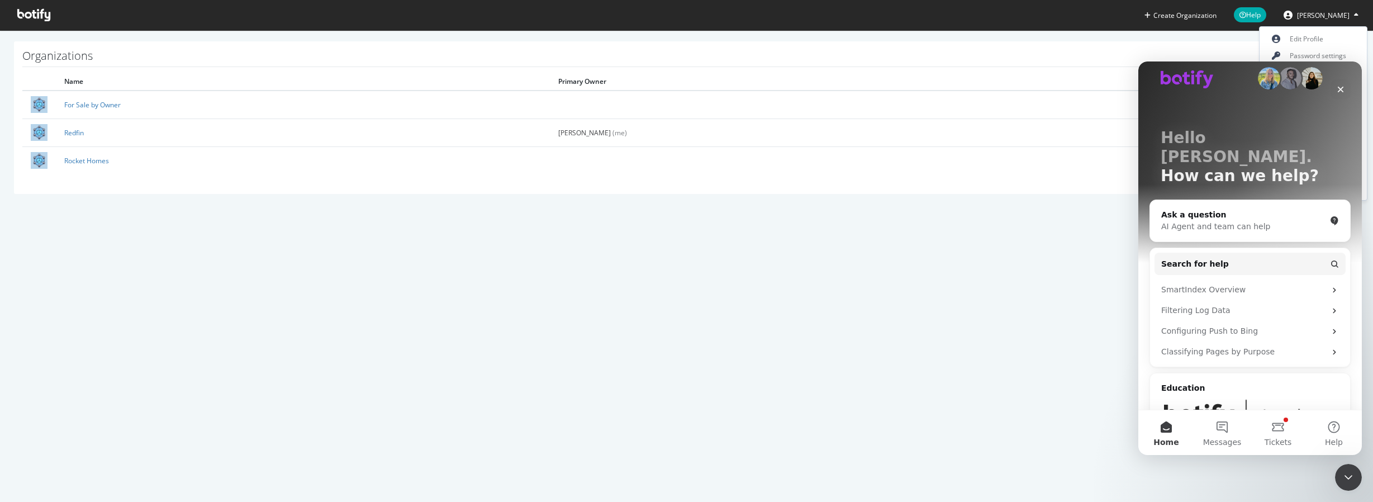
scroll to position [2, 0]
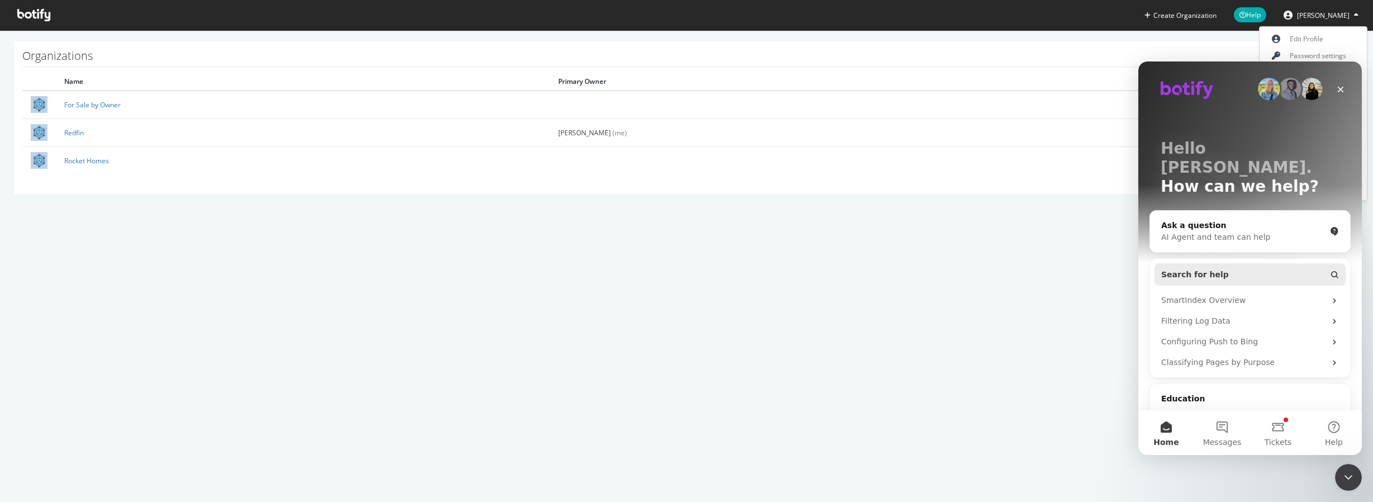
click at [1208, 269] on span "Search for help" at bounding box center [1195, 275] width 68 height 12
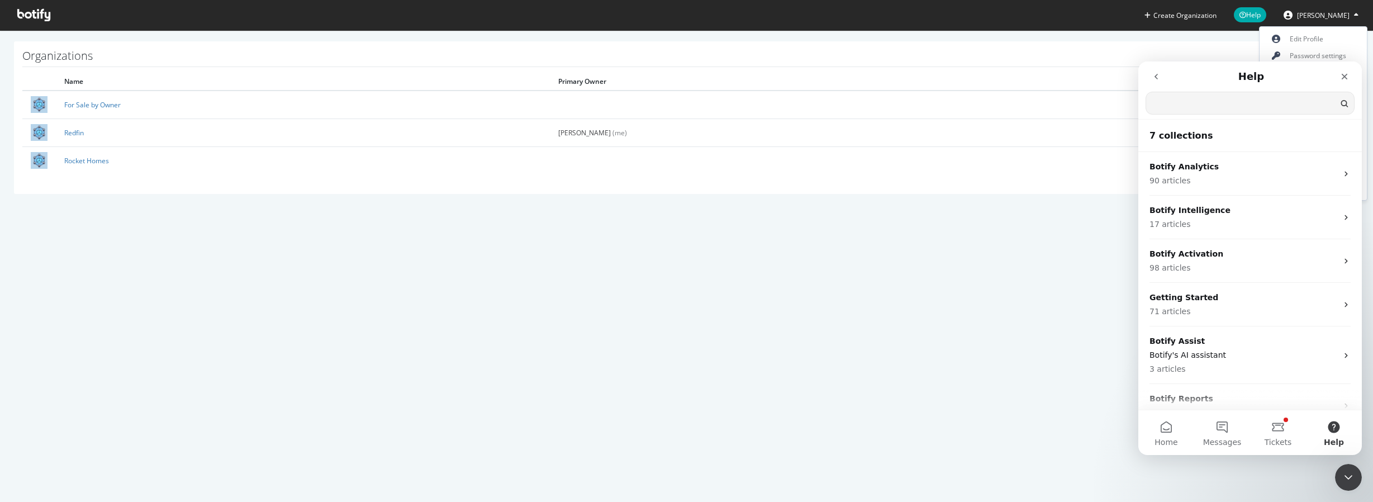
scroll to position [0, 0]
click at [1225, 432] on button "Messages" at bounding box center [1222, 432] width 56 height 45
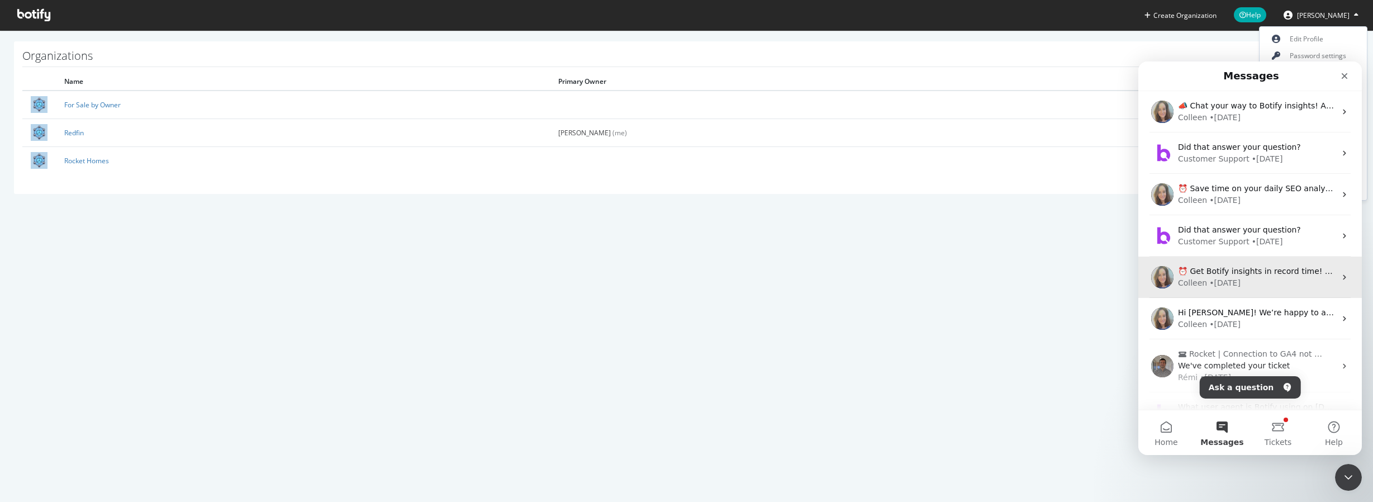
drag, startPoint x: 1352, startPoint y: 281, endPoint x: 1352, endPoint y: 290, distance: 8.4
click at [1352, 290] on div "⏰ Get Botify insights in record time! Botify users are raving about the time sa…" at bounding box center [1251, 277] width 224 height 41
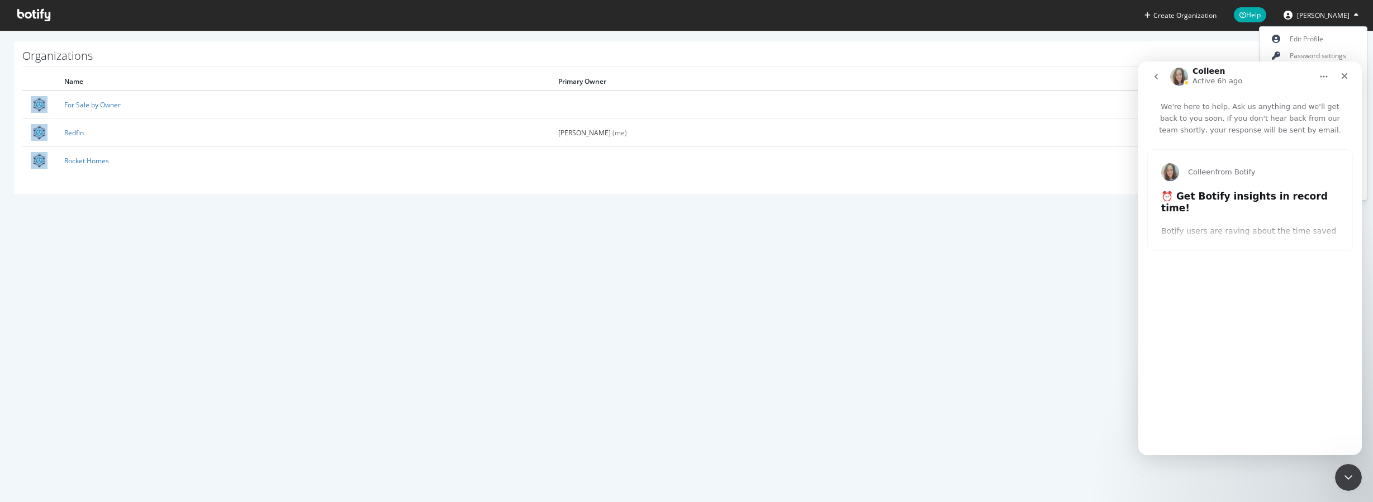
type input "238498"
click at [1156, 73] on icon "go back" at bounding box center [1156, 76] width 9 height 9
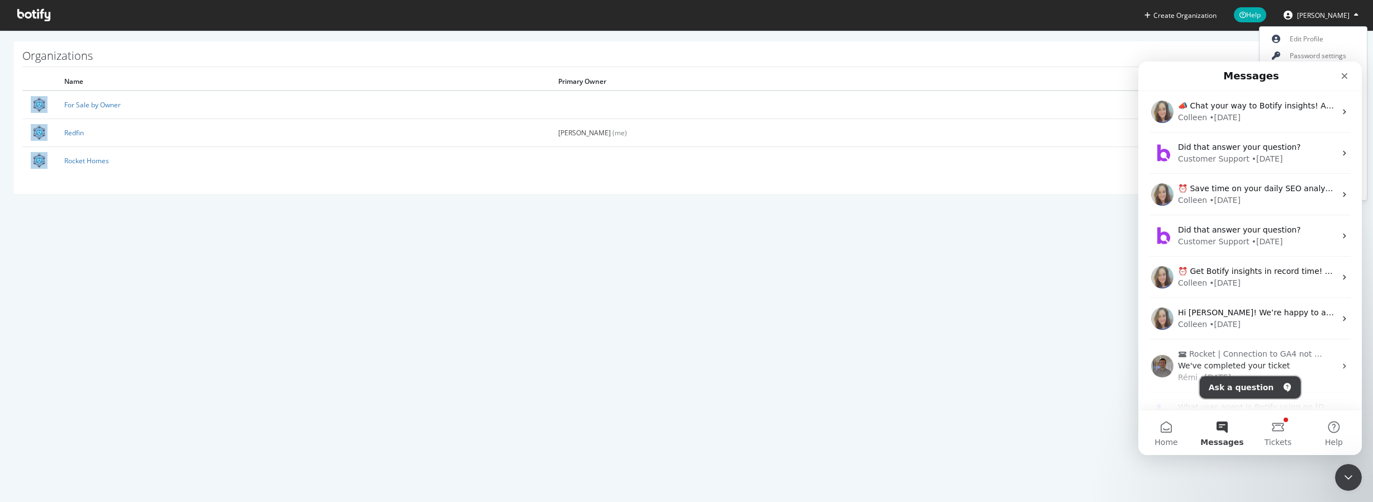
click at [1229, 389] on button "Ask a question" at bounding box center [1250, 387] width 101 height 22
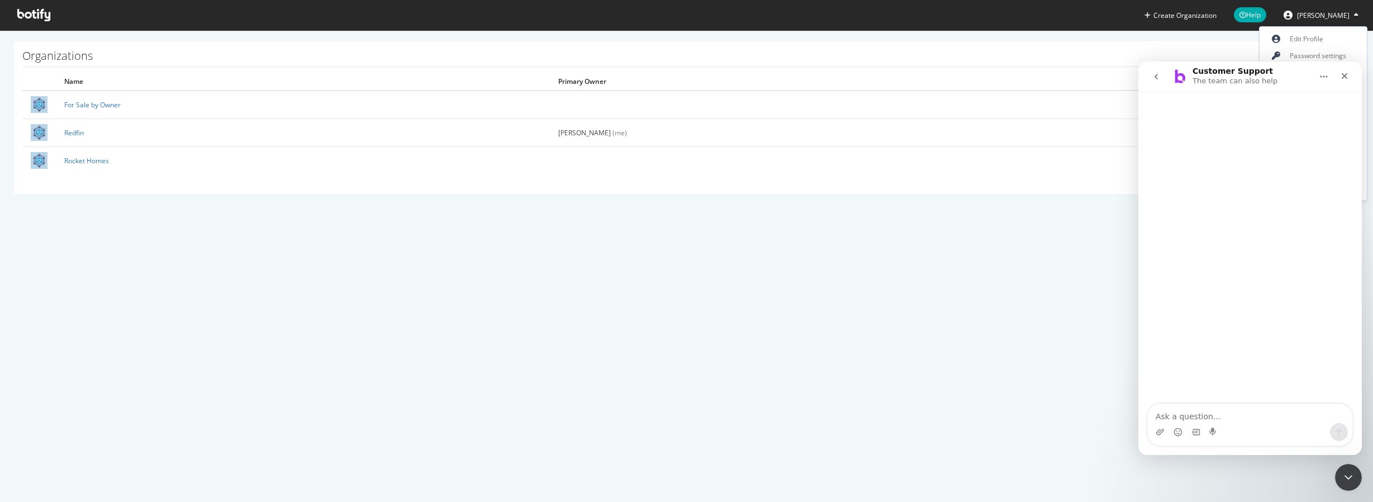
click at [1229, 424] on div "Intercom messenger" at bounding box center [1250, 432] width 205 height 18
click at [1226, 413] on textarea "Ask a question…" at bounding box center [1250, 413] width 205 height 19
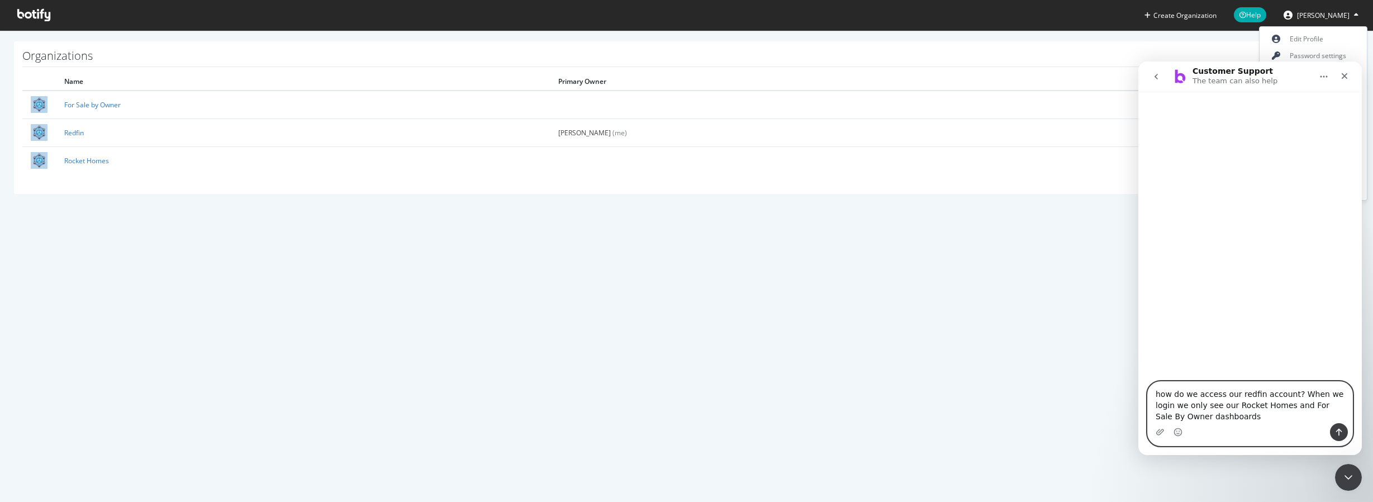
click at [1160, 391] on textarea "how do we access our redfin account? When we login we only see our Rocket Homes…" at bounding box center [1250, 402] width 205 height 41
type textarea "How do we access our redfin account? When we login we only see our Rocket Homes…"
click at [1338, 430] on icon "Send a message…" at bounding box center [1339, 432] width 9 height 9
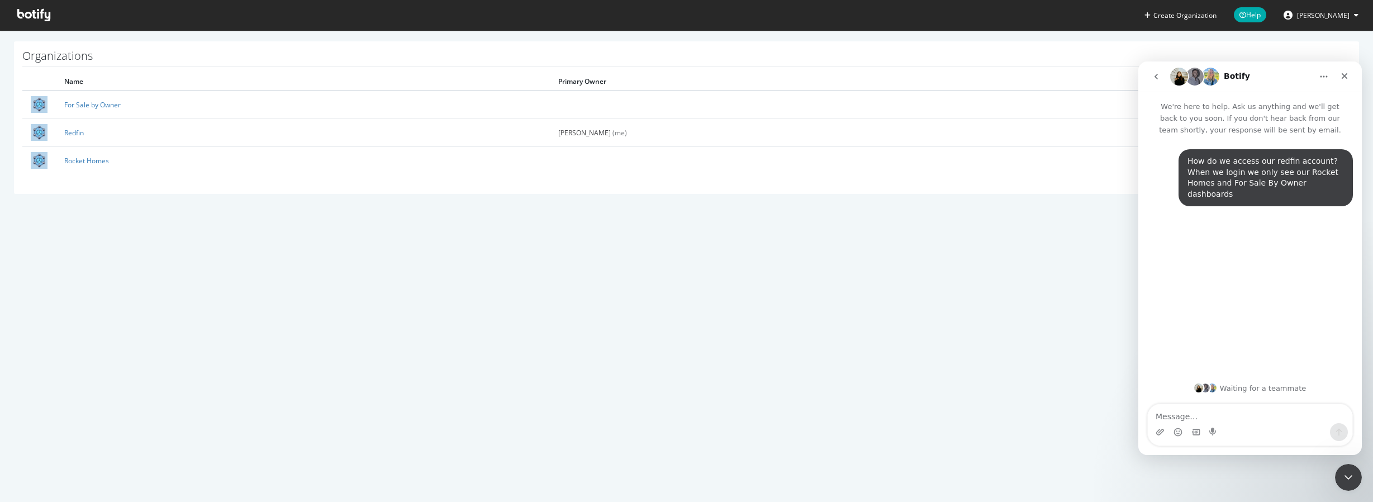
click at [20, 15] on icon at bounding box center [33, 15] width 33 height 12
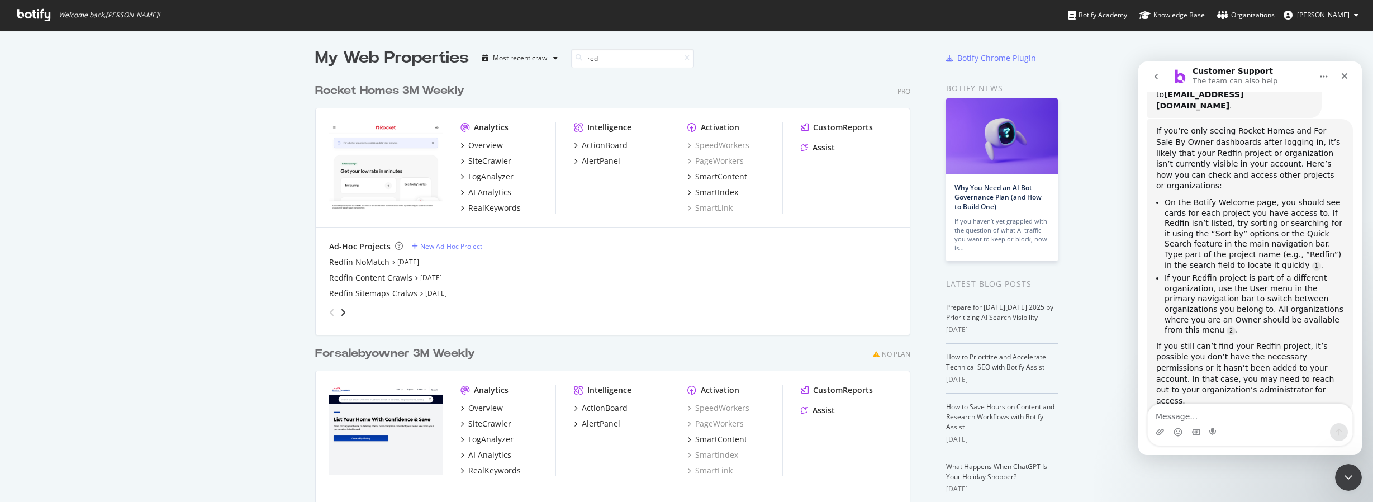
scroll to position [254, 596]
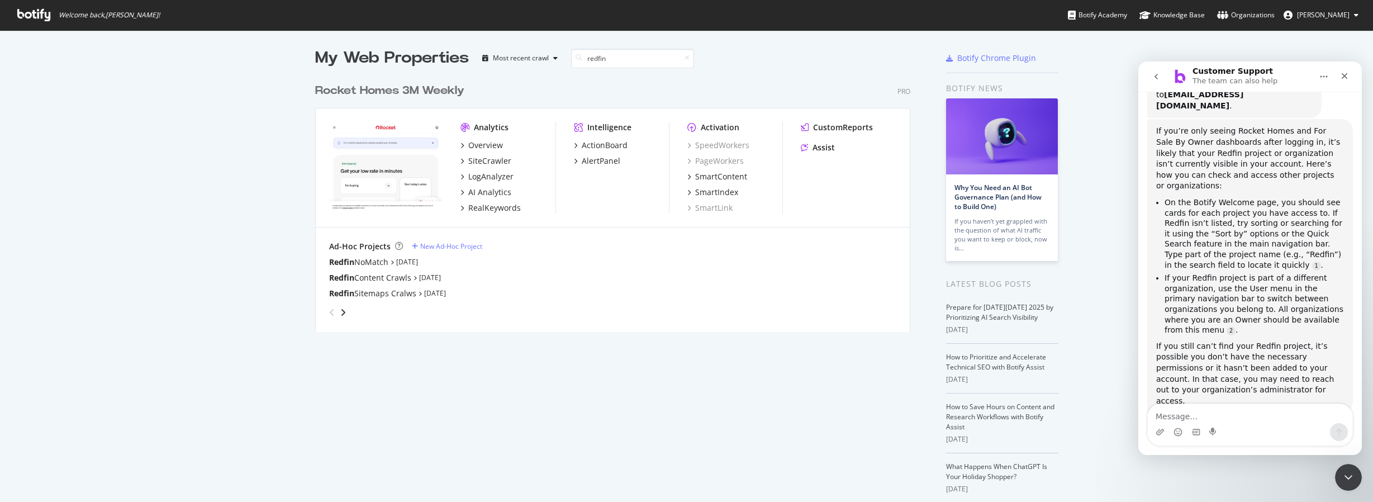
type input "redfin"
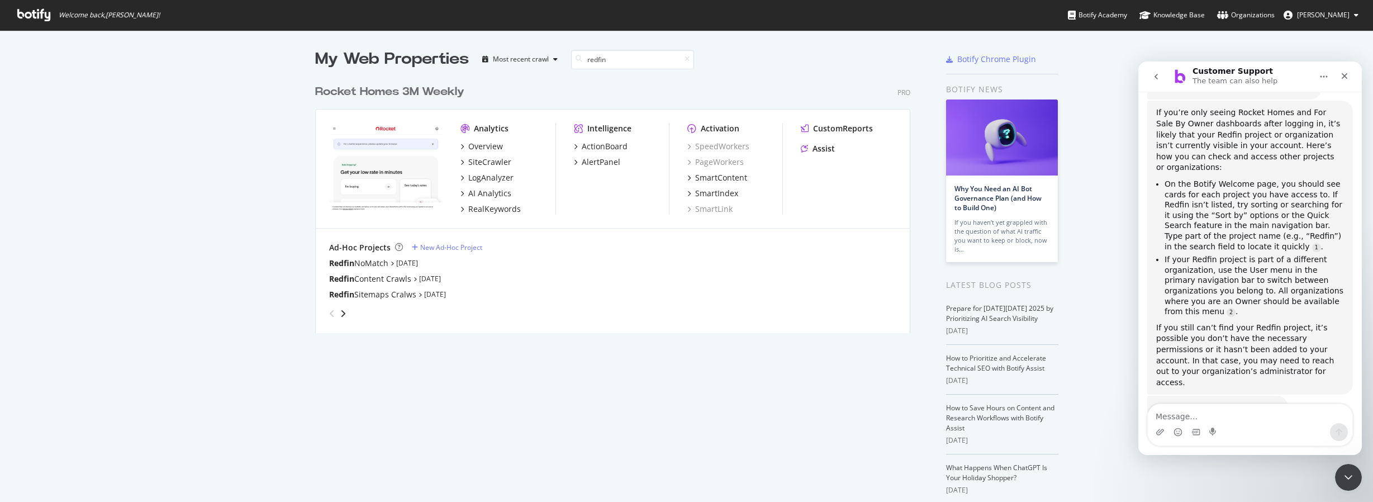
scroll to position [191, 0]
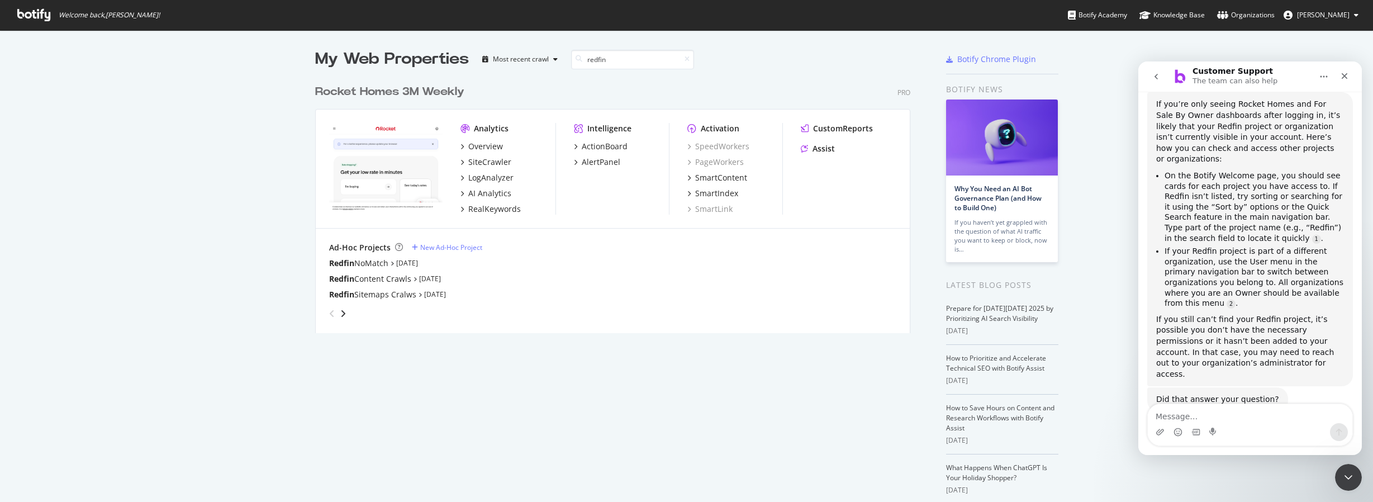
click at [1257, 426] on div "Intercom messenger" at bounding box center [1250, 432] width 205 height 18
click at [1244, 421] on textarea "Message…" at bounding box center [1250, 413] width 205 height 19
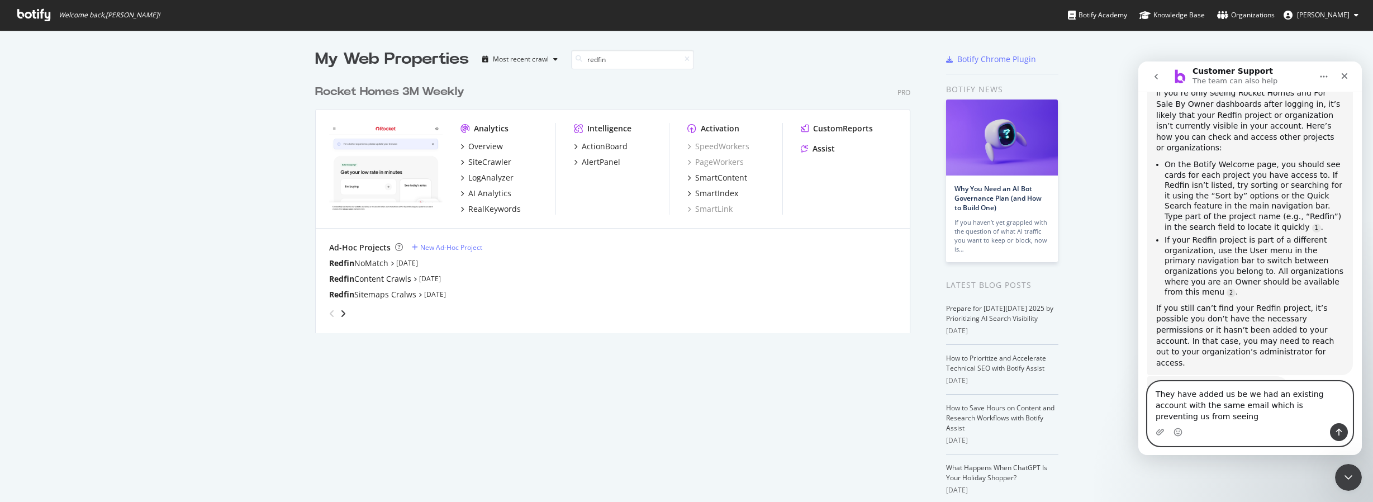
scroll to position [213, 0]
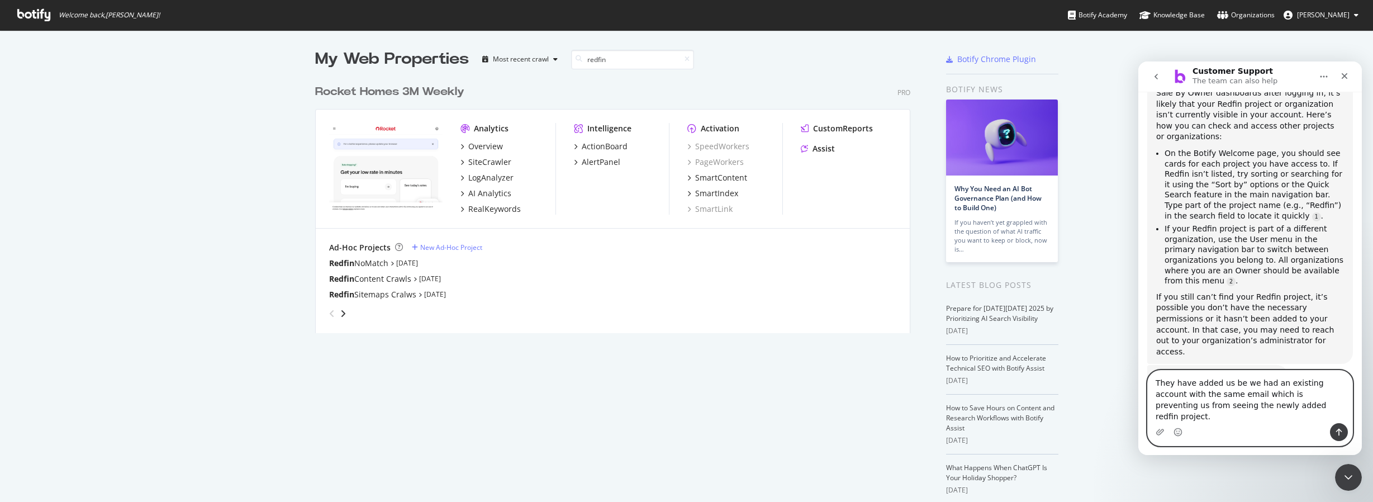
type textarea "They have added us be we had an existing account with the same email which is p…"
click at [1344, 434] on button "Send a message…" at bounding box center [1339, 432] width 18 height 18
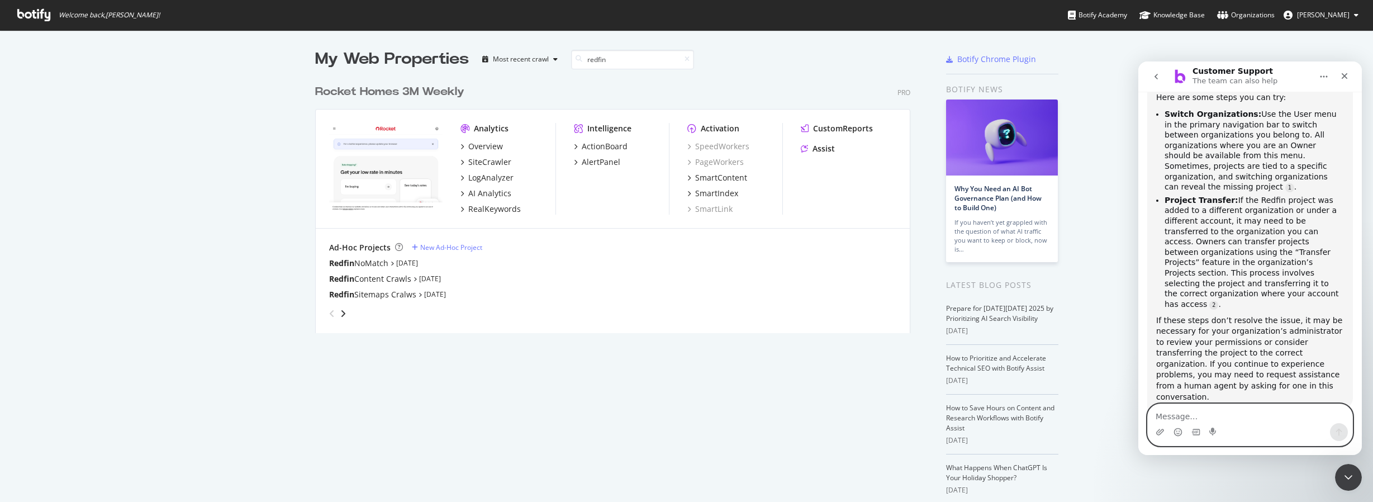
scroll to position [654, 0]
click at [1252, 14] on div "Organizations" at bounding box center [1246, 15] width 58 height 11
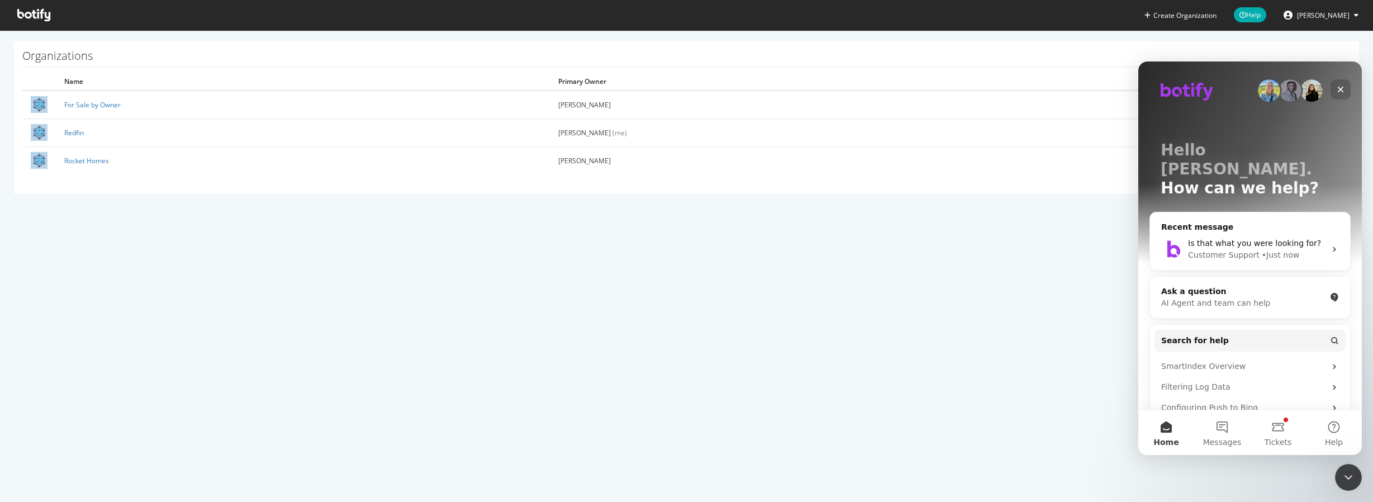
click at [1339, 88] on icon "Close" at bounding box center [1340, 89] width 9 height 9
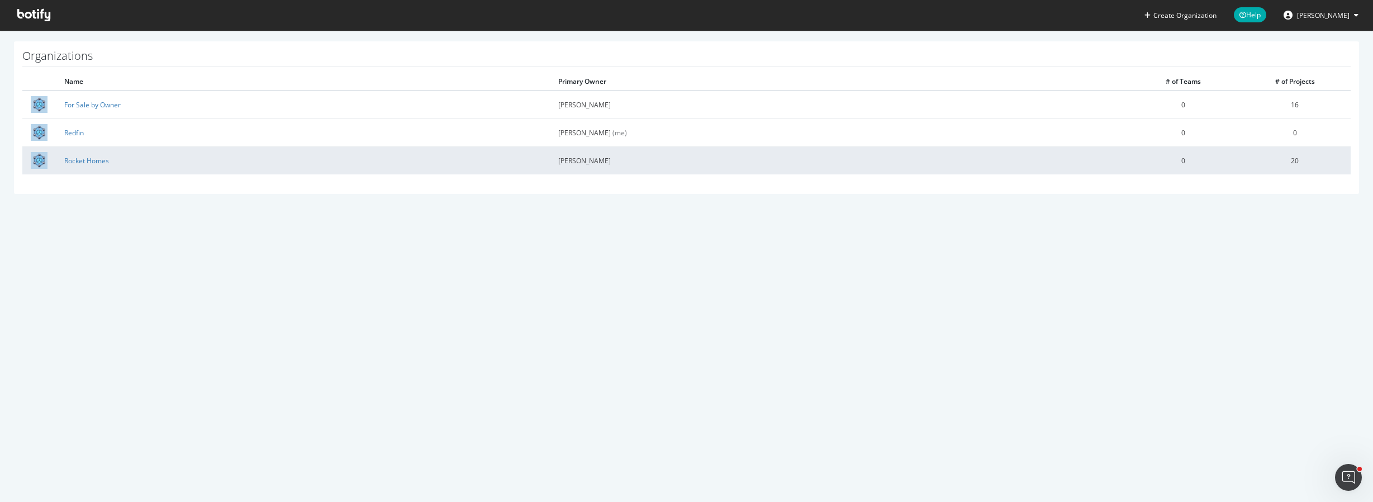
click at [173, 168] on td "Rocket Homes" at bounding box center [303, 160] width 494 height 28
click at [82, 165] on link "Rocket Homes" at bounding box center [86, 161] width 45 height 10
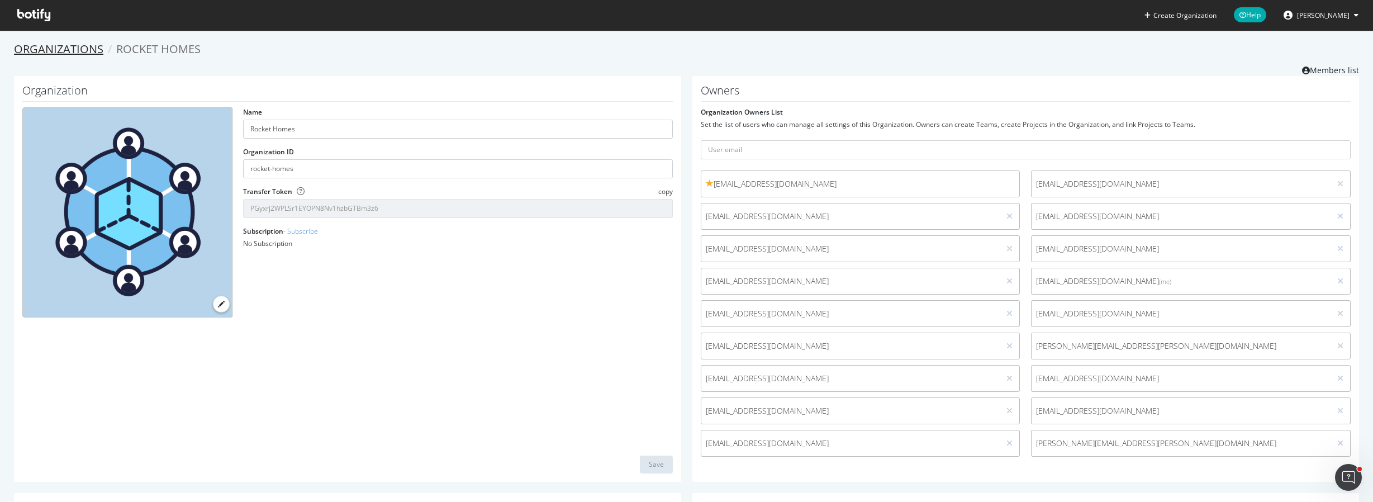
click at [55, 49] on link "Organizations" at bounding box center [58, 48] width 89 height 15
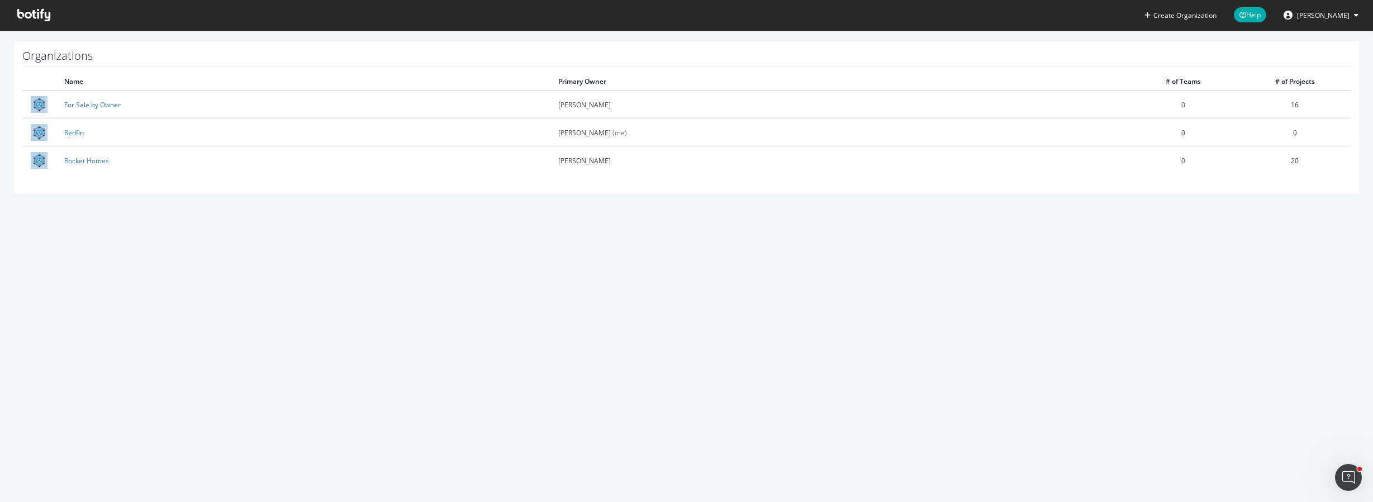
click at [55, 50] on h1 "Organizations" at bounding box center [686, 58] width 1329 height 17
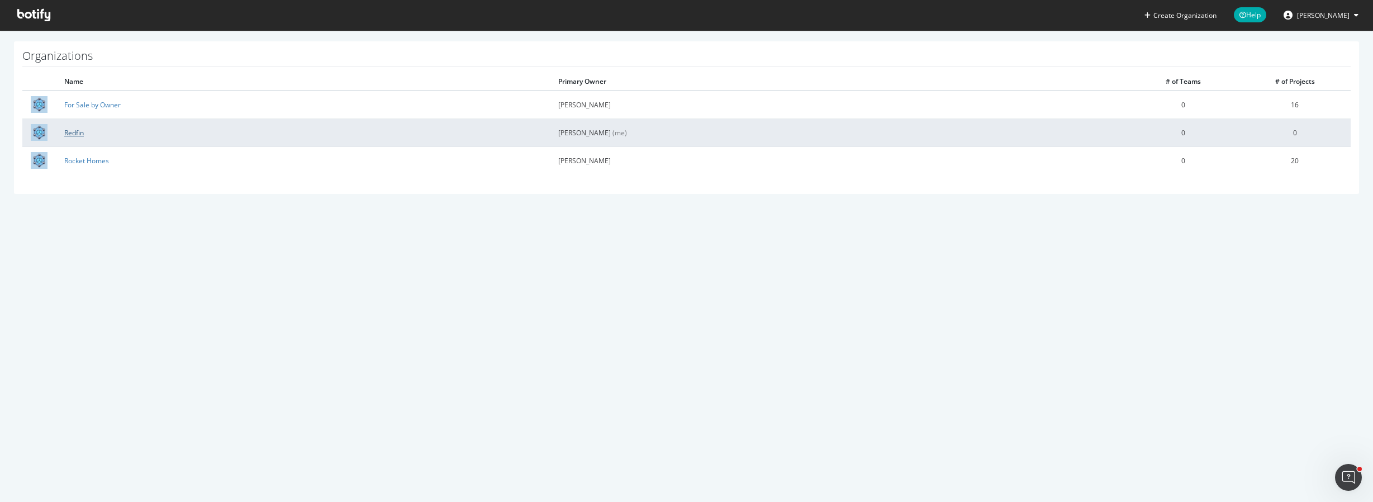
click at [69, 134] on link "Redfin" at bounding box center [74, 133] width 20 height 10
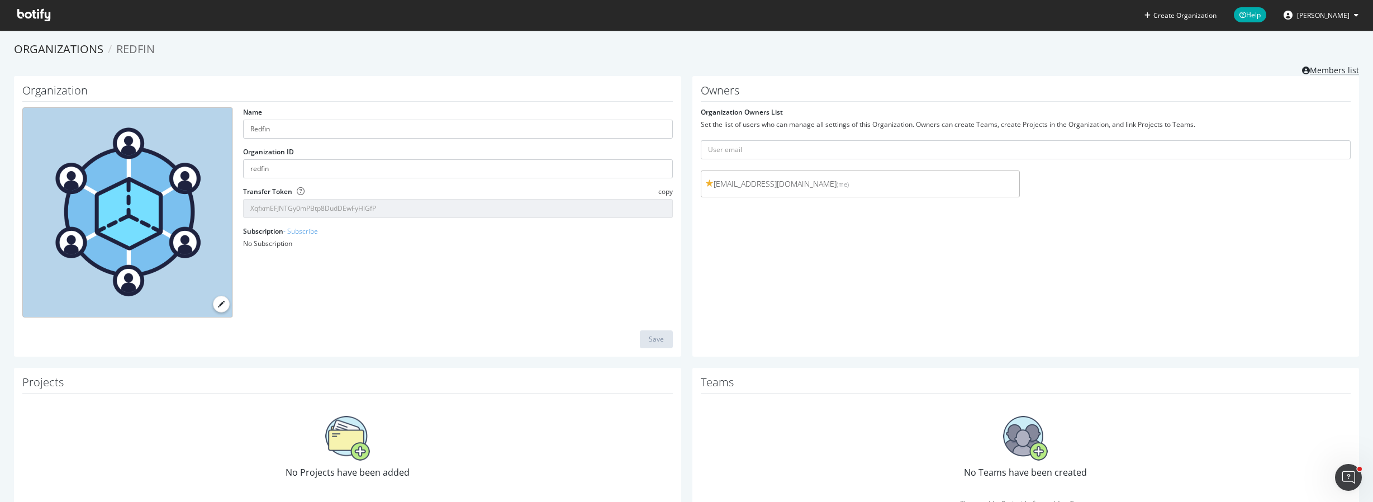
click at [1324, 73] on link "Members list" at bounding box center [1330, 69] width 57 height 14
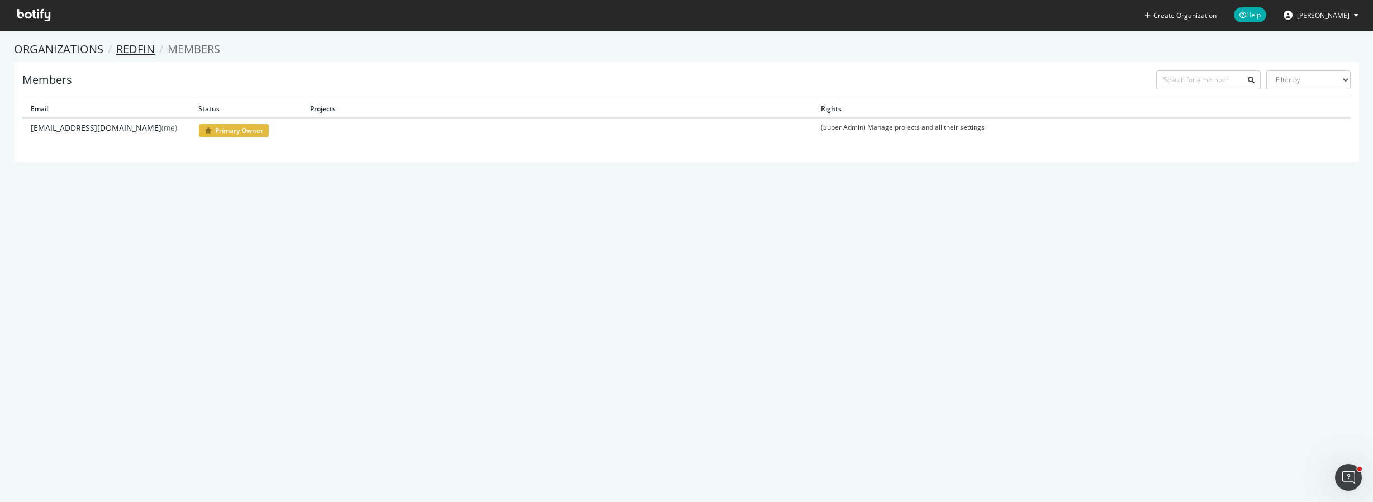
click at [144, 51] on link "Redfin" at bounding box center [135, 48] width 39 height 15
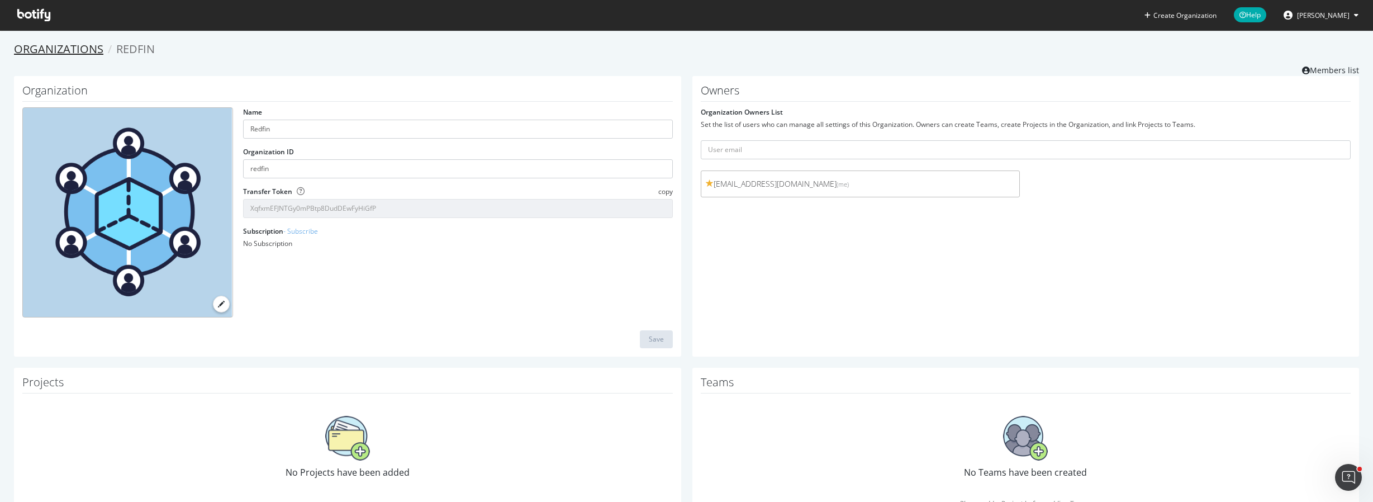
click at [50, 49] on link "Organizations" at bounding box center [58, 48] width 89 height 15
